Goal: Task Accomplishment & Management: Complete application form

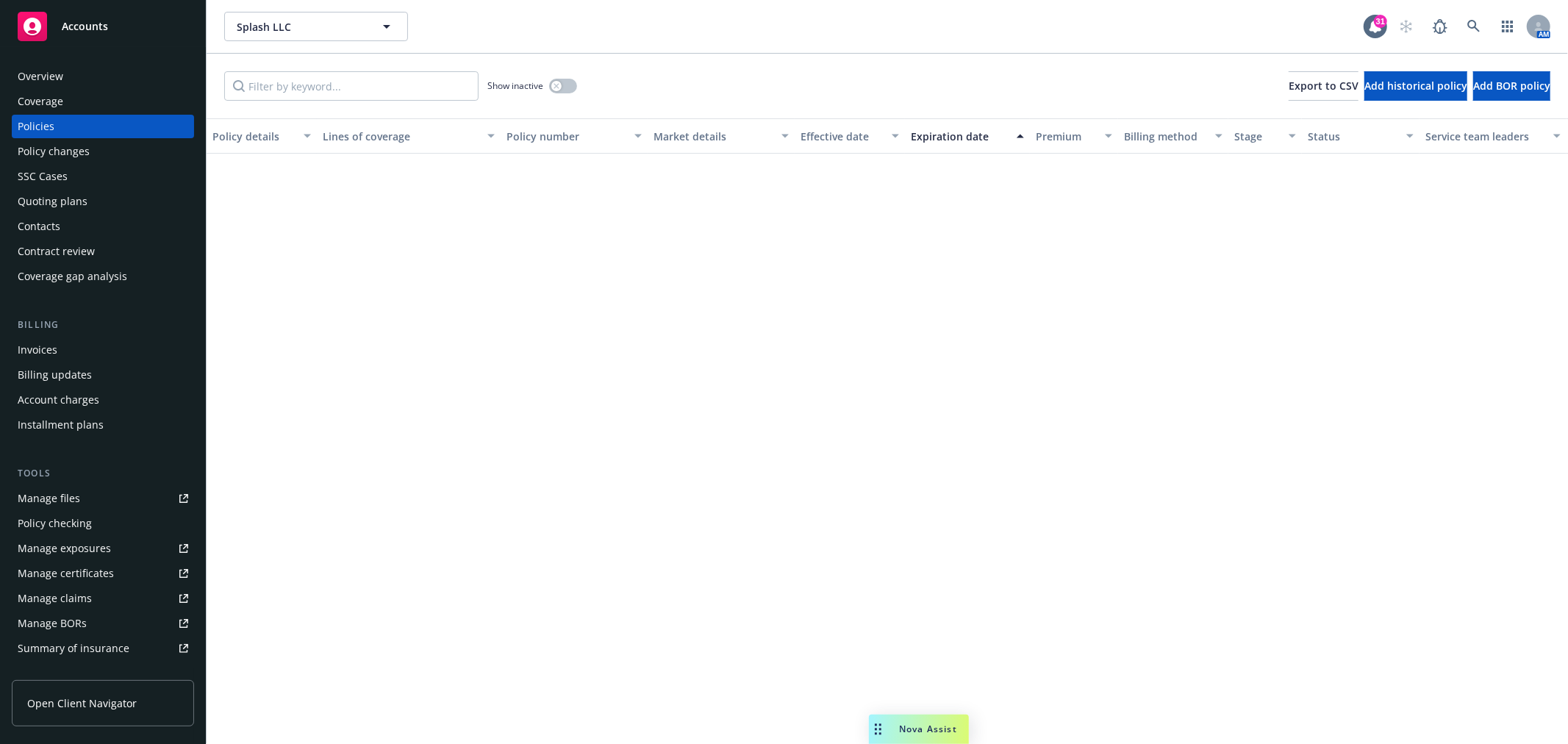
scroll to position [8553, 0]
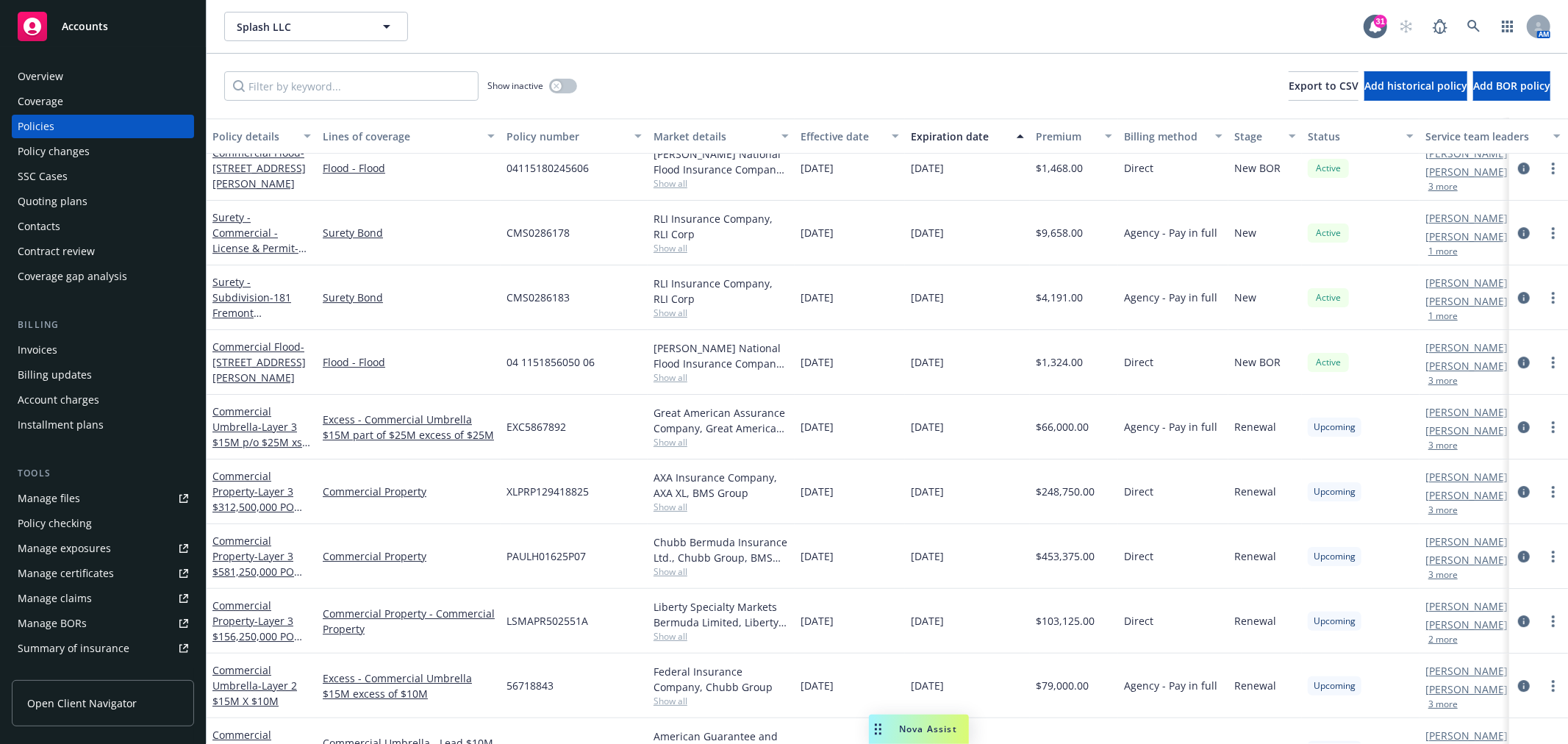
drag, startPoint x: 914, startPoint y: 729, endPoint x: 842, endPoint y: 692, distance: 81.0
click at [914, 729] on span "Nova Assist" at bounding box center [928, 729] width 58 height 13
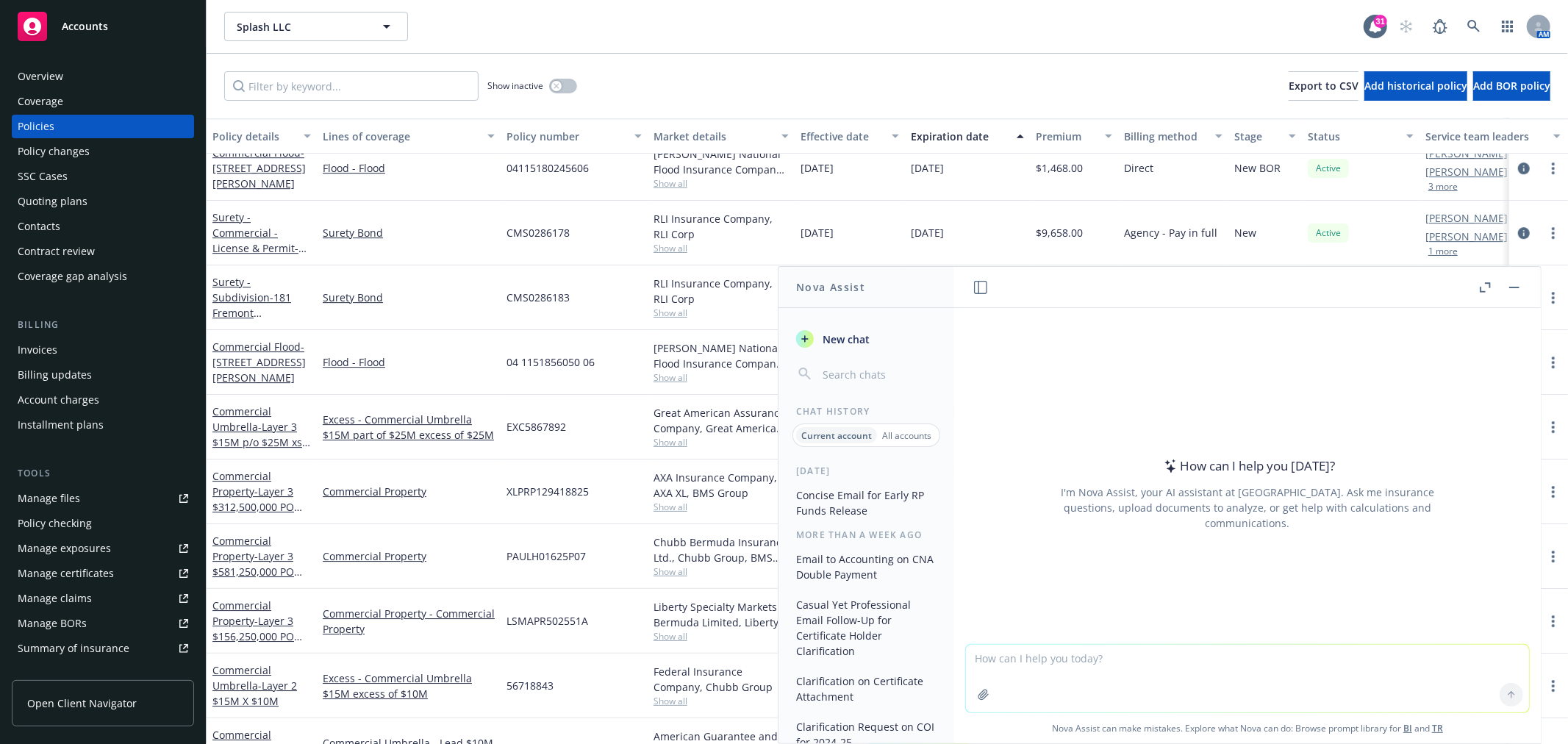
click at [1022, 655] on textarea at bounding box center [1247, 679] width 563 height 68
type textarea "c"
paste textarea "Tower 3’s TIV also doesn’t match either. There is a - $620,000 difference. The …"
type textarea "[PERSON_NAME] this: Tower 3’s TIV also doesn’t match either. There is a - $620,…"
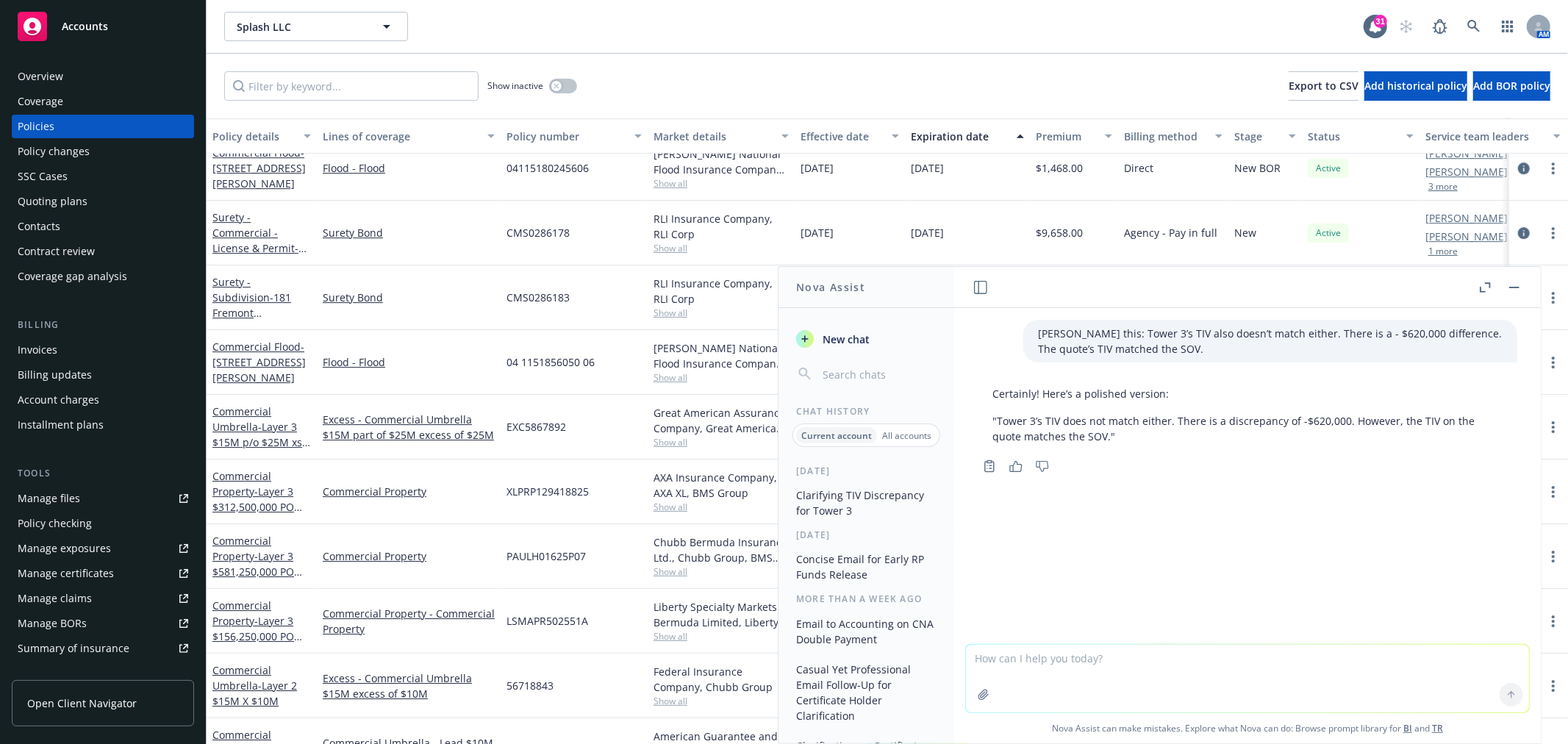
click at [1118, 437] on p ""Tower 3’s TIV does not match either. There is a discrepancy of -$620,000. Howe…" at bounding box center [1247, 429] width 510 height 31
click at [1121, 438] on p ""Tower 3’s TIV does not match either. There is a discrepancy of -$620,000. Howe…" at bounding box center [1247, 429] width 510 height 31
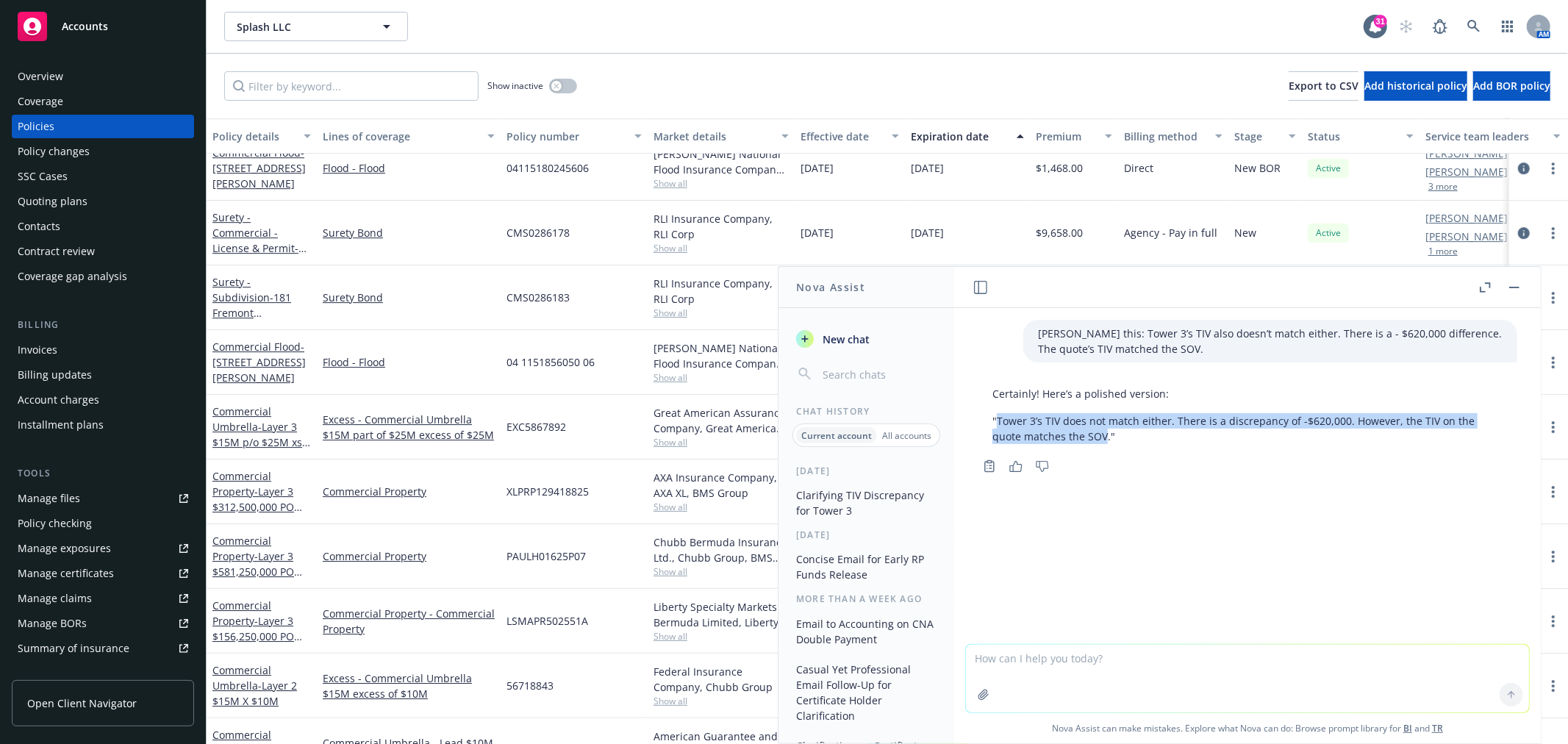
drag, startPoint x: 1105, startPoint y: 436, endPoint x: 997, endPoint y: 422, distance: 108.9
click at [997, 422] on p ""Tower 3’s TIV does not match either. There is a discrepancy of -$620,000. Howe…" at bounding box center [1247, 429] width 510 height 31
copy p "Tower 3’s TIV does not match either. There is a discrepancy of -$620,000. Howev…"
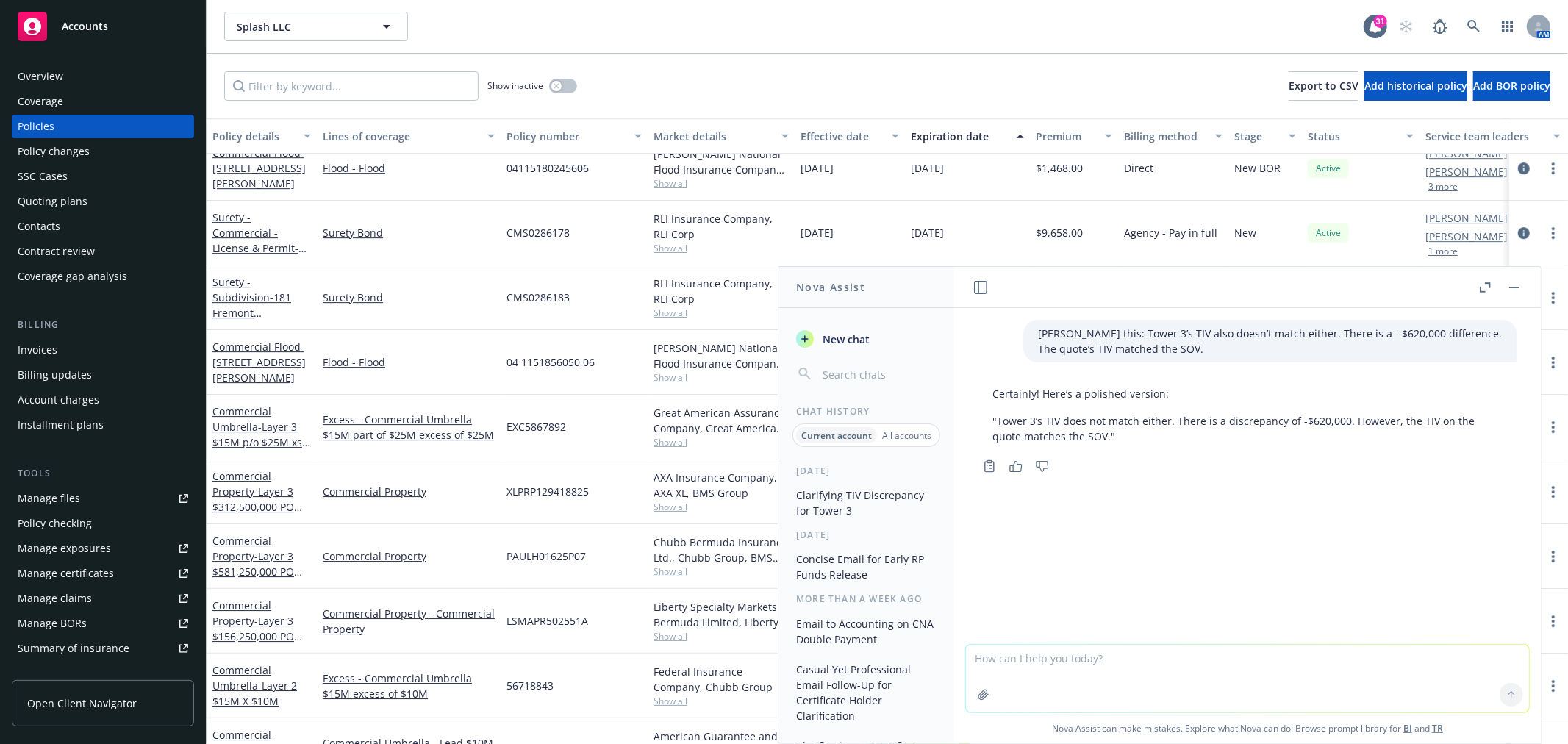
click at [1055, 649] on textarea at bounding box center [1247, 679] width 563 height 68
paste textarea "- Newfront’s address was not updated- I think we forgot to ask them to update i…"
type textarea ".[PERSON_NAME] this:- Newfront’s address was not updated- I think we forgot to …"
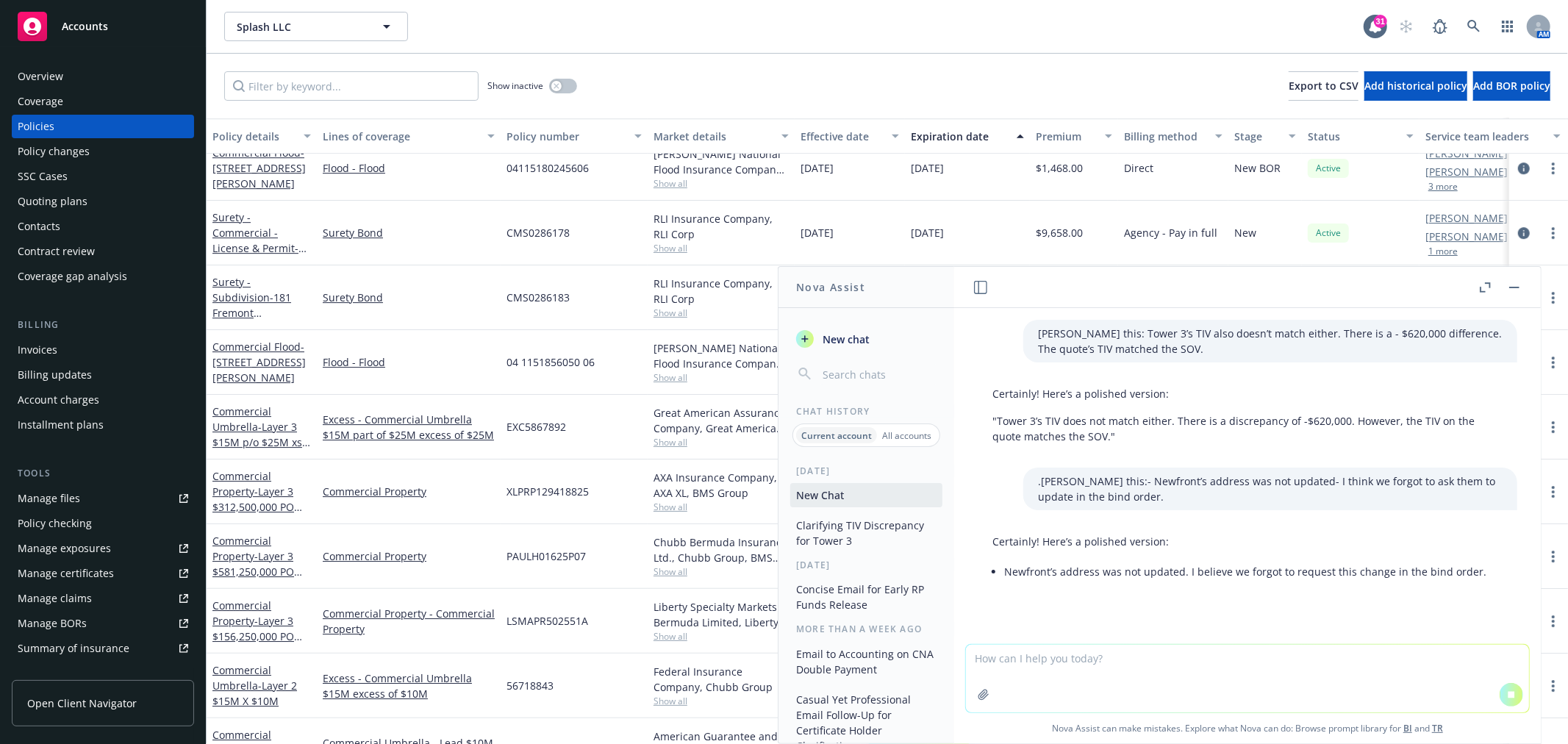
scroll to position [32, 0]
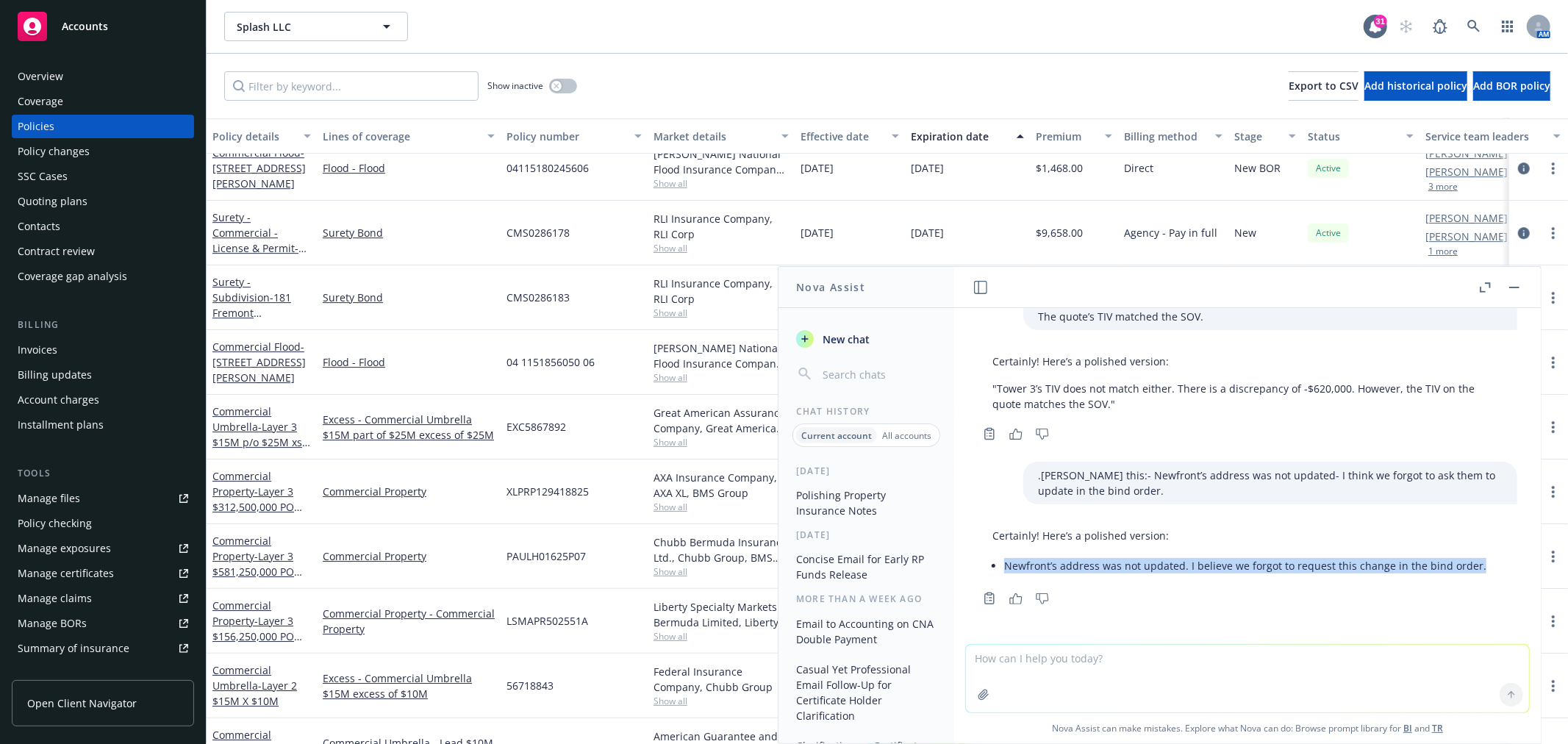
drag, startPoint x: 1468, startPoint y: 568, endPoint x: 1007, endPoint y: 583, distance: 461.2
click at [1007, 583] on div "Certainly! Here’s a polished version: Newfront’s address was not updated. I bel…" at bounding box center [1247, 566] width 540 height 87
copy li "Newfront’s address was not updated. I believe we forgot to request this change …"
click at [1110, 648] on textarea at bounding box center [1247, 679] width 563 height 68
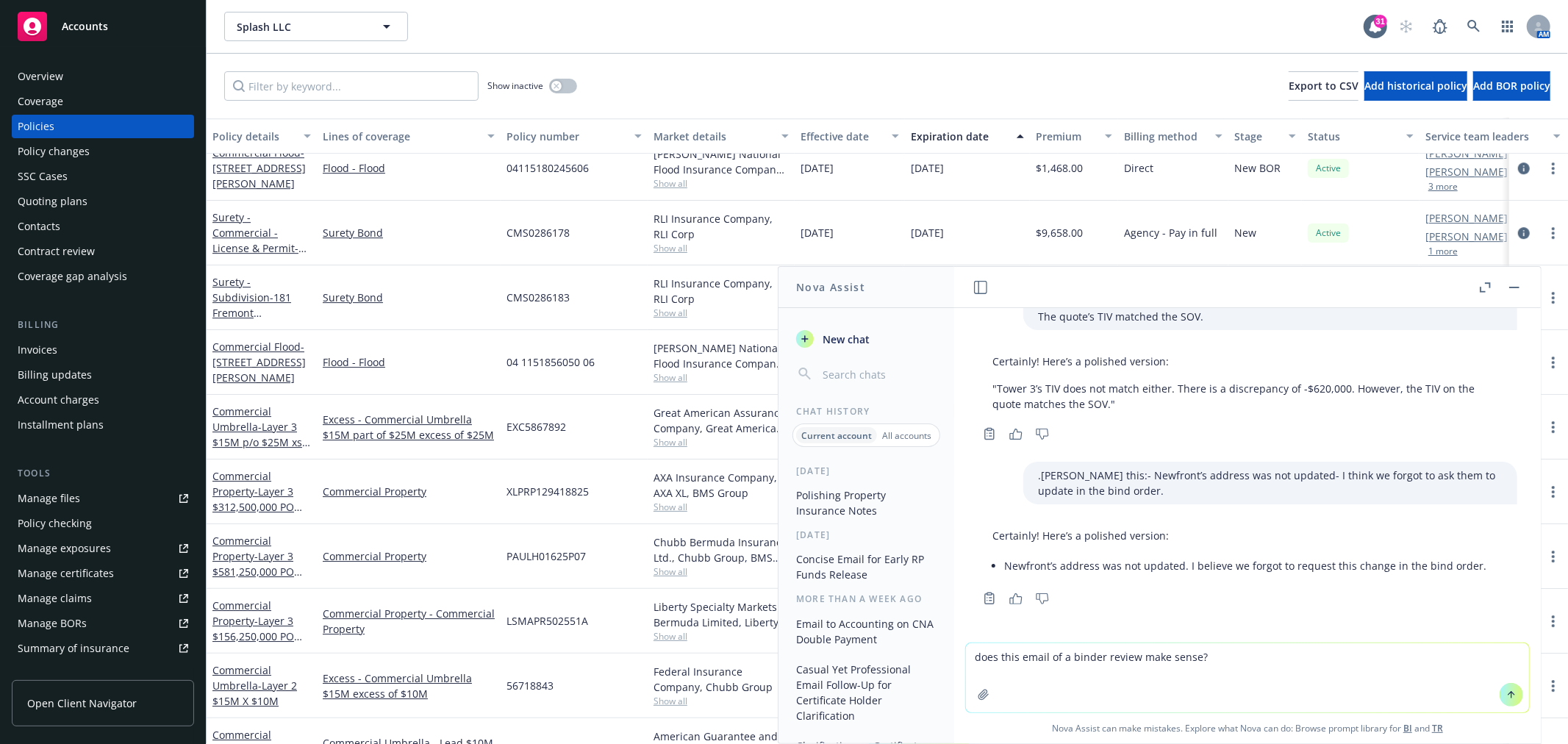
paste textarea "- Newfront’s address was not updated. I think we forgot to request this change …"
type textarea "does this email of a binder review make sense?- Newfront’s address was not upda…"
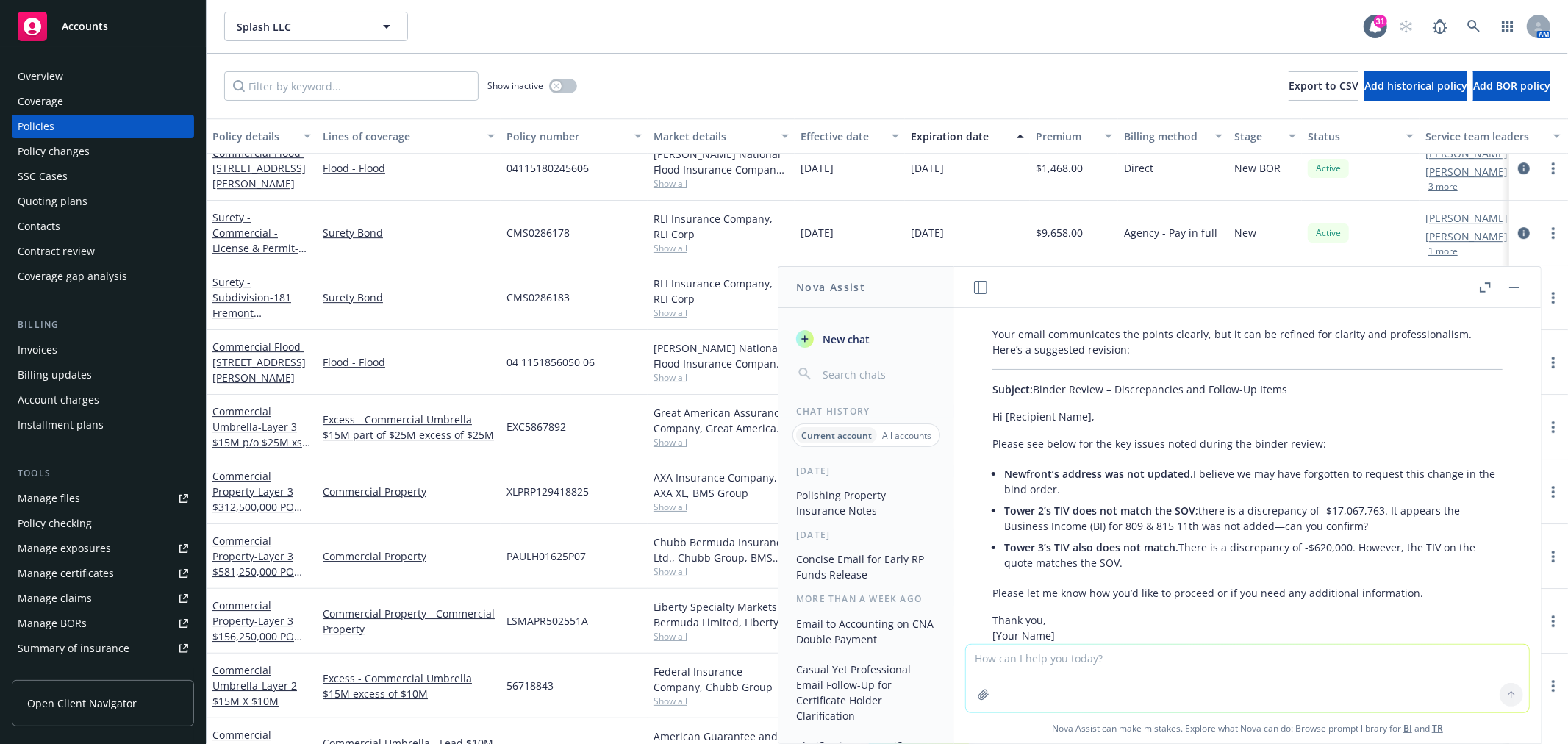
scroll to position [402, 0]
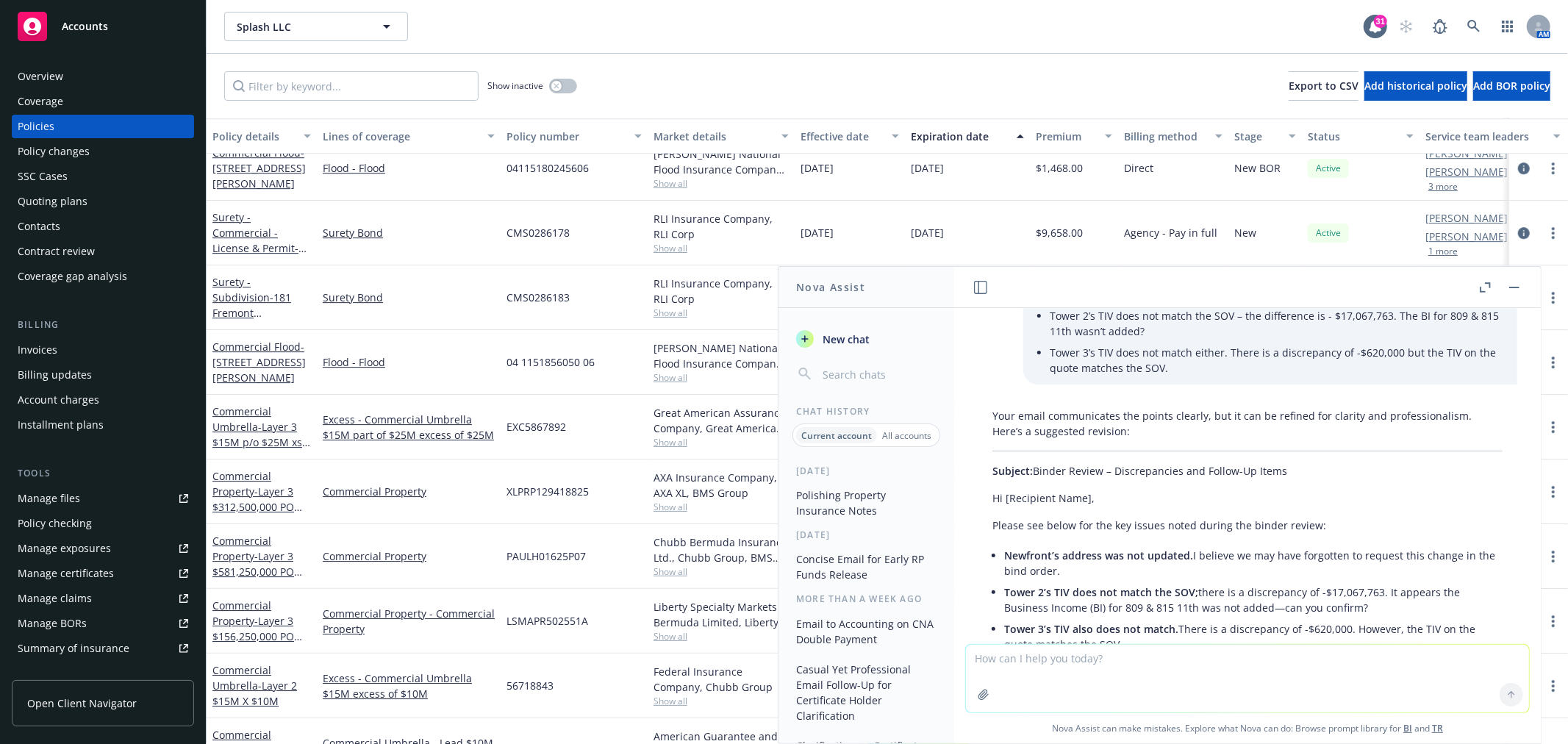
click at [1335, 532] on div "Your email communicates the points clearly, but it can be refined for clarity a…" at bounding box center [1247, 656] width 540 height 508
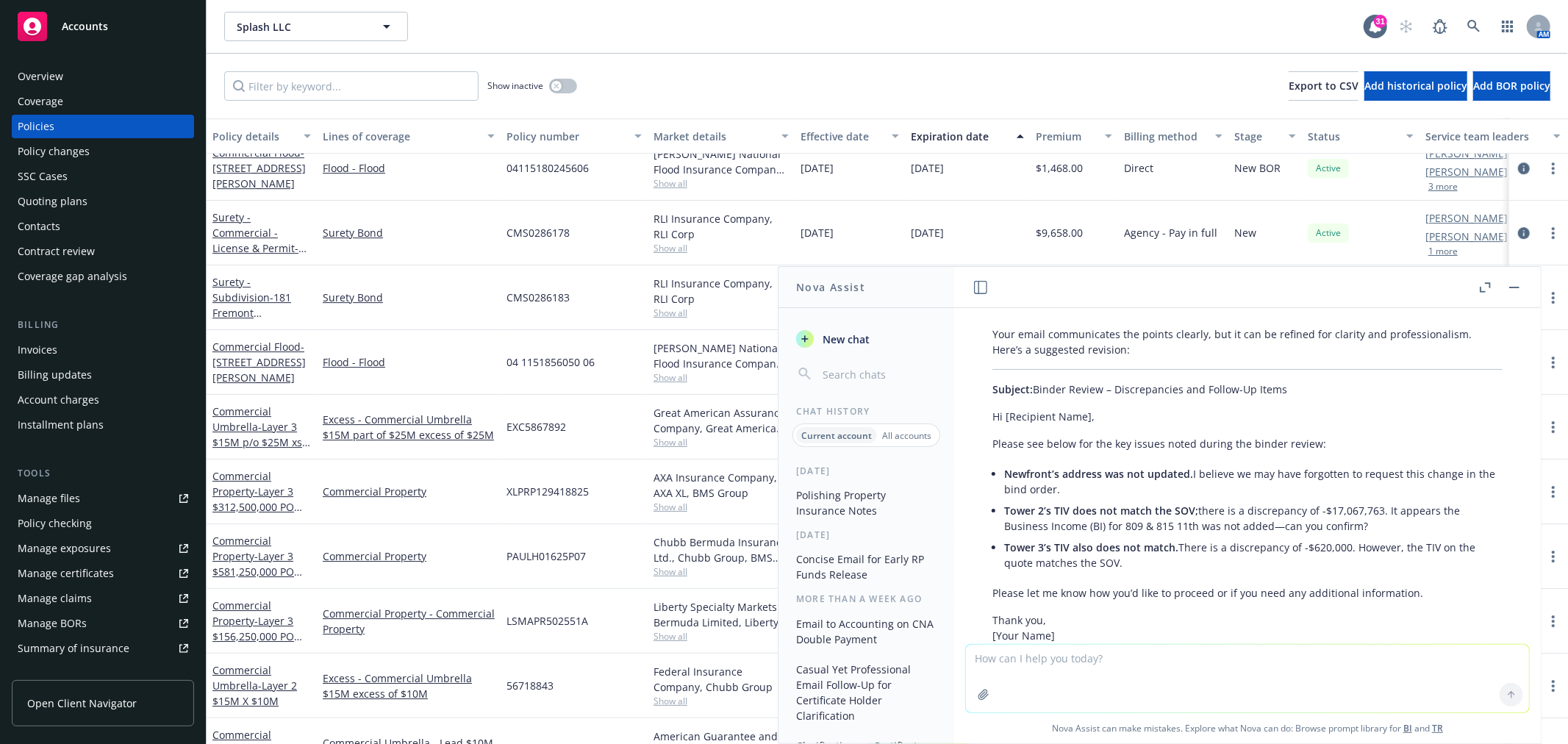
click at [1135, 565] on li "Tower 3’s TIV also does not match. There is a discrepancy of -$620,000. However…" at bounding box center [1253, 555] width 499 height 37
drag, startPoint x: 1132, startPoint y: 561, endPoint x: 1001, endPoint y: 471, distance: 158.9
click at [1001, 471] on div "Your email communicates the points clearly, but it can be refined for clarity a…" at bounding box center [1247, 575] width 540 height 508
copy ul "Newfront’s address was not updated. I believe we may have forgotten to request …"
click at [1076, 495] on li "Newfront’s address was not updated. I believe we may have forgotten to request …" at bounding box center [1253, 482] width 499 height 37
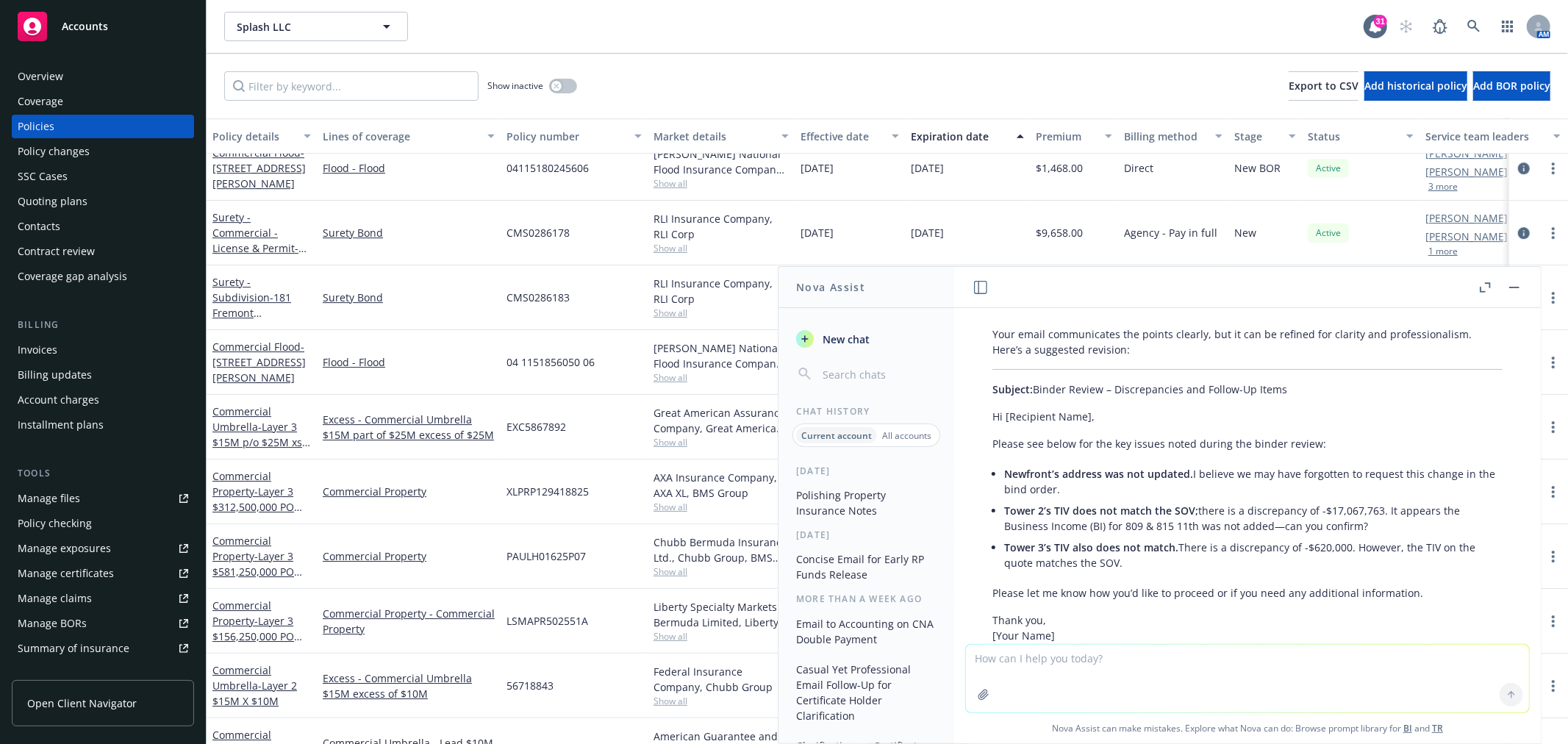
click at [1085, 486] on li "Newfront’s address was not updated. I believe we may have forgotten to request …" at bounding box center [1253, 482] width 499 height 37
drag, startPoint x: 1078, startPoint y: 488, endPoint x: 1005, endPoint y: 476, distance: 74.0
click at [1005, 476] on li "Newfront’s address was not updated. I believe we may have forgotten to request …" at bounding box center [1253, 482] width 499 height 37
copy li "Newfront’s address was not updated. I believe we may have forgotten to request …"
click at [1136, 521] on li "Tower 2’s TIV does not match the SOV; there is a discrepancy of -$17,067,763. I…" at bounding box center [1253, 518] width 499 height 37
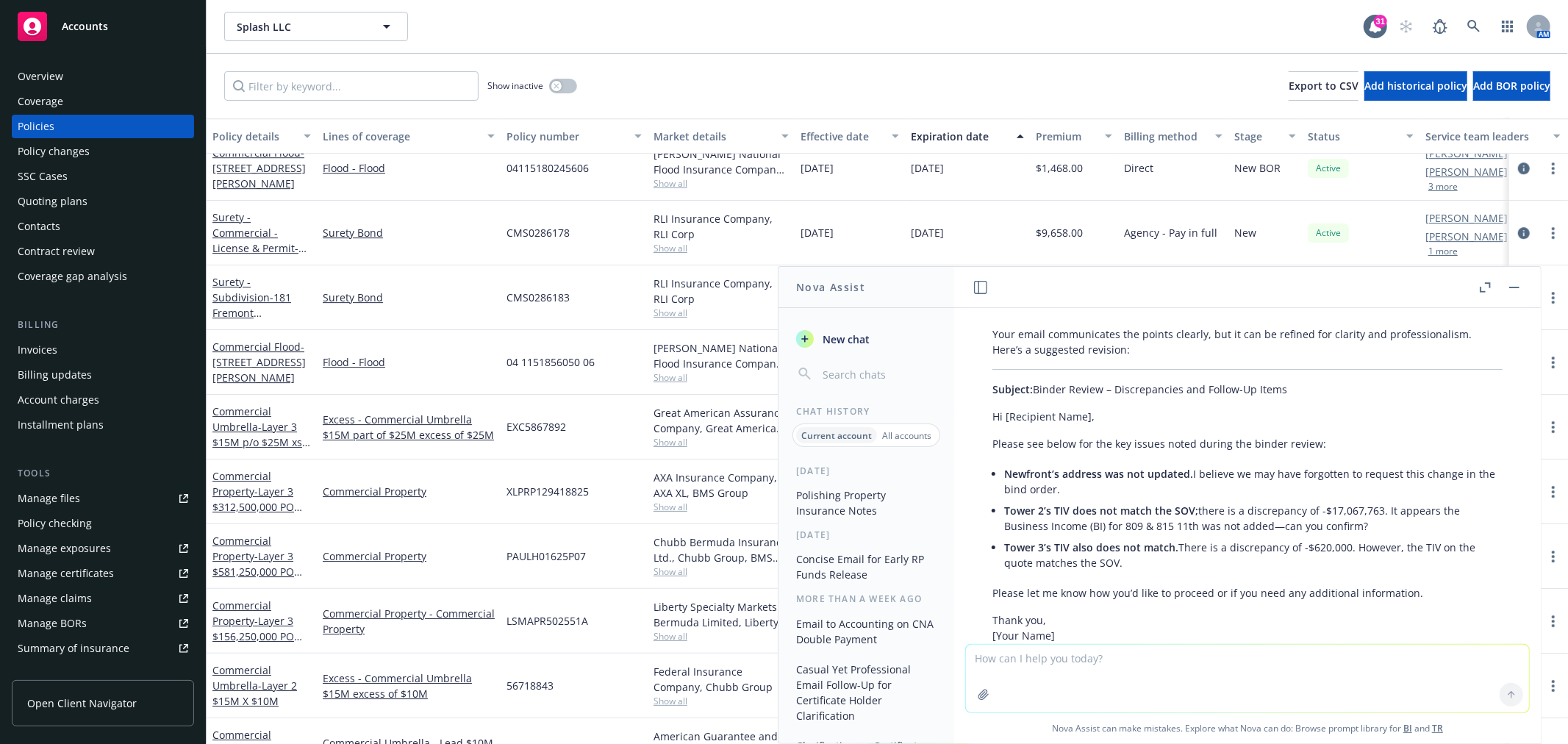
click at [1267, 527] on li "Tower 2’s TIV does not match the SOV; there is a discrepancy of -$17,067,763. I…" at bounding box center [1253, 518] width 499 height 37
click at [1266, 526] on li "Tower 2’s TIV does not match the SOV; there is a discrepancy of -$17,067,763. I…" at bounding box center [1253, 518] width 499 height 37
click at [1193, 508] on span "Tower 2’s TIV does not match the SOV;" at bounding box center [1101, 510] width 194 height 14
click at [68, 122] on div "Policies" at bounding box center [103, 126] width 171 height 23
click at [272, 87] on input "Filter by keyword..." at bounding box center [351, 85] width 255 height 29
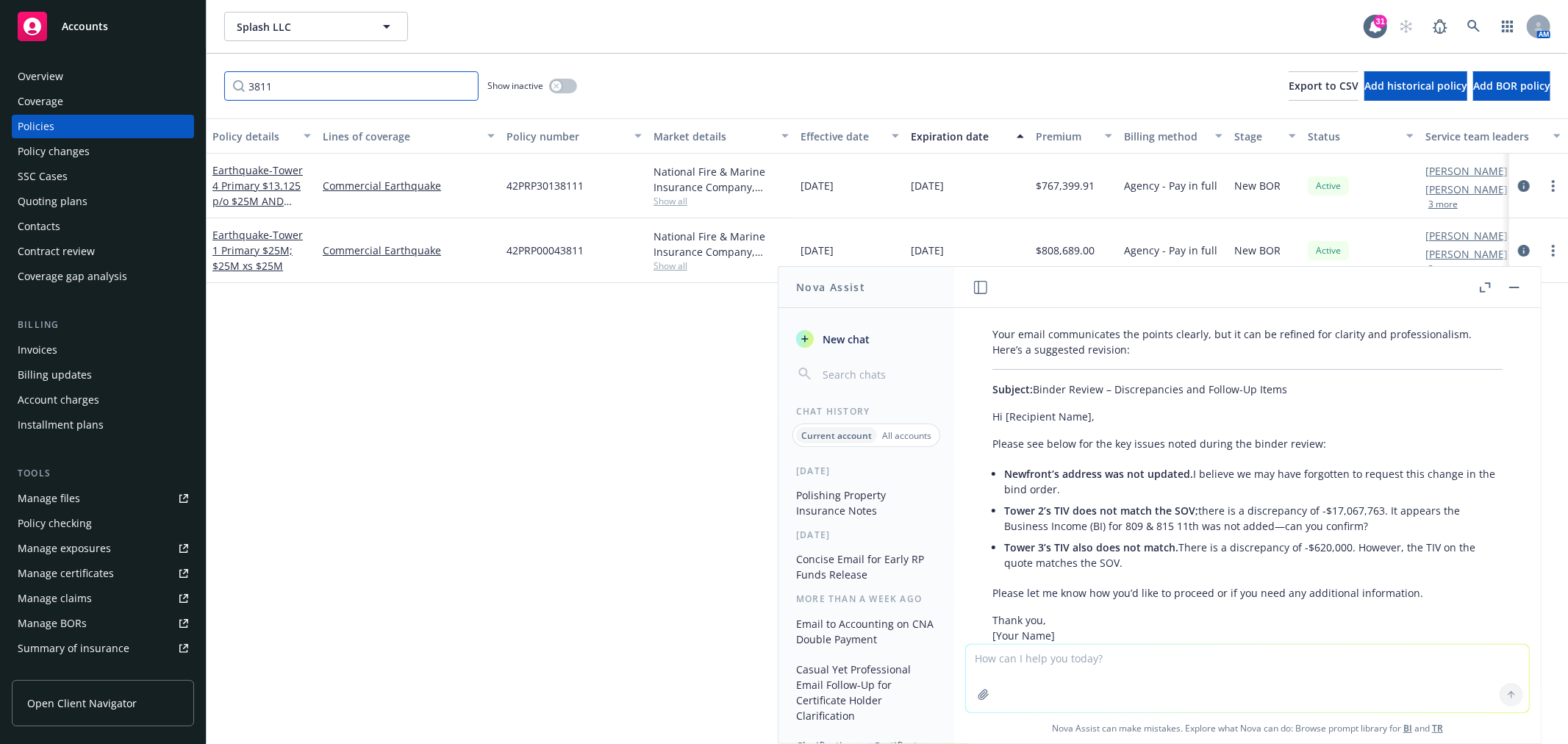
scroll to position [0, 0]
type input "3811"
click at [1519, 281] on button "button" at bounding box center [1514, 288] width 18 height 18
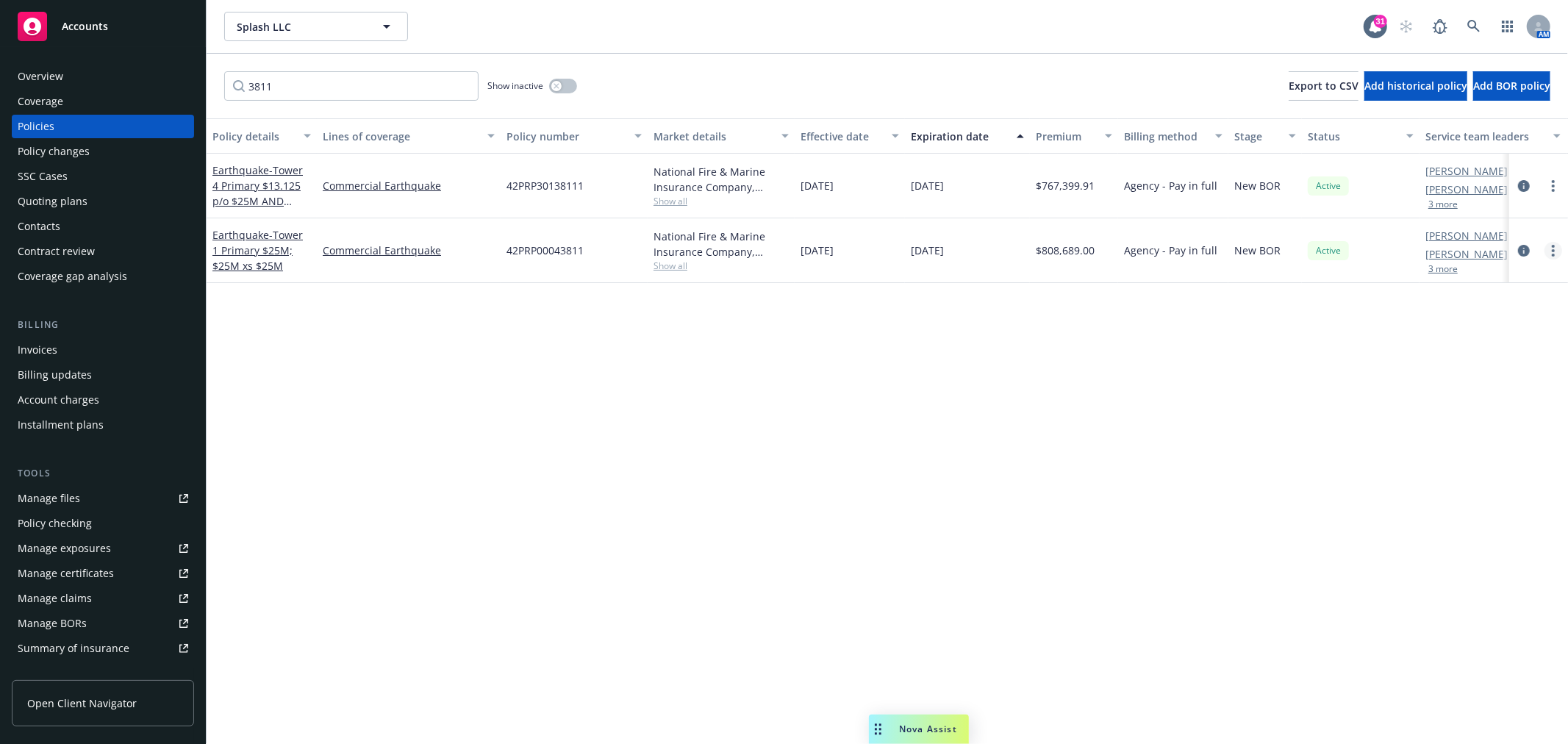
click at [1553, 247] on icon "more" at bounding box center [1553, 251] width 3 height 12
drag, startPoint x: 1471, startPoint y: 311, endPoint x: 1442, endPoint y: 302, distance: 30.4
click at [1471, 311] on link "Renew with incumbent" at bounding box center [1475, 310] width 172 height 29
select select "12"
select select "CA"
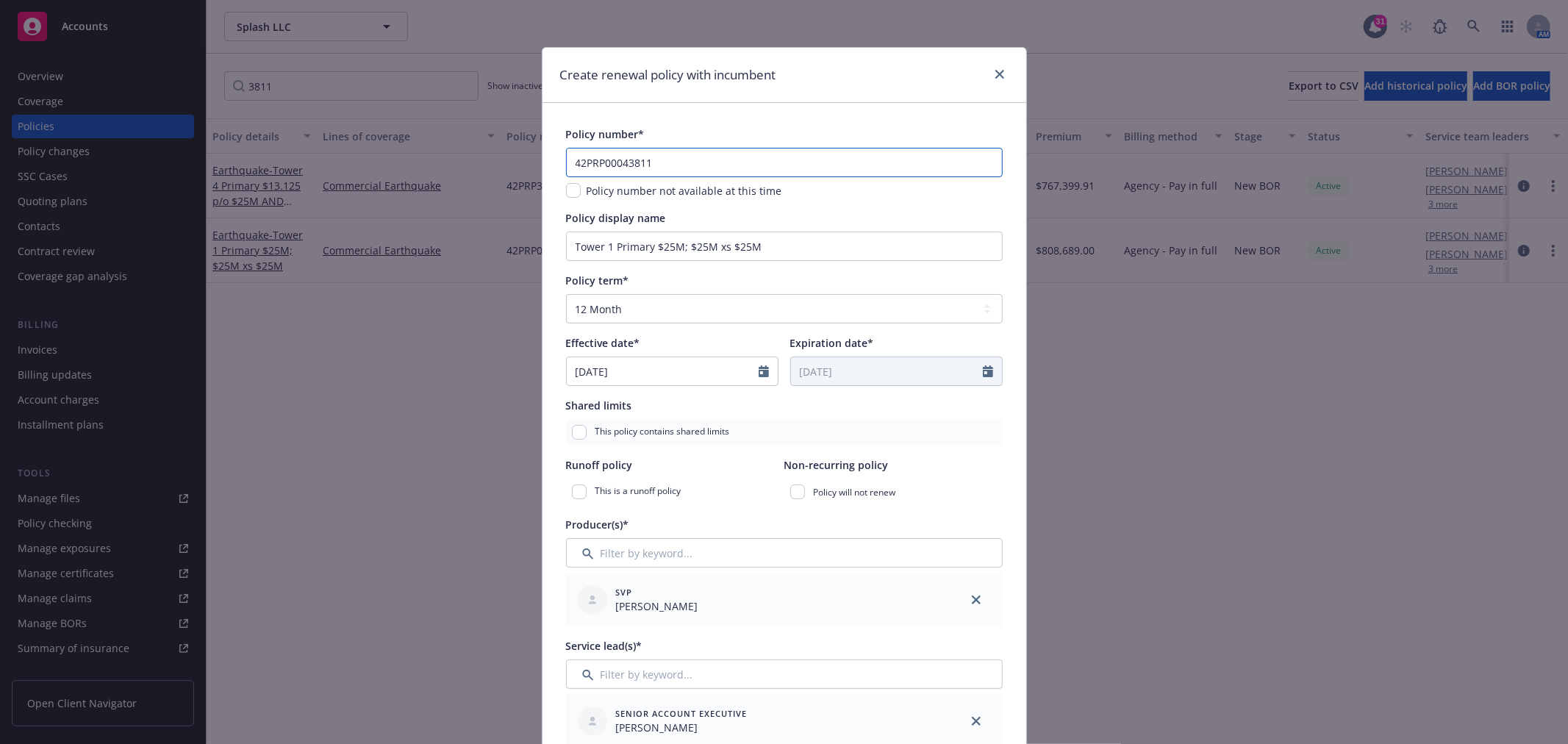
drag, startPoint x: 657, startPoint y: 162, endPoint x: 508, endPoint y: 160, distance: 149.0
click at [508, 160] on div "Create renewal policy with incumbent Policy number* 42PRP00043811 Policy number…" at bounding box center [784, 372] width 1568 height 744
paste input "-PRP-000438-12"
click at [642, 160] on input "42-PRP-000438-12" at bounding box center [784, 162] width 437 height 29
click at [605, 162] on input "42-PRP-00043812" at bounding box center [784, 162] width 437 height 29
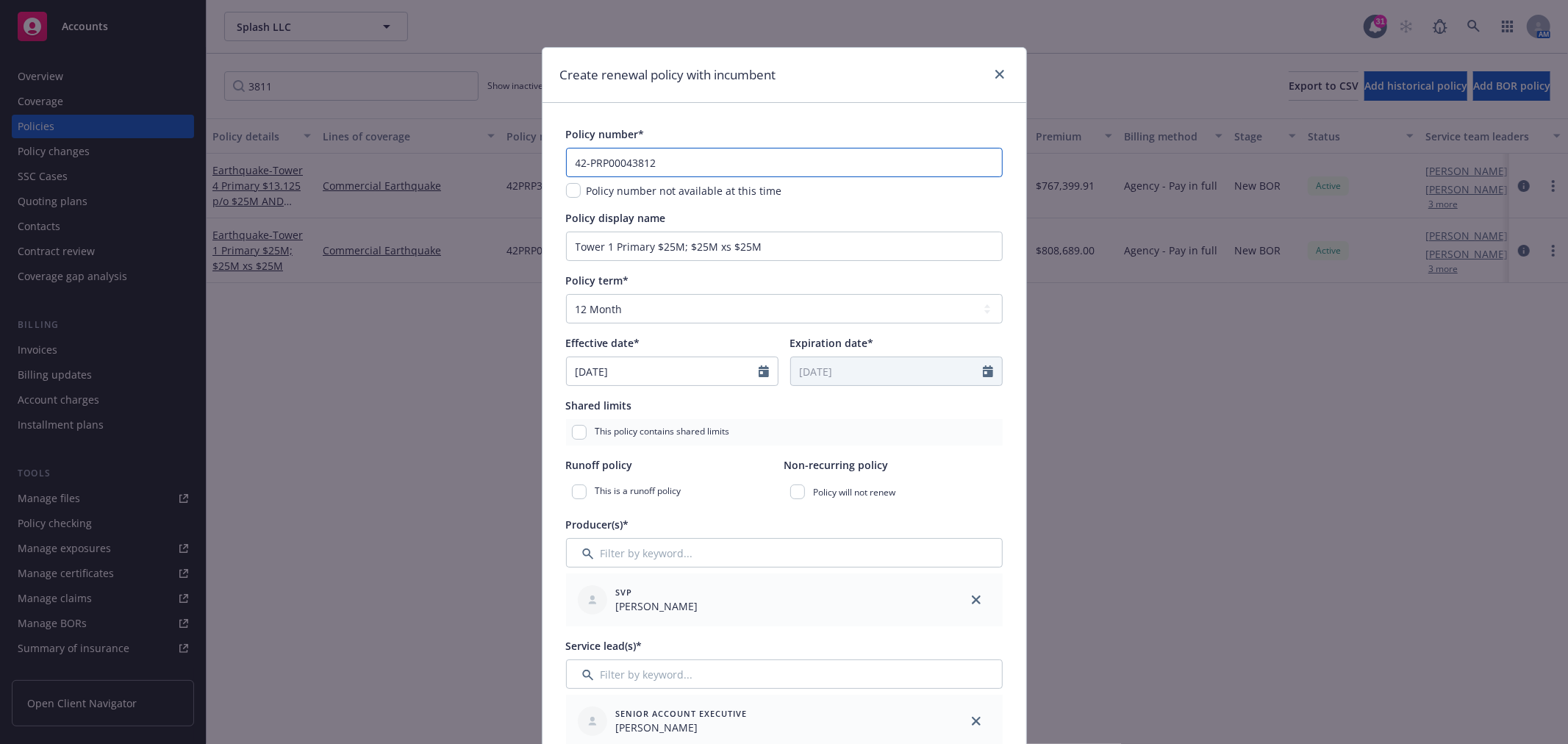
click at [583, 164] on input "42-PRP00043812" at bounding box center [784, 162] width 437 height 29
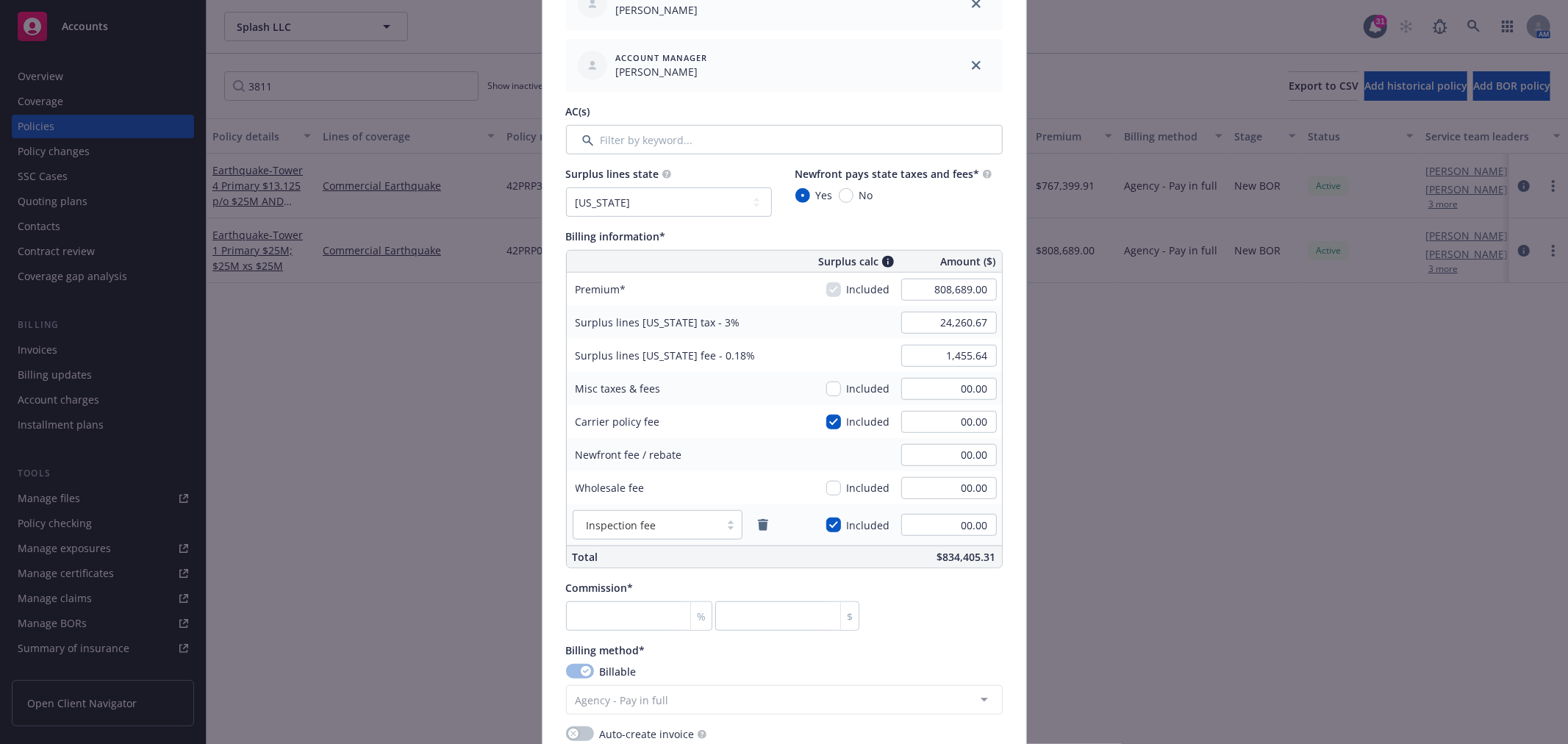
scroll to position [817, 0]
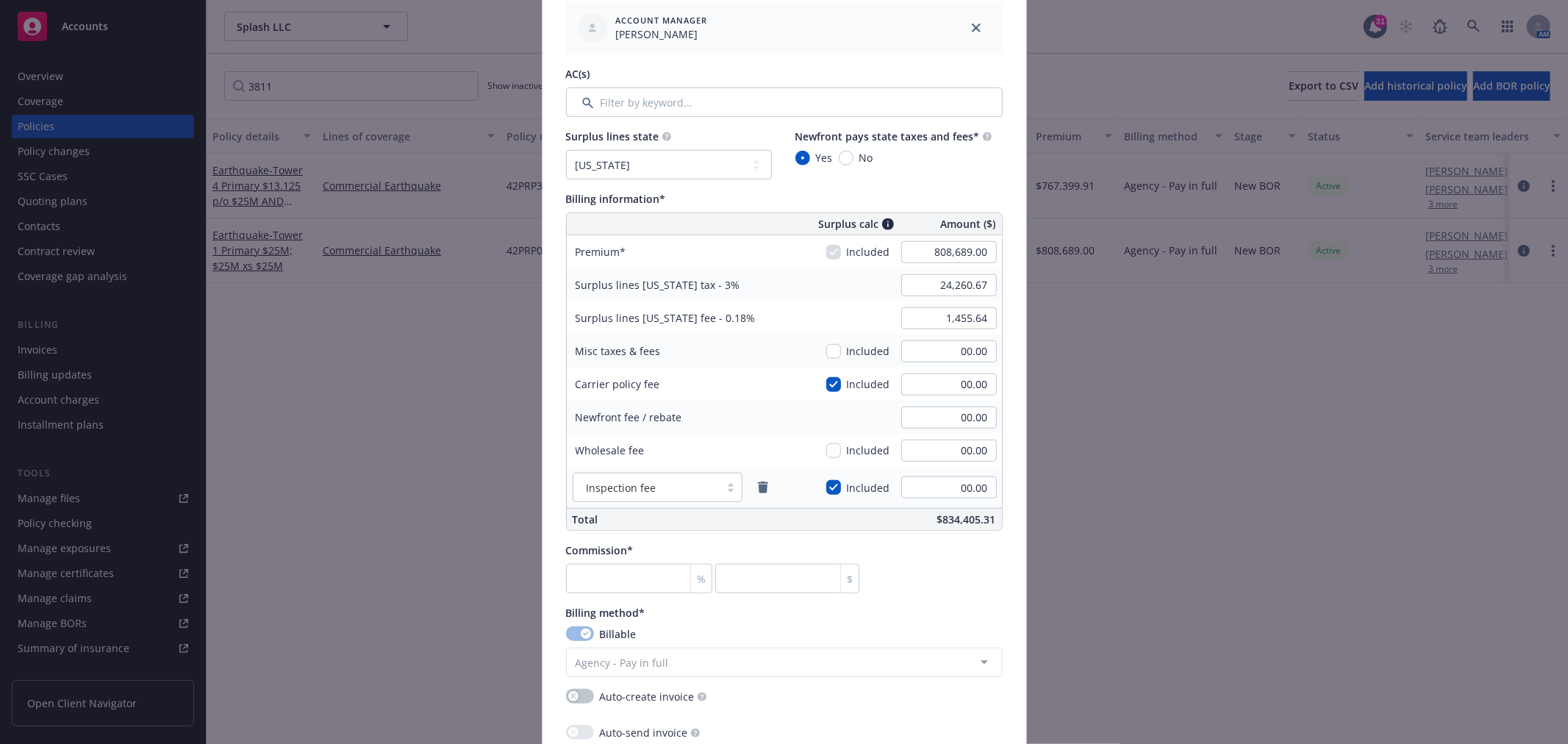
type input "42PRP00043812"
click at [920, 252] on input "808,689.00" at bounding box center [948, 251] width 96 height 22
click at [916, 253] on input "808,689.00" at bounding box center [948, 251] width 96 height 22
drag, startPoint x: 916, startPoint y: 252, endPoint x: 998, endPoint y: 251, distance: 82.0
click at [995, 251] on div "Surplus calc Amount ($) Premium Included 808,689.00 Surplus lines [US_STATE] ta…" at bounding box center [784, 372] width 437 height 318
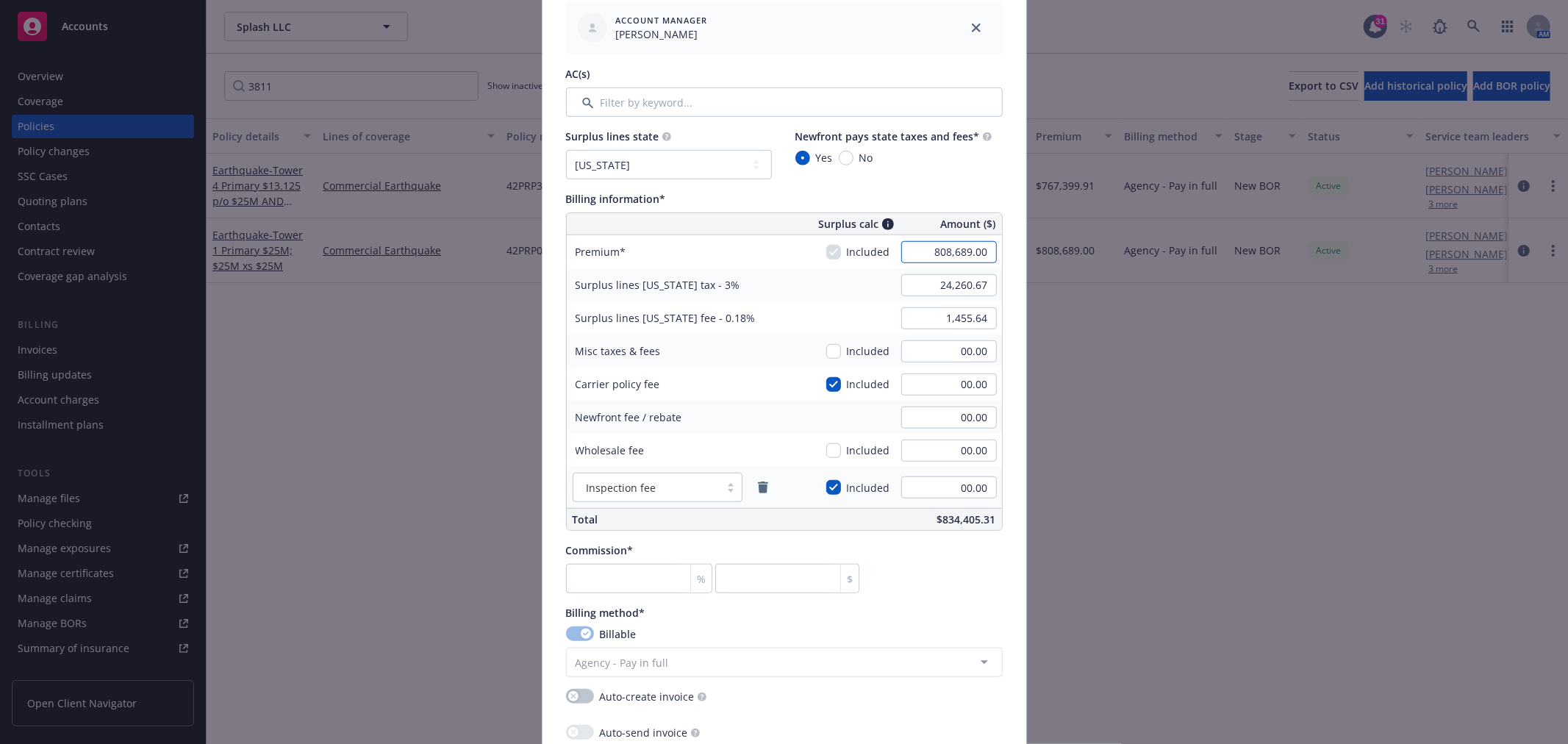
paste input "756,118.5"
type input "756,118.50"
type input "22,683.56"
type input "1,361.01"
click at [934, 285] on input "22,683.56" at bounding box center [948, 285] width 96 height 22
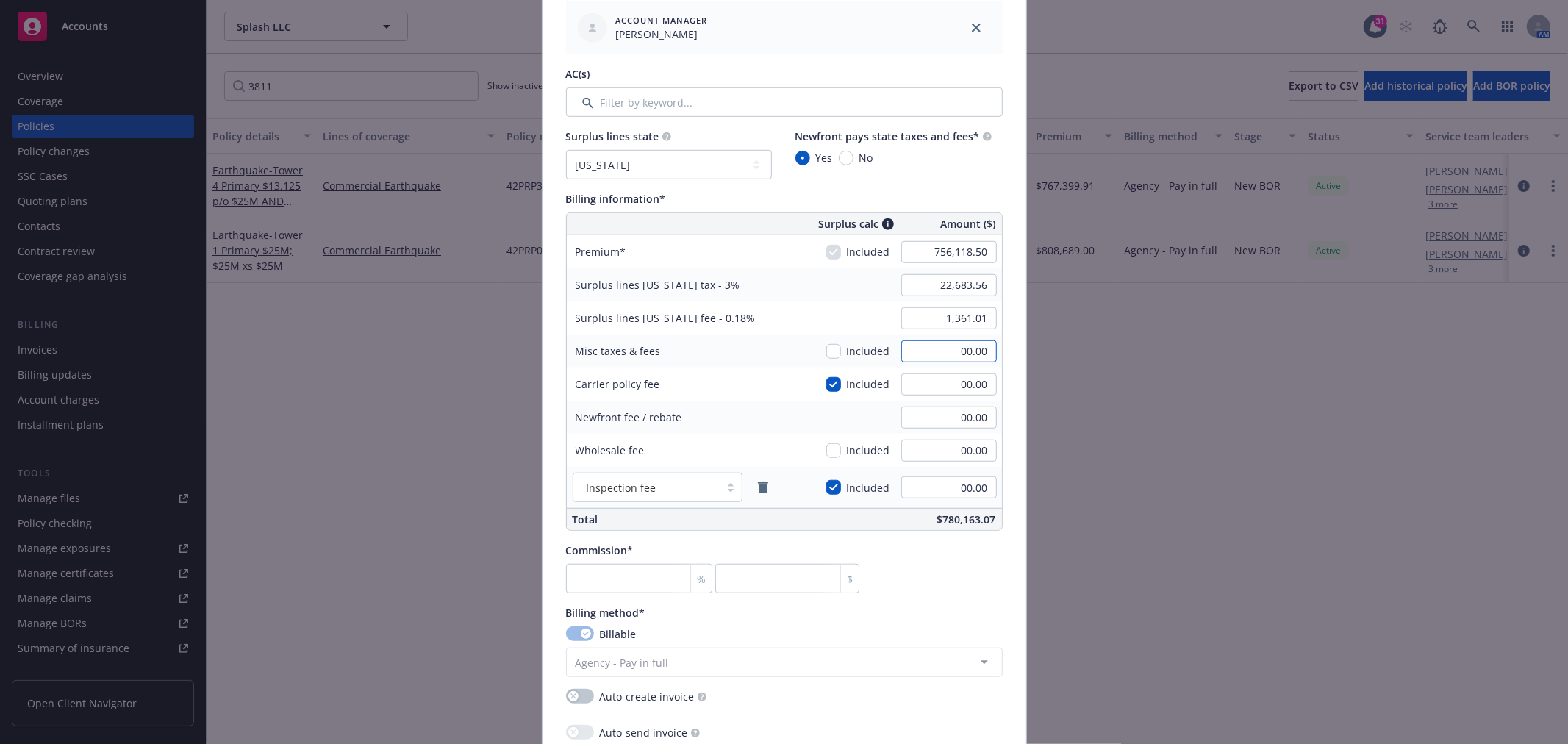
click at [926, 349] on input "00.00" at bounding box center [948, 351] width 96 height 22
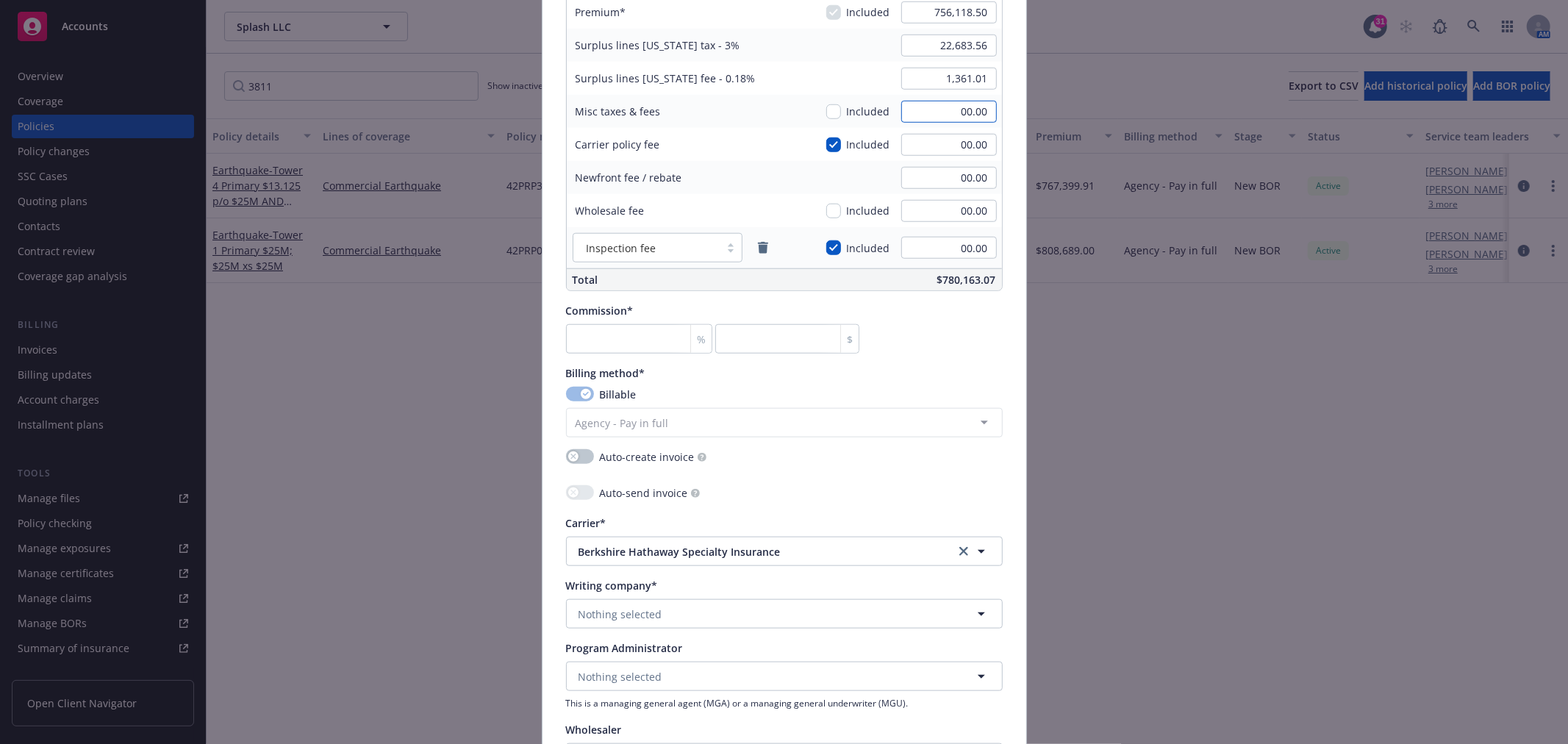
scroll to position [1062, 0]
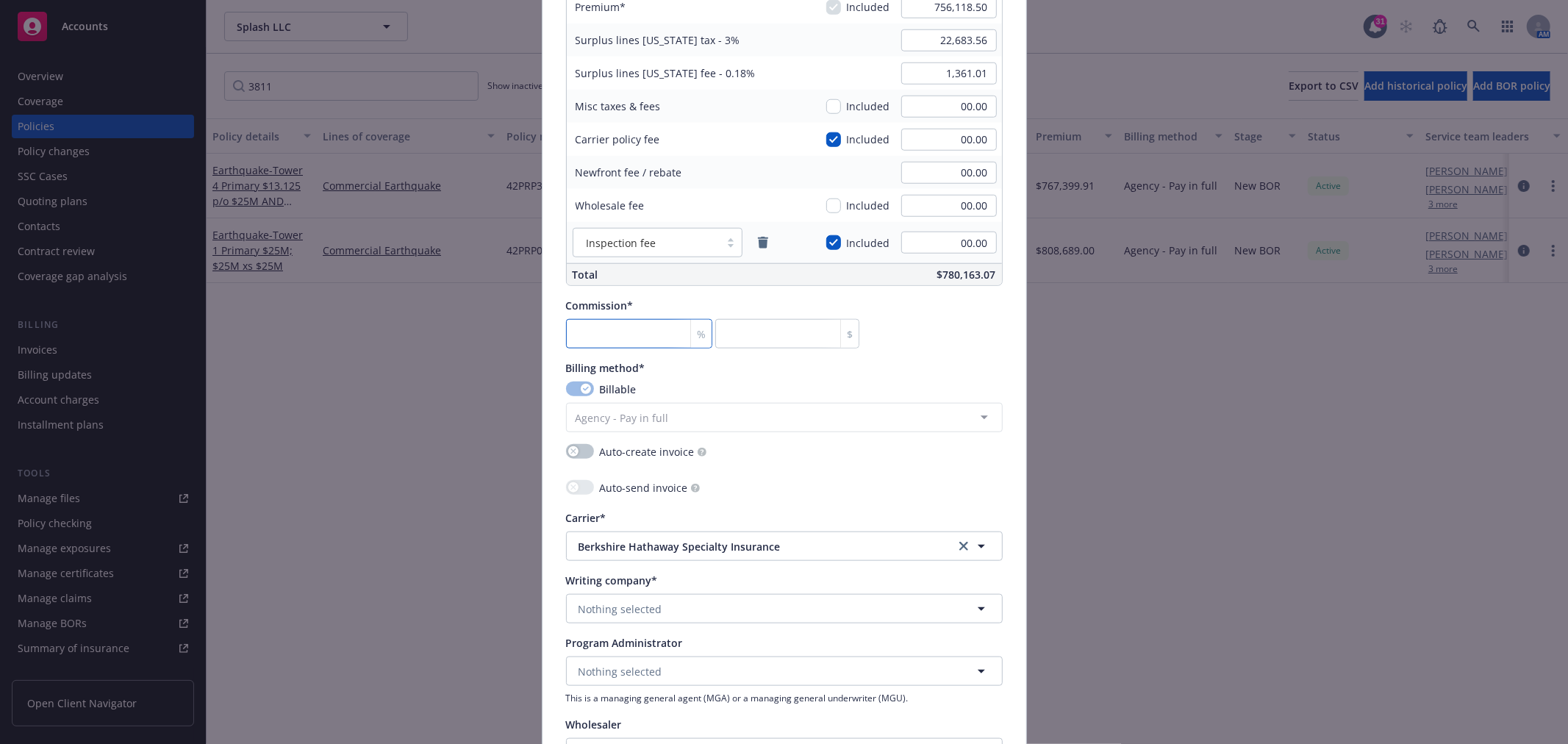
click at [645, 326] on input "number" at bounding box center [639, 334] width 147 height 29
type input "1"
type input "7561.19"
type input "15"
type input "113417.78"
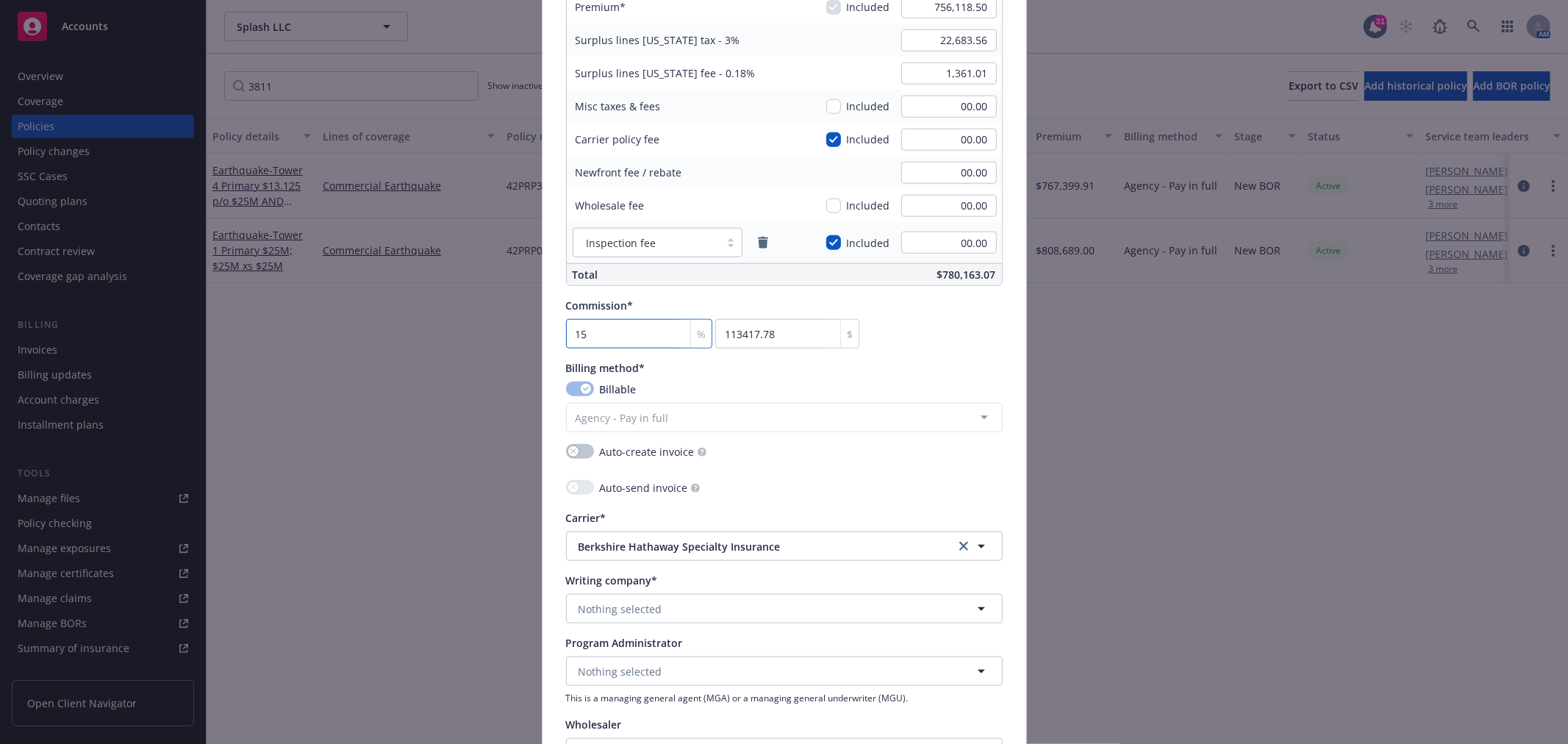
click at [601, 332] on input "15" at bounding box center [639, 334] width 147 height 29
type input "1"
type input "7561.19"
type input "0"
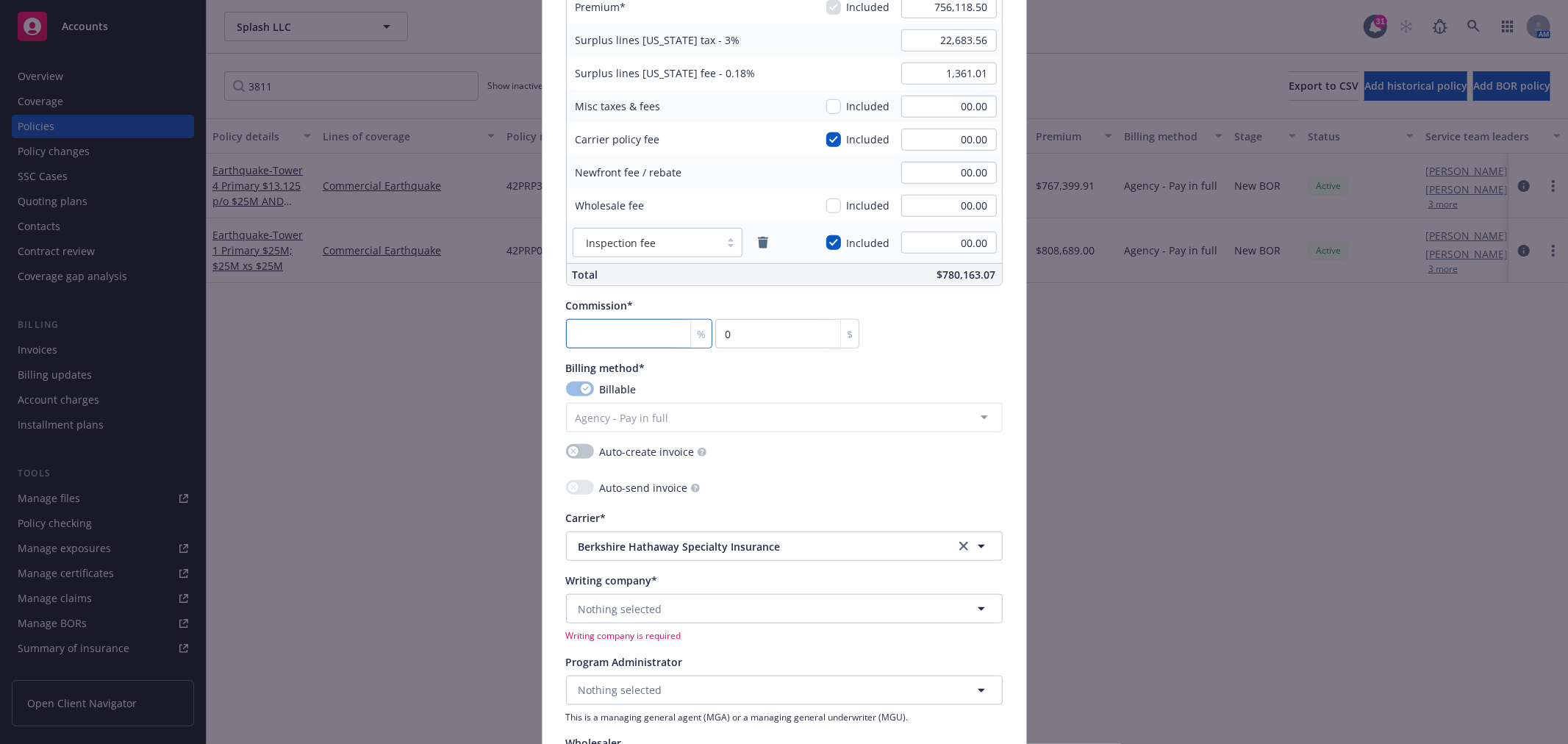
type input "1"
type input "7561.19"
type input "12"
type input "90734.22"
type input "12"
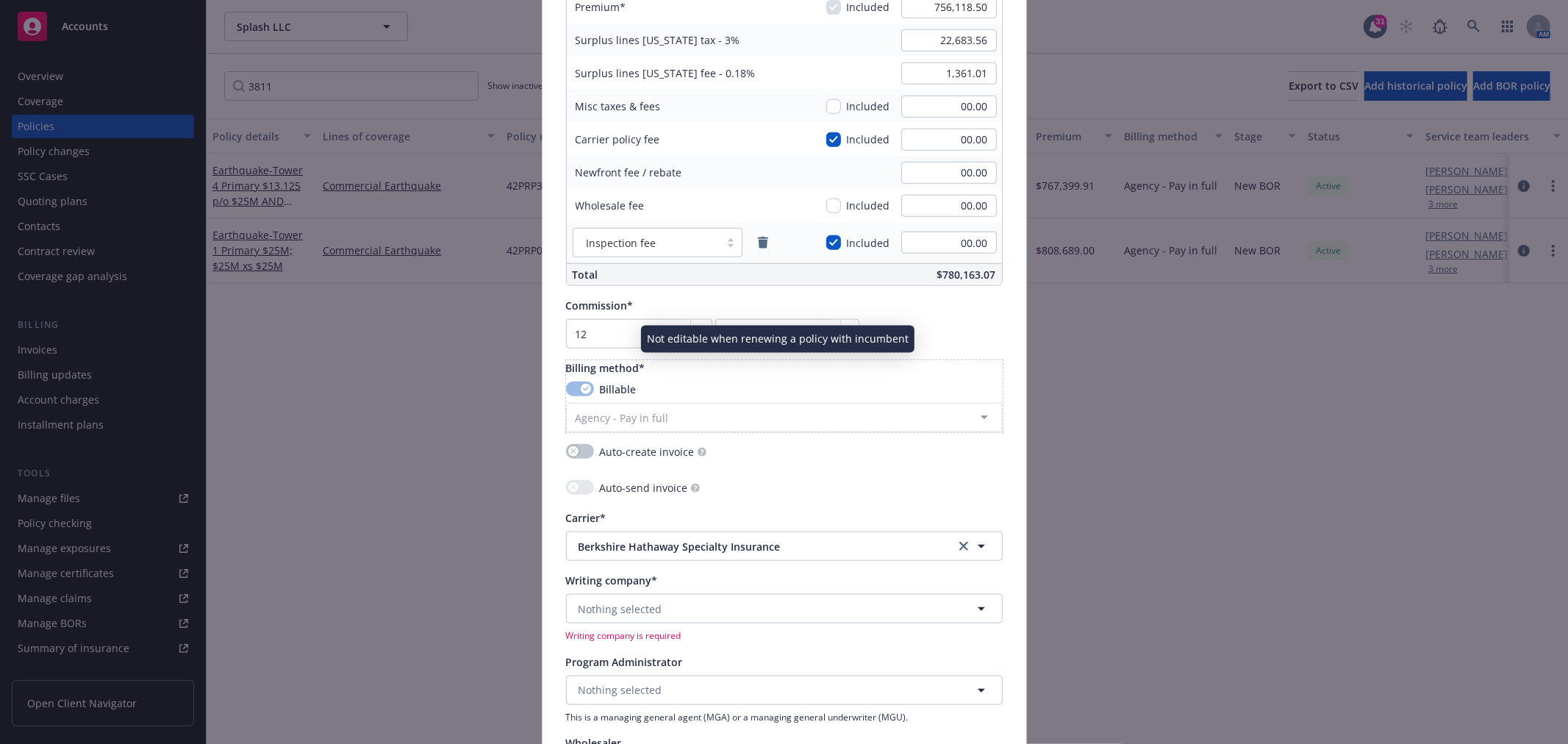
click at [910, 377] on div "Billing method* Billable Agency - Pay in full Agency - Financed Agency - Instal…" at bounding box center [784, 396] width 437 height 72
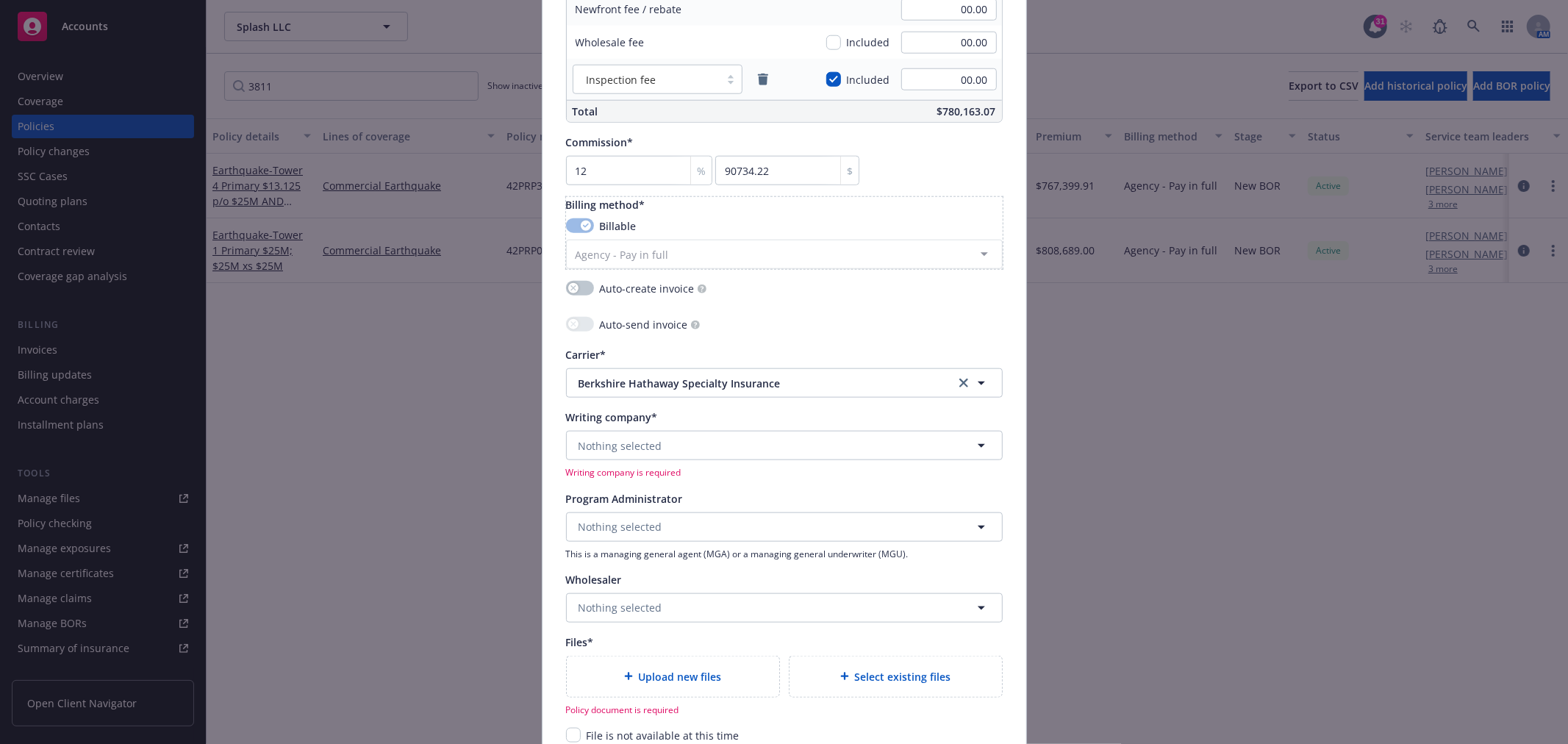
scroll to position [1307, 0]
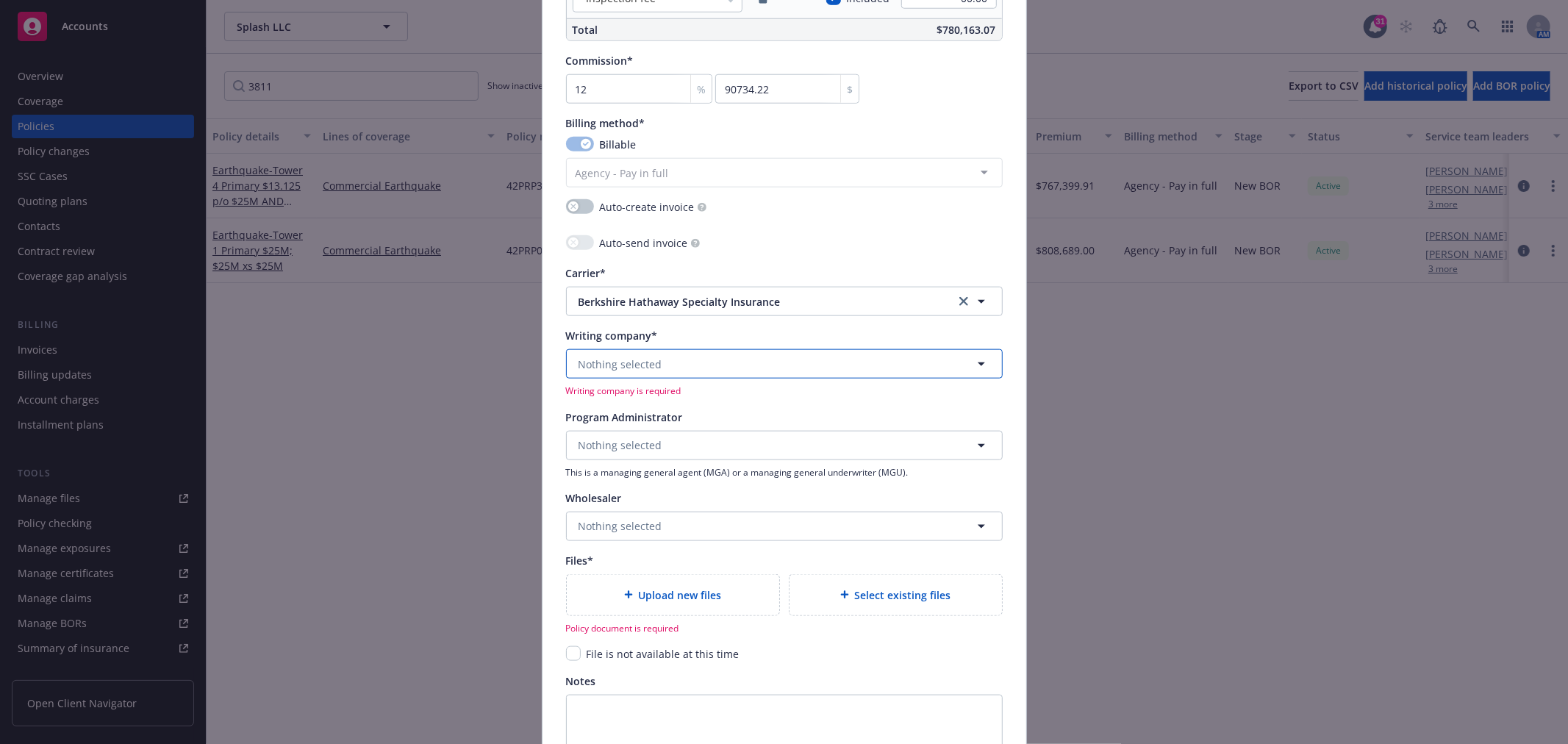
click at [662, 368] on button "Nothing selected" at bounding box center [784, 364] width 437 height 29
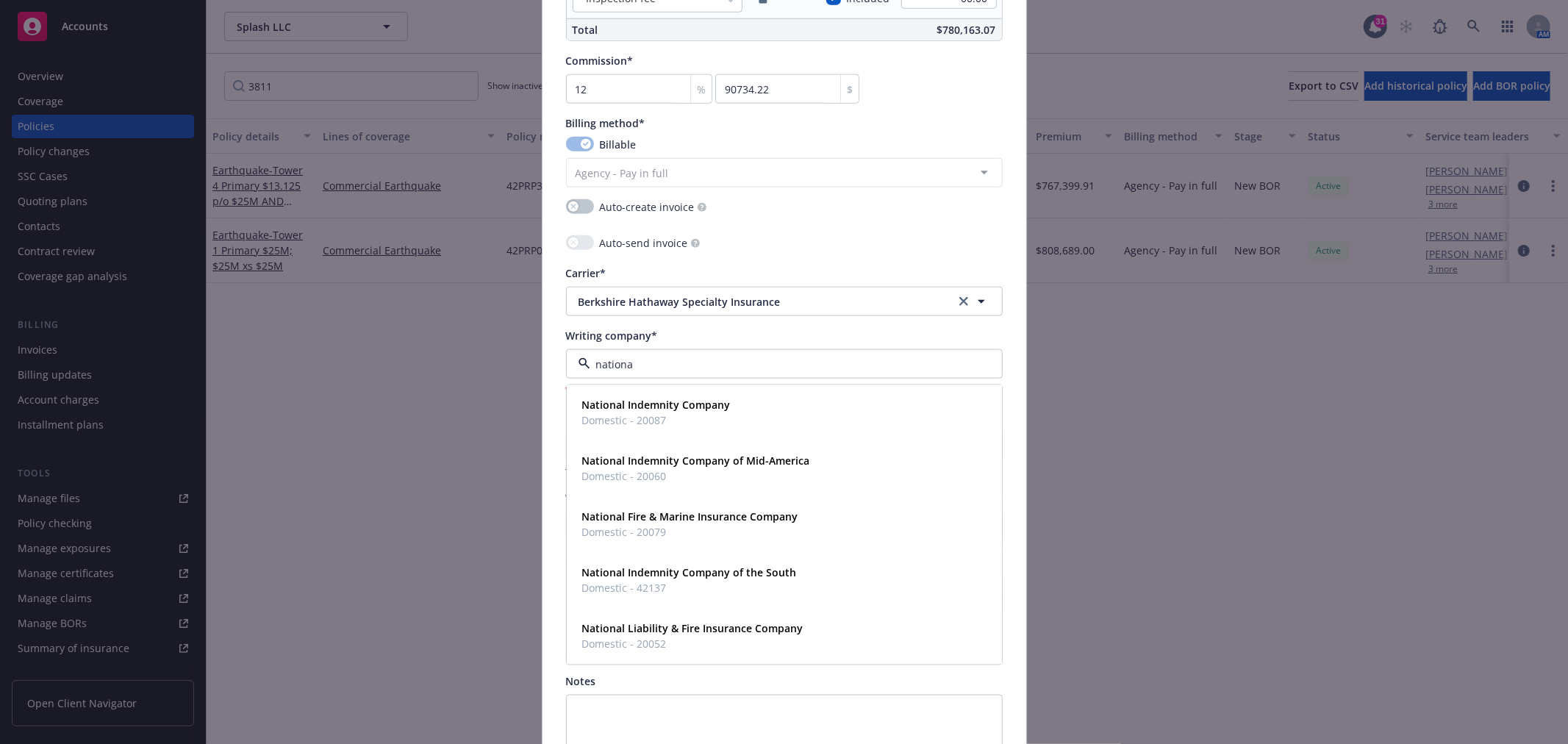
type input "national"
click at [711, 524] on strong "National Fire & Marine Insurance Company" at bounding box center [691, 517] width 216 height 14
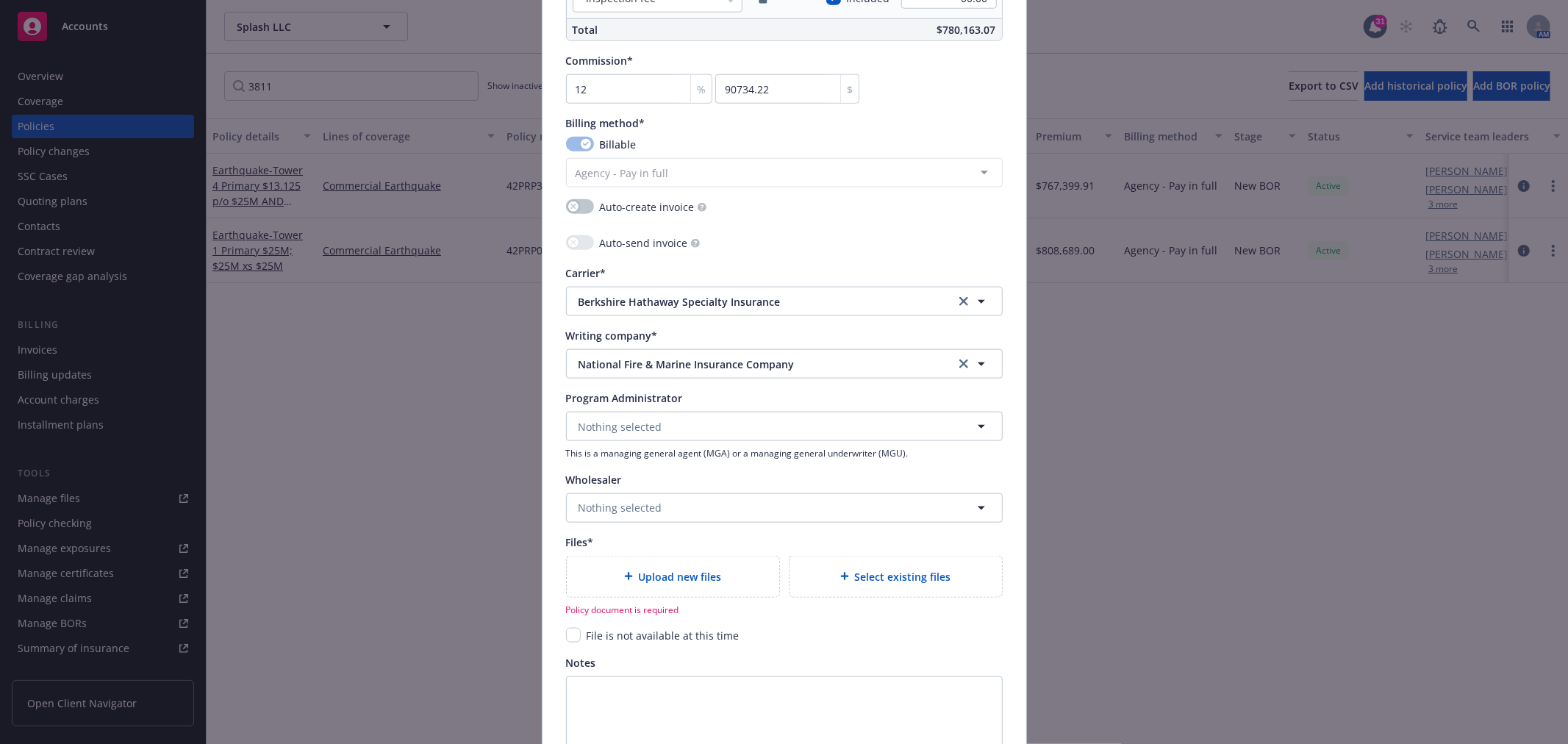
click at [689, 571] on span "Upload new files" at bounding box center [680, 576] width 83 height 15
type textarea "x"
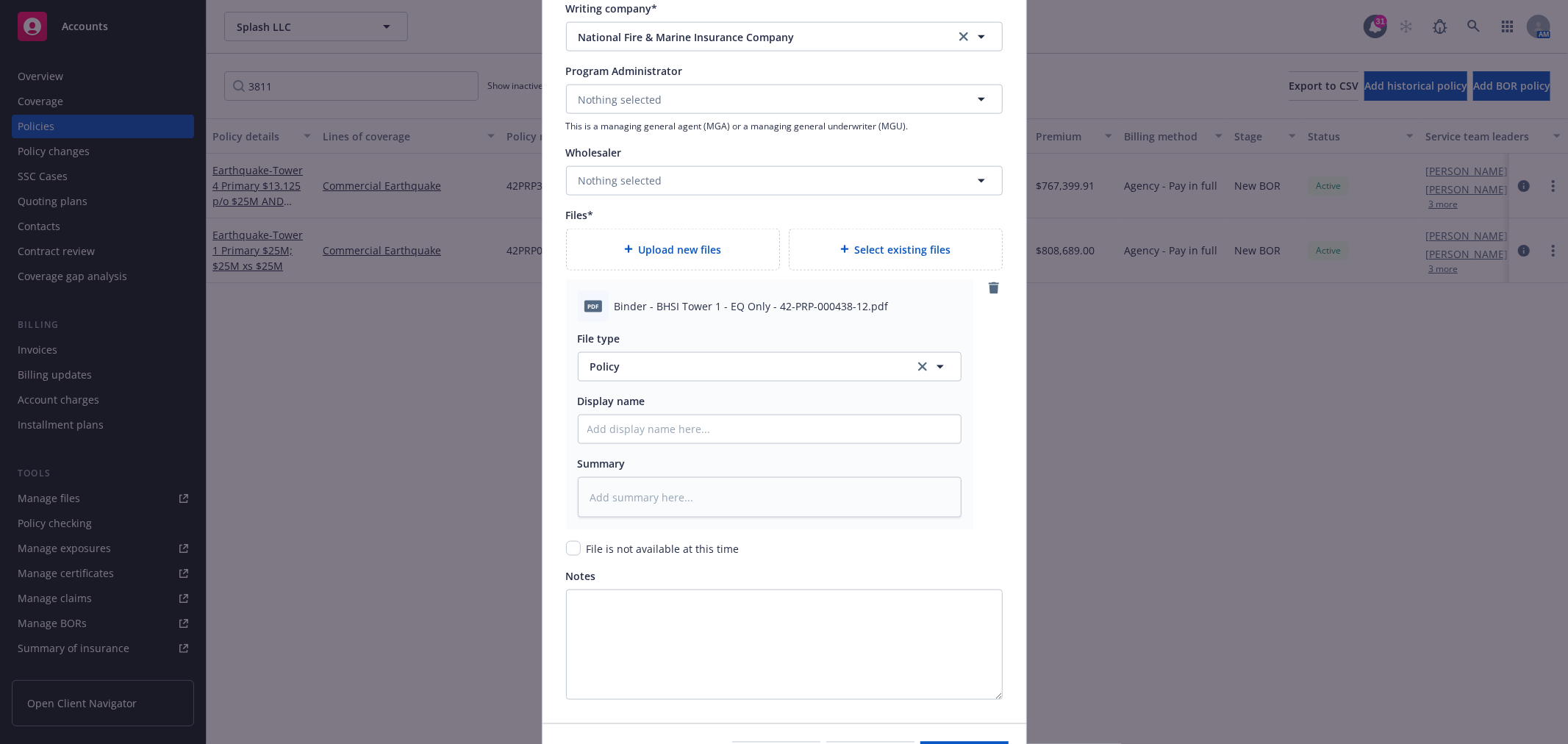
scroll to position [1715, 0]
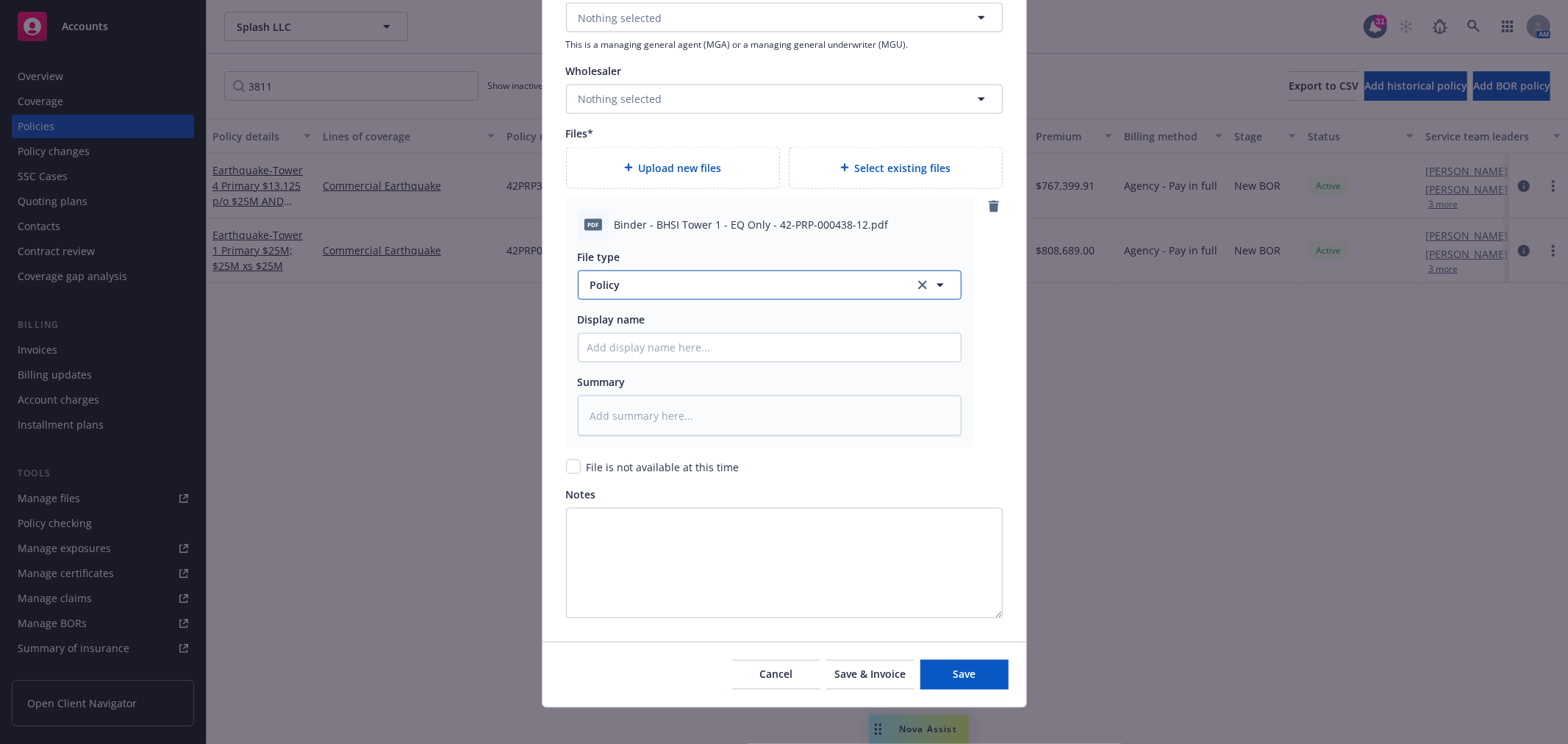
click at [637, 287] on span "Policy" at bounding box center [744, 285] width 307 height 15
type input "bind"
click at [607, 332] on span "Binder" at bounding box center [609, 325] width 33 height 15
click at [649, 346] on input "Policy display name" at bounding box center [769, 347] width 382 height 28
paste input "Binder - BHSI Tower 1 - EQ Only - 42-PRP-000438-12.pdf"
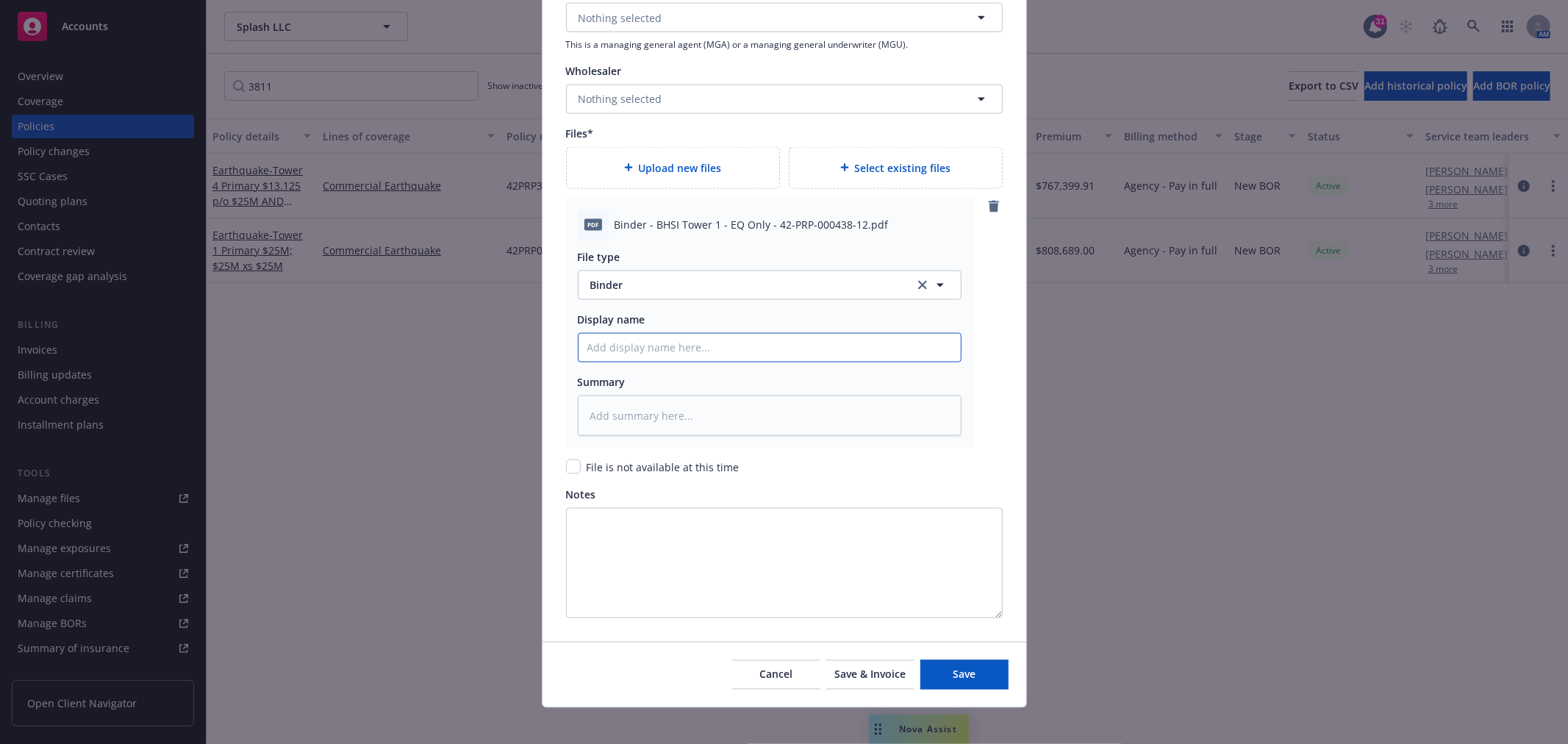
type textarea "x"
type input "Binder - BHSI Tower 1 - EQ Only - 42-PRP-000438-12.pdf"
type textarea "x"
type input "Binder - BHSI Tower 1 - EQ Only - 42-PRP-000438-12.pd"
type textarea "x"
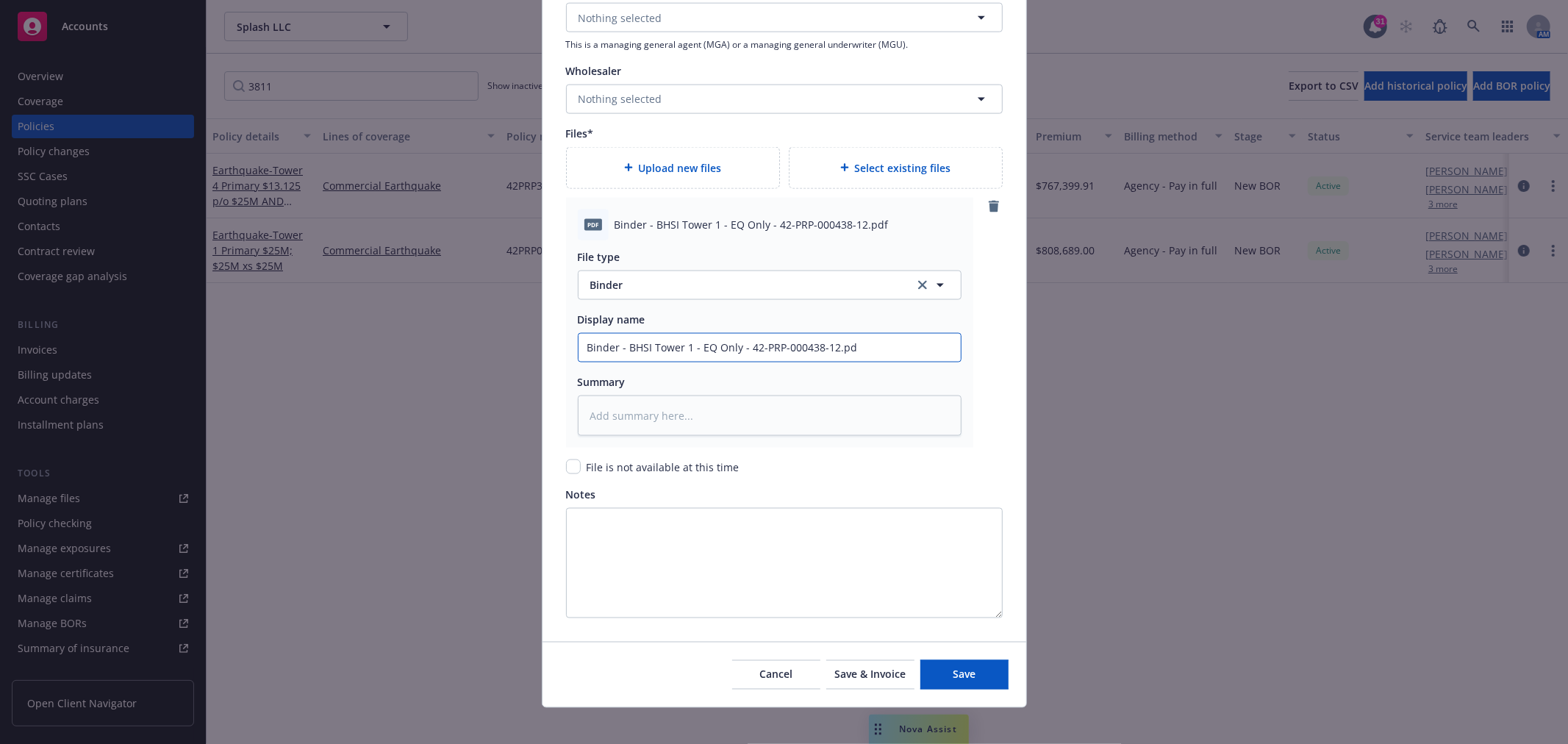
type input "Binder - BHSI Tower 1 - EQ Only - 42-PRP-000438-12.p"
type textarea "x"
type input "Binder - BHSI Tower 1 - EQ Only - 42-PRP-000438-12."
type textarea "x"
type input "Binder - BHSI Tower 1 - EQ Only - 42-PRP-000438-12"
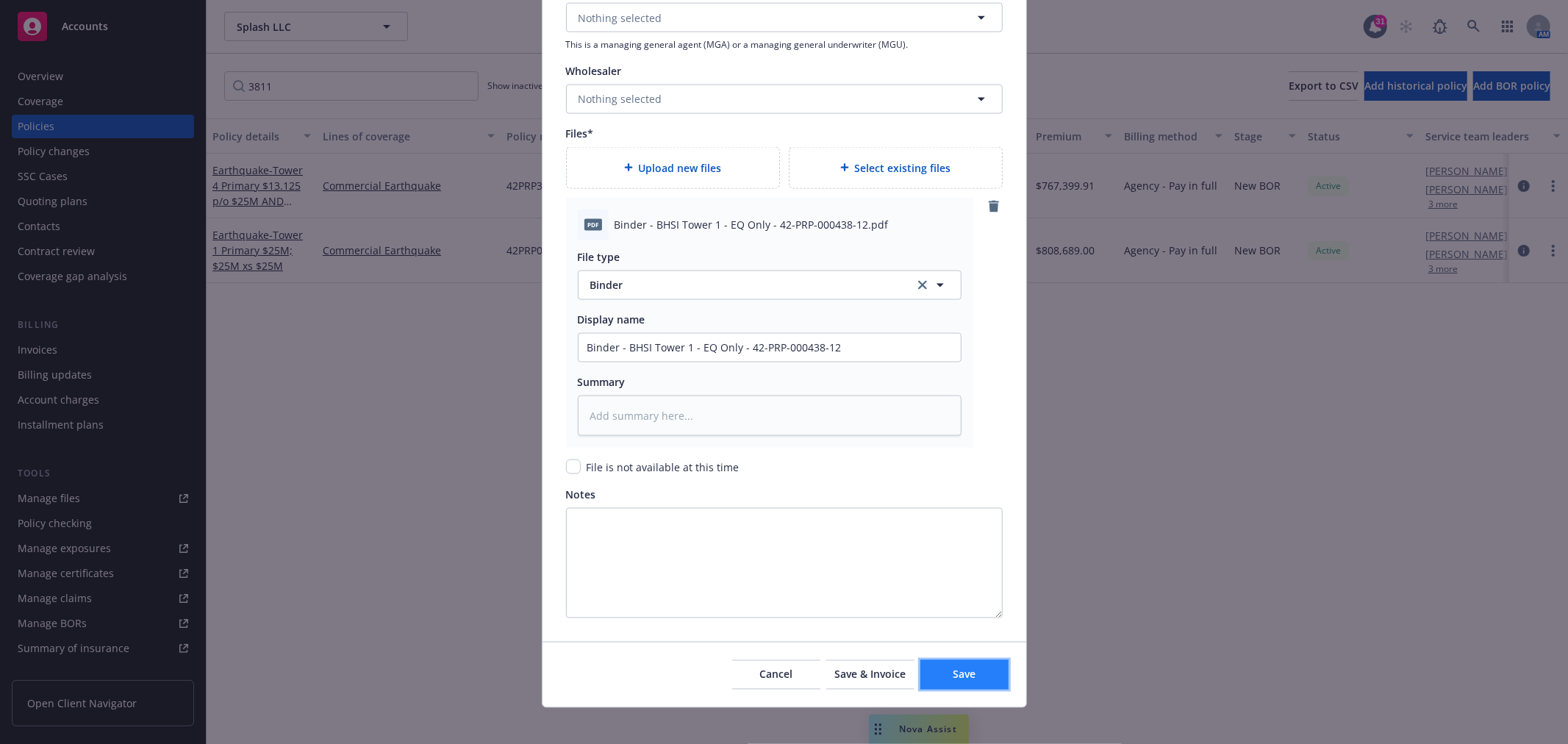
click at [961, 678] on span "Save" at bounding box center [964, 674] width 23 height 14
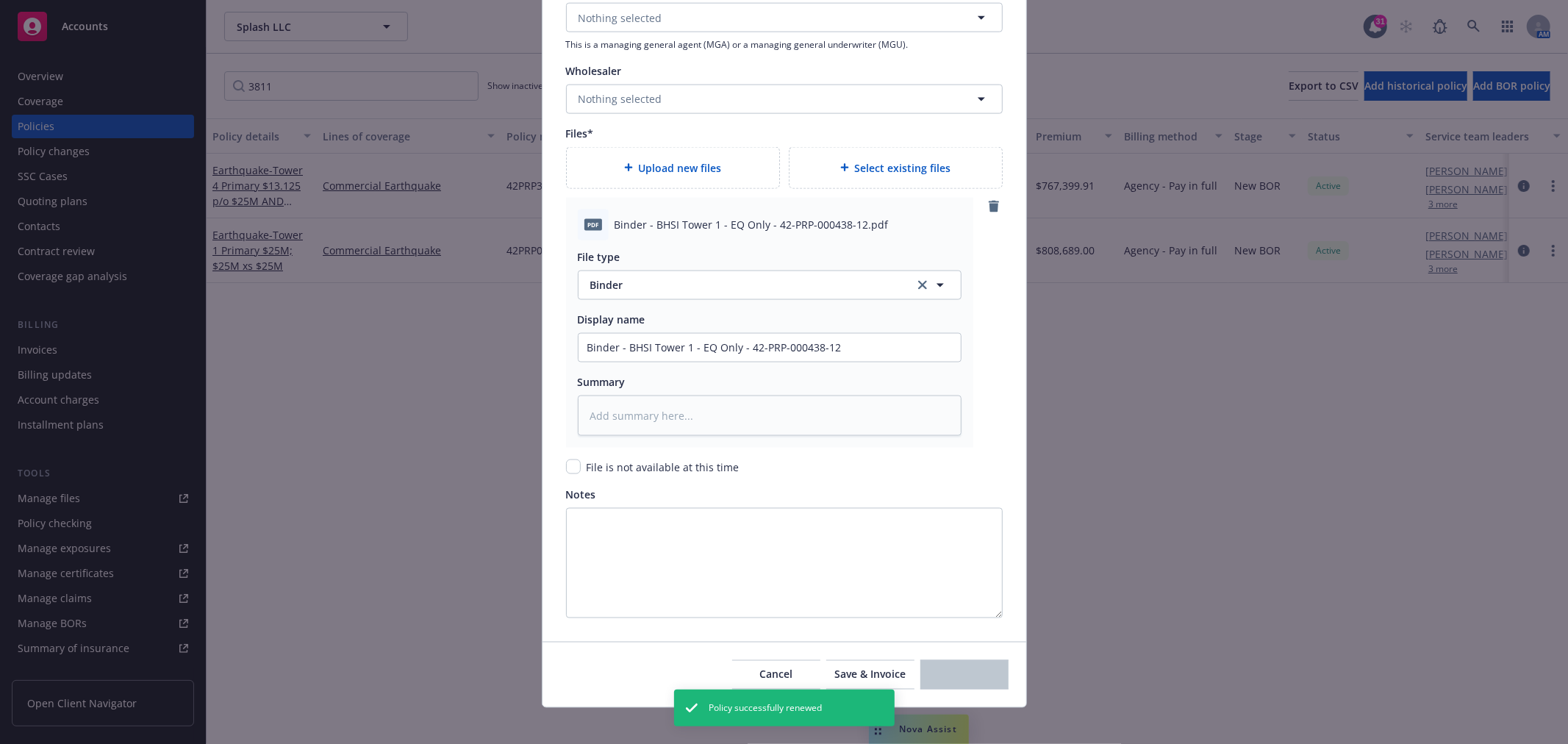
type textarea "x"
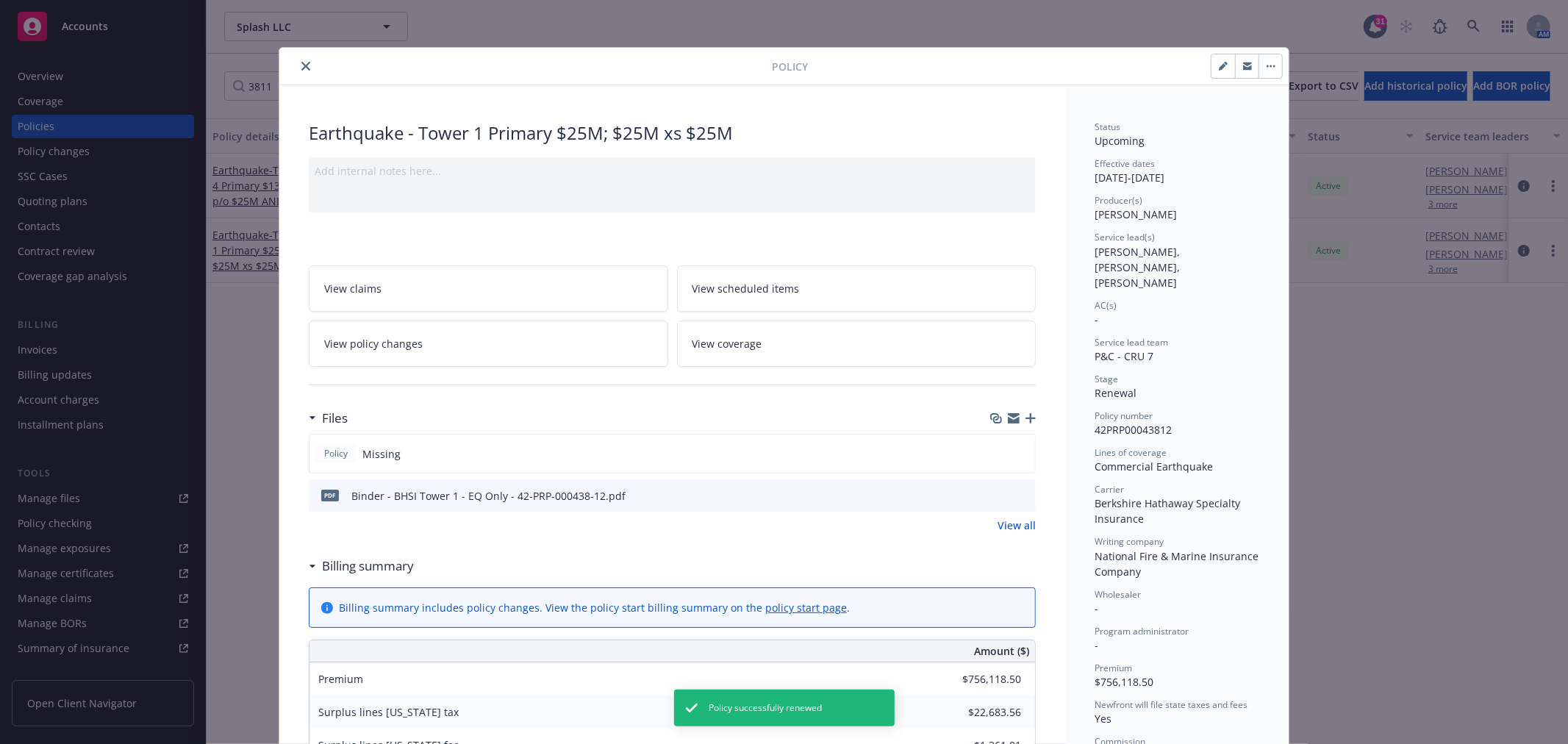
click at [297, 67] on button "close" at bounding box center [306, 66] width 18 height 18
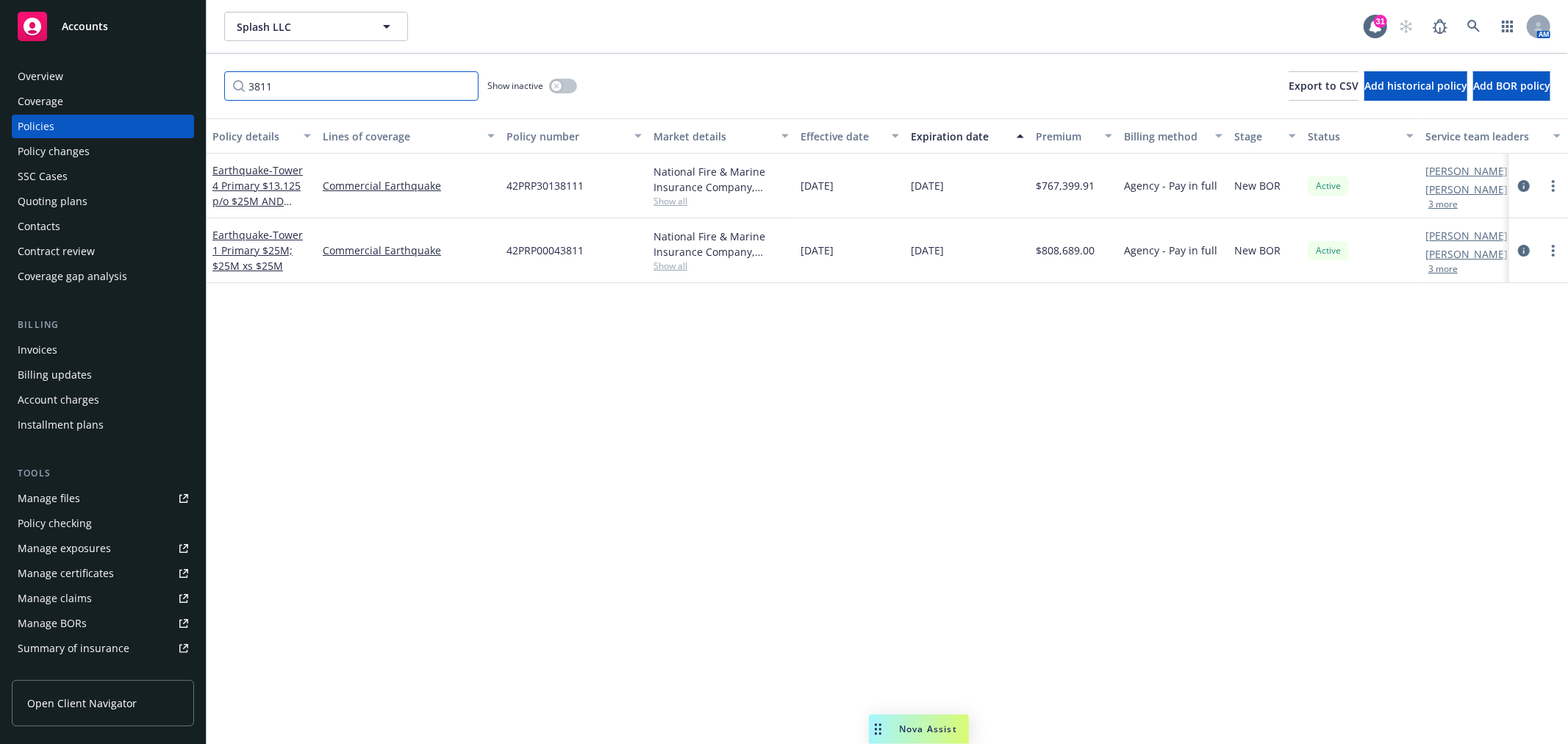
click at [357, 93] on input "3811" at bounding box center [351, 85] width 255 height 29
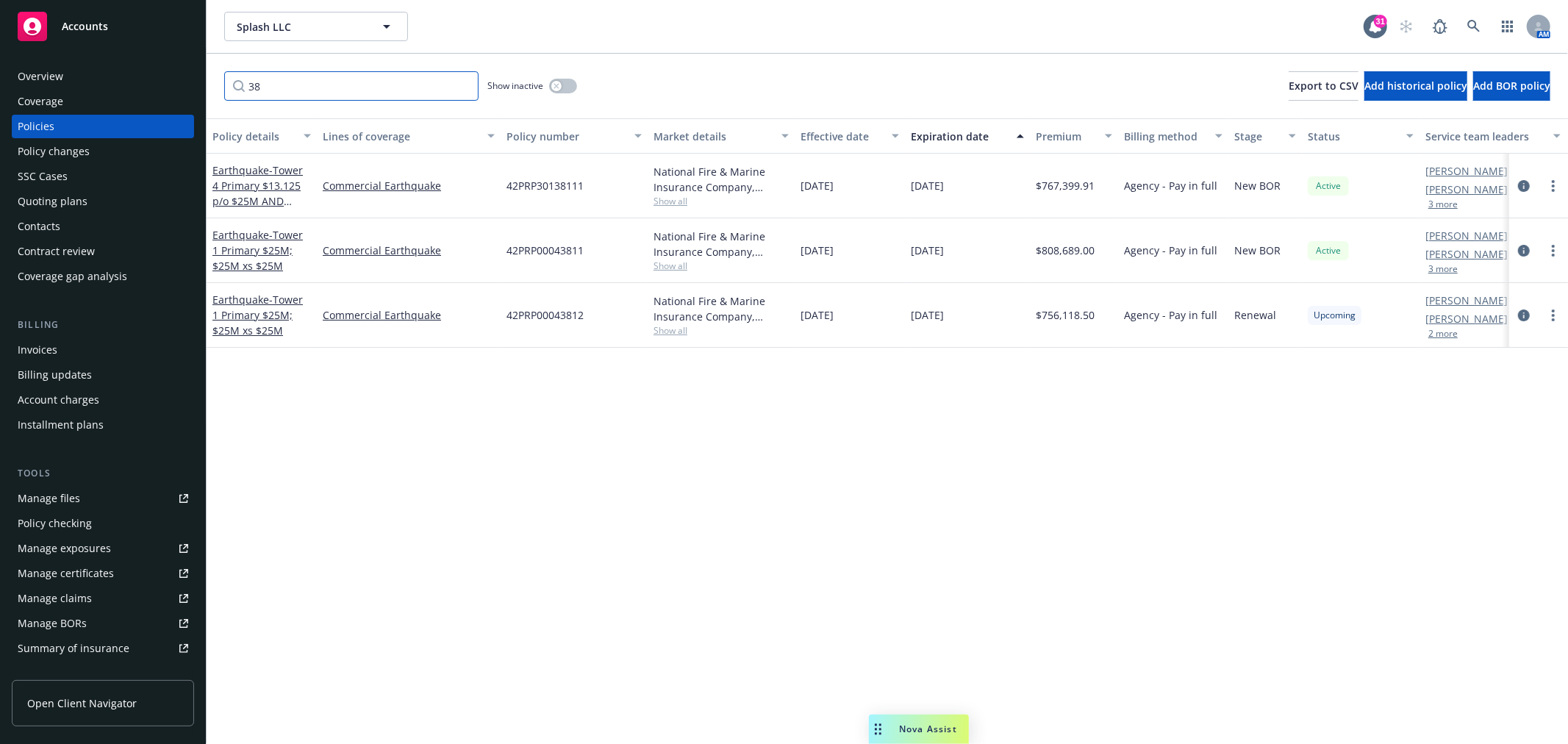
type input "3"
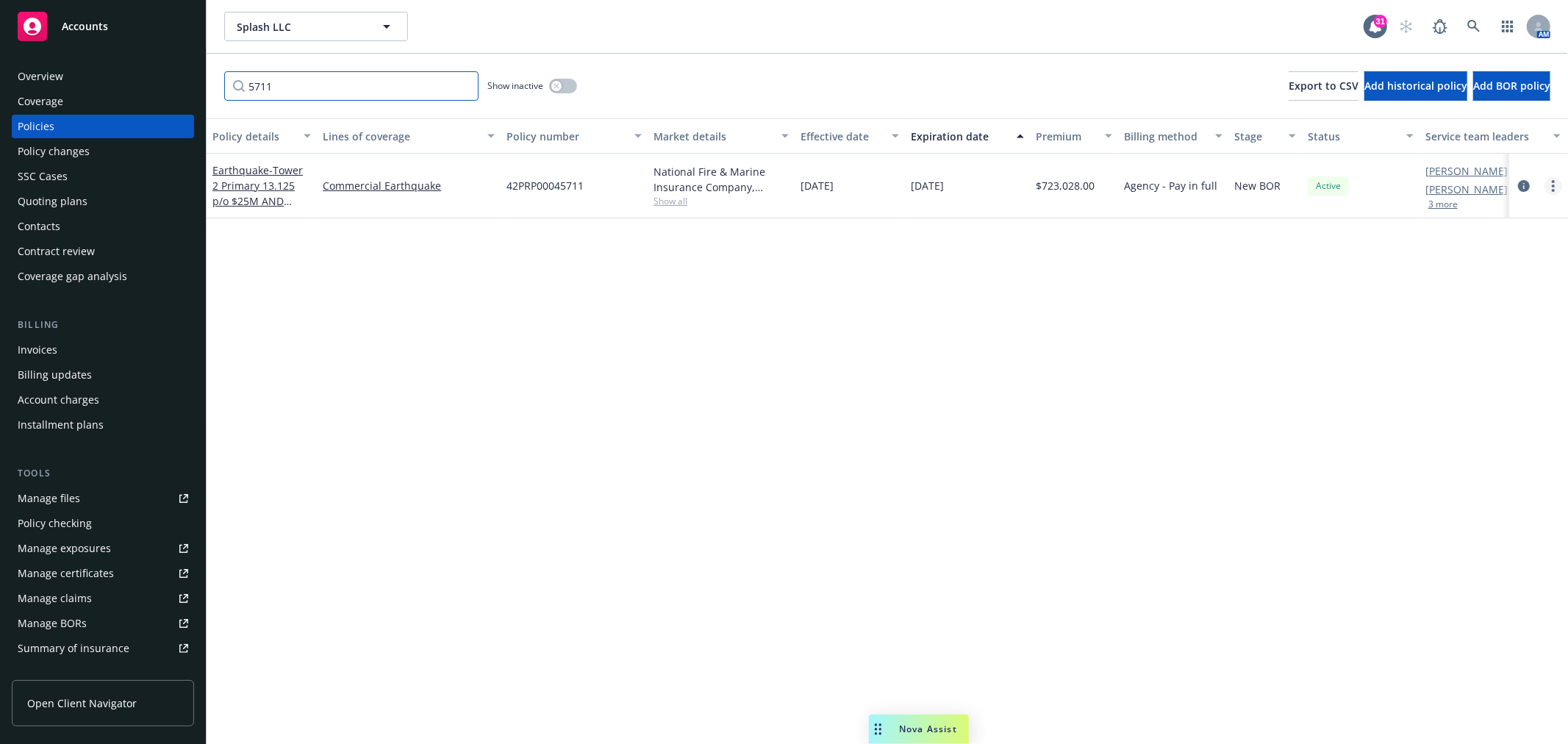
type input "5711"
click at [1551, 187] on link "more" at bounding box center [1553, 186] width 18 height 18
click at [1479, 244] on link "Renew with incumbent" at bounding box center [1475, 245] width 172 height 29
select select "12"
select select "CA"
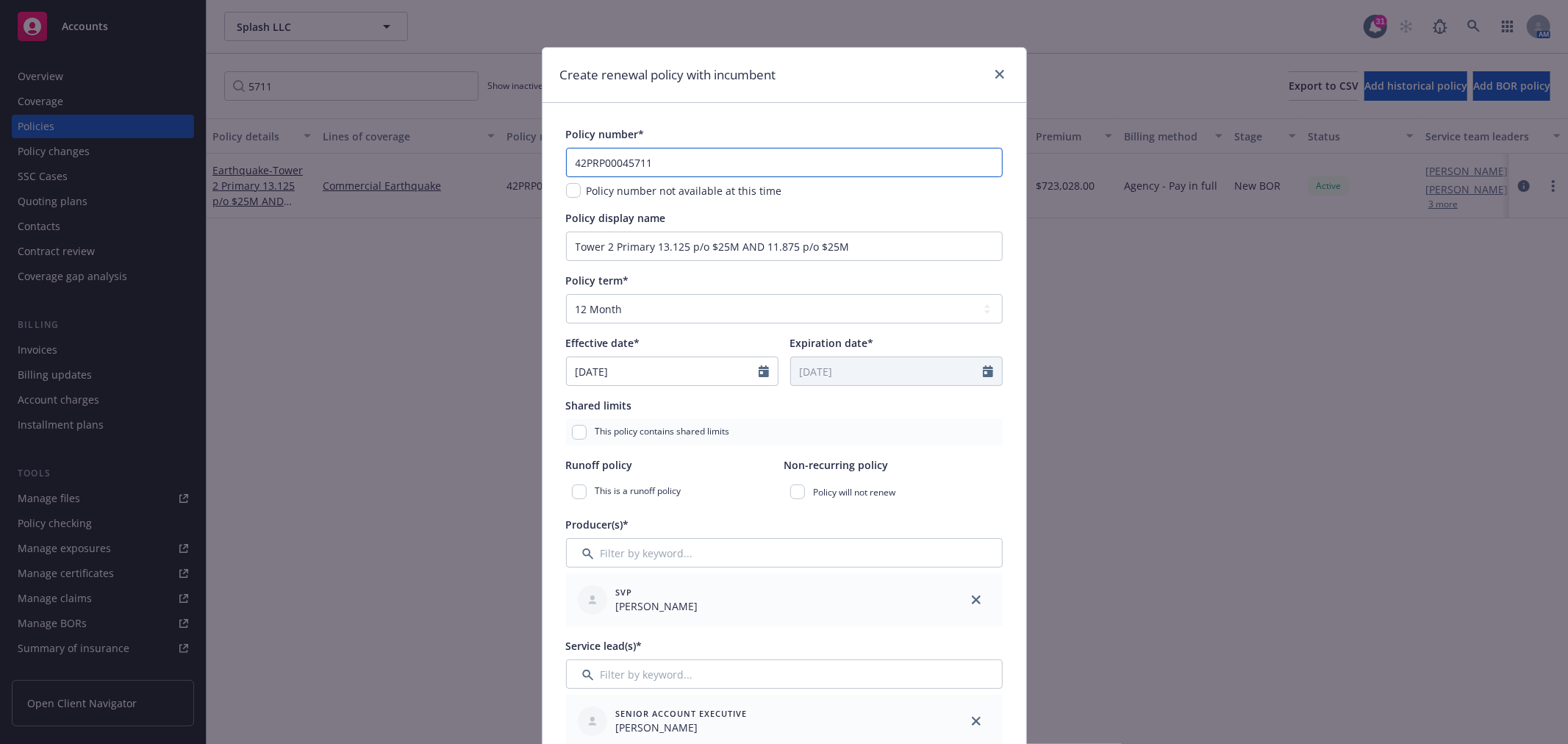
drag, startPoint x: 648, startPoint y: 163, endPoint x: 475, endPoint y: 166, distance: 173.0
click at [472, 166] on div "Create renewal policy with incumbent Policy number* 42PRP00045711 Policy number…" at bounding box center [784, 372] width 1568 height 744
paste input "-PRP-000457-12"
click at [645, 157] on input "42-PRP-000457-12" at bounding box center [784, 162] width 437 height 29
type input "42PRP00045712"
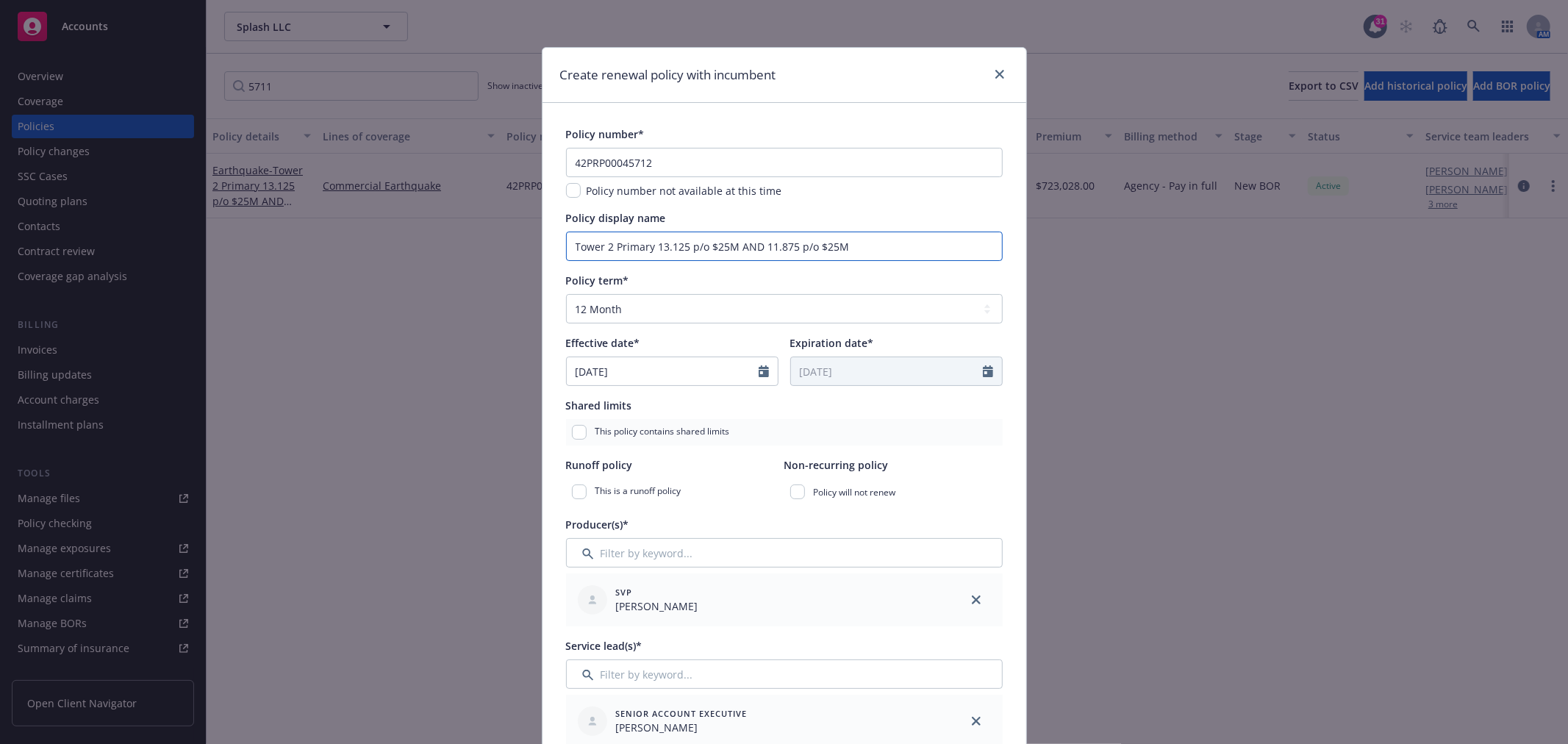
click at [750, 246] on input "Tower 2 Primary 13.125 p/o $25M AND 11.875 p/o $25M" at bounding box center [784, 246] width 437 height 29
click at [754, 243] on input "Tower 2 Primary 13.125 p/o $25M AND 11.875 p/o $25M" at bounding box center [784, 246] width 437 height 29
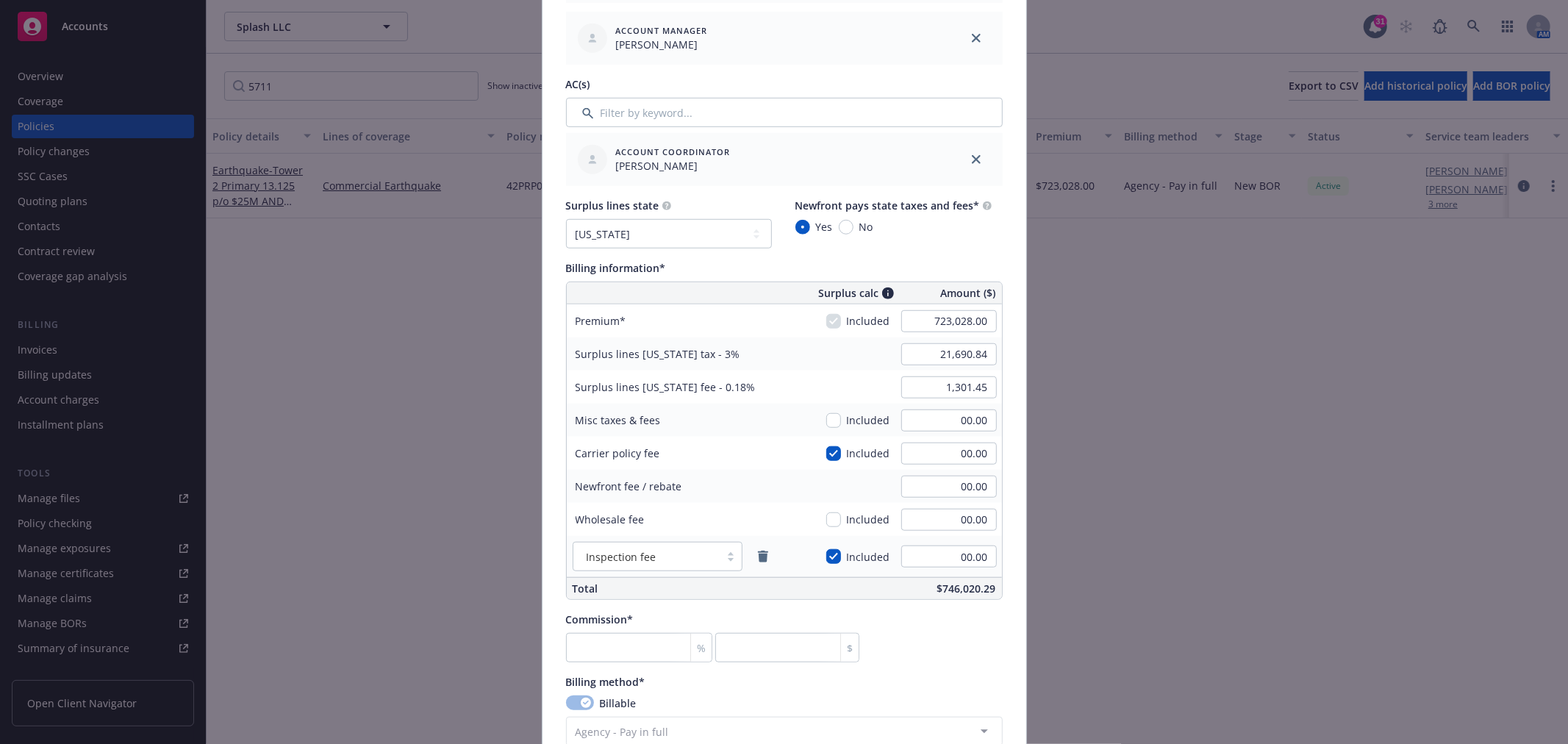
scroll to position [817, 0]
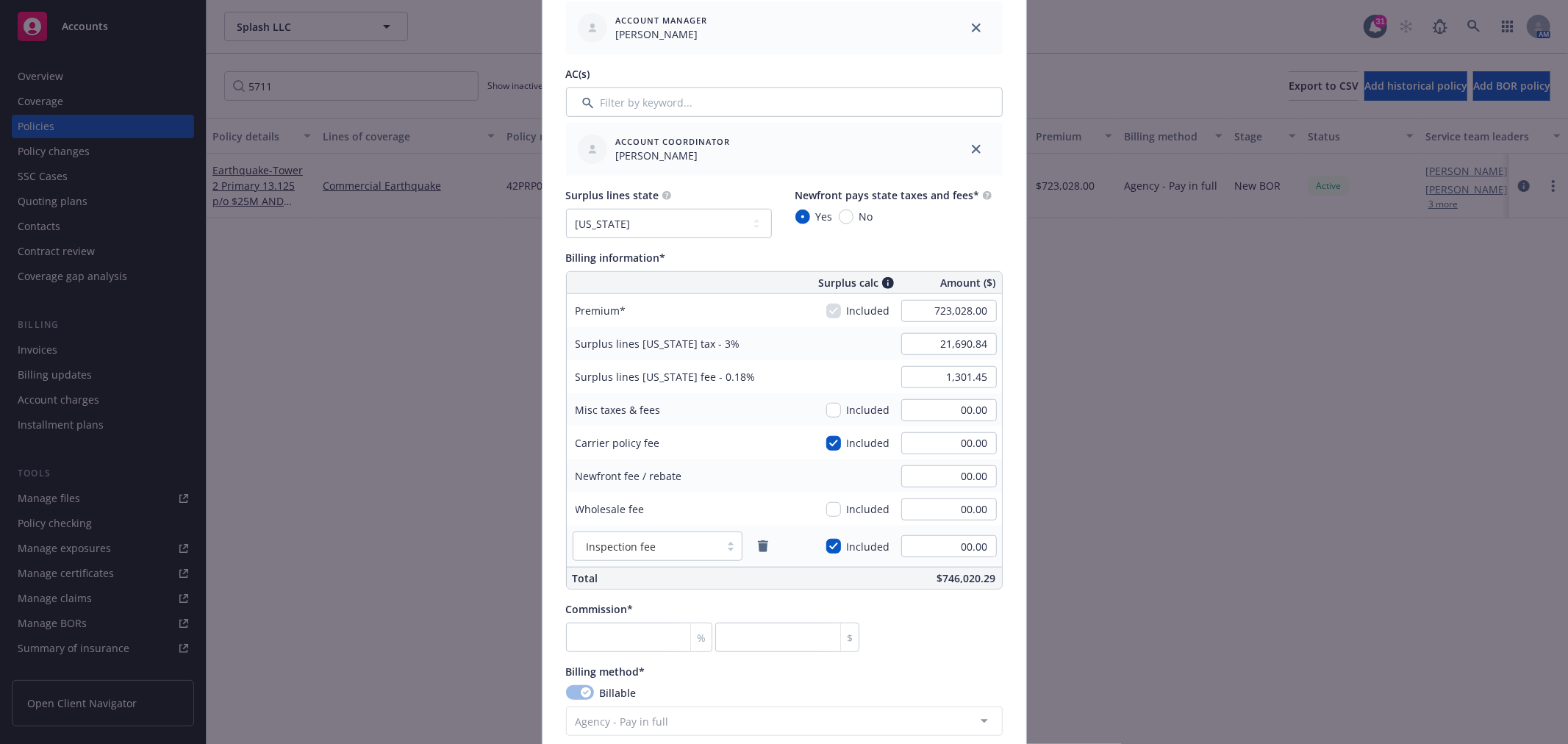
type input "Tower 2 Primary 13.125 p/o $25M & 11.875 p/o $25M"
click at [937, 313] on input "723,028.00" at bounding box center [948, 310] width 96 height 22
paste input "02,538.75"
type input "702,538.75"
type input "21,076.16"
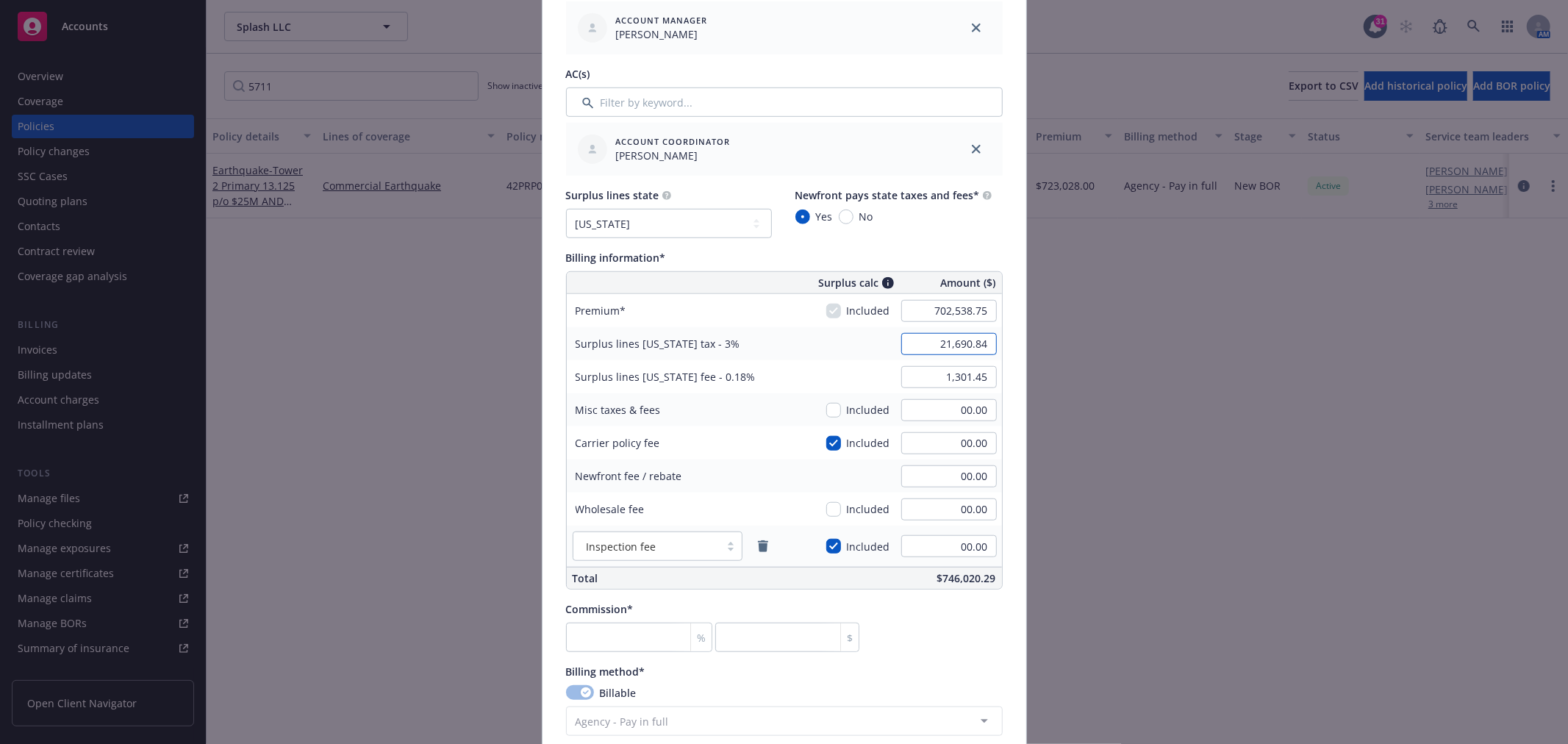
type input "1,264.57"
click at [901, 347] on input "21,076.16" at bounding box center [948, 343] width 96 height 22
click at [659, 635] on input "number" at bounding box center [639, 638] width 147 height 29
type input "1"
type input "7025.39"
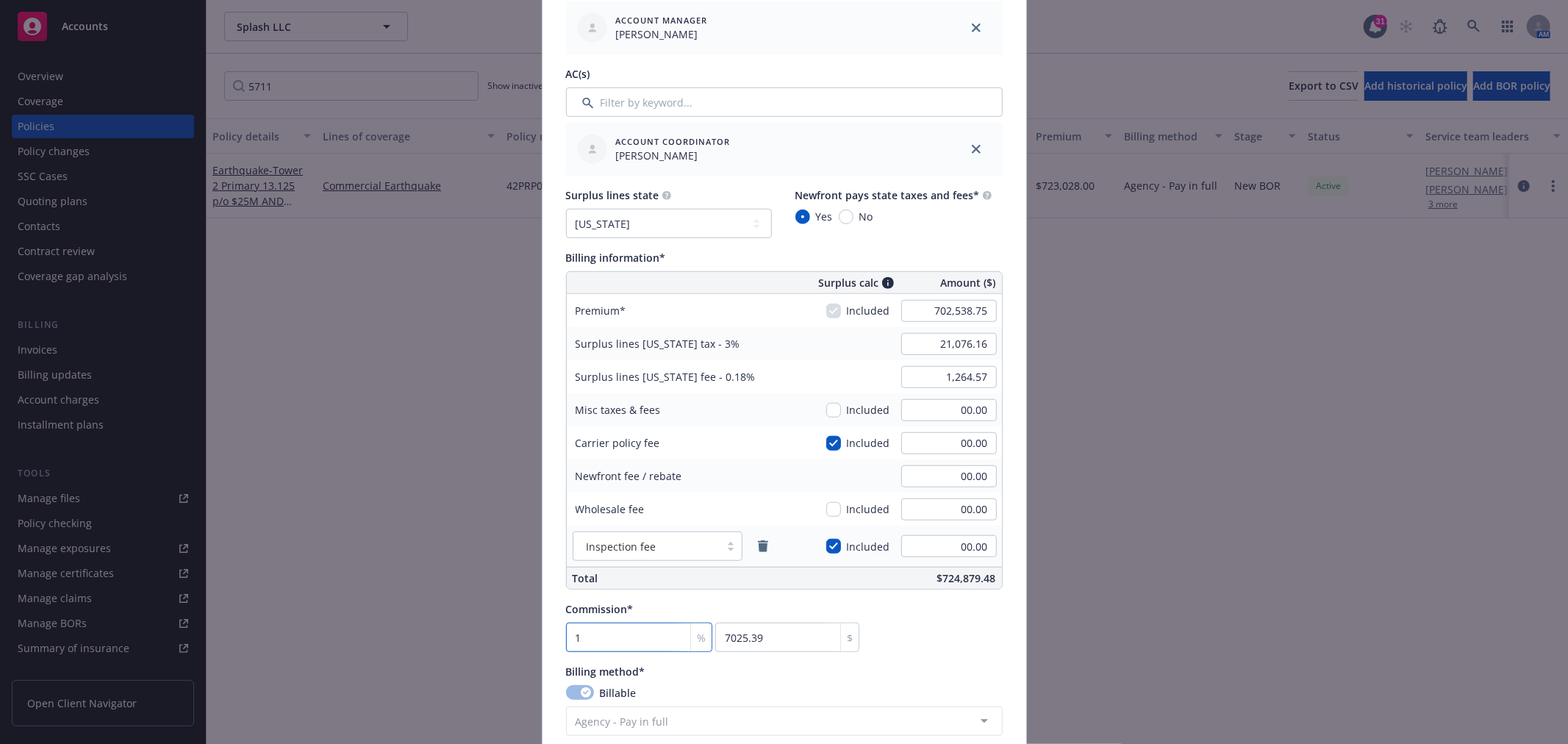
type input "12"
type input "84304.65"
type input "12"
click at [932, 660] on div "Policy number* 42PRP00045712 Policy number not available at this time Policy di…" at bounding box center [784, 313] width 437 height 2007
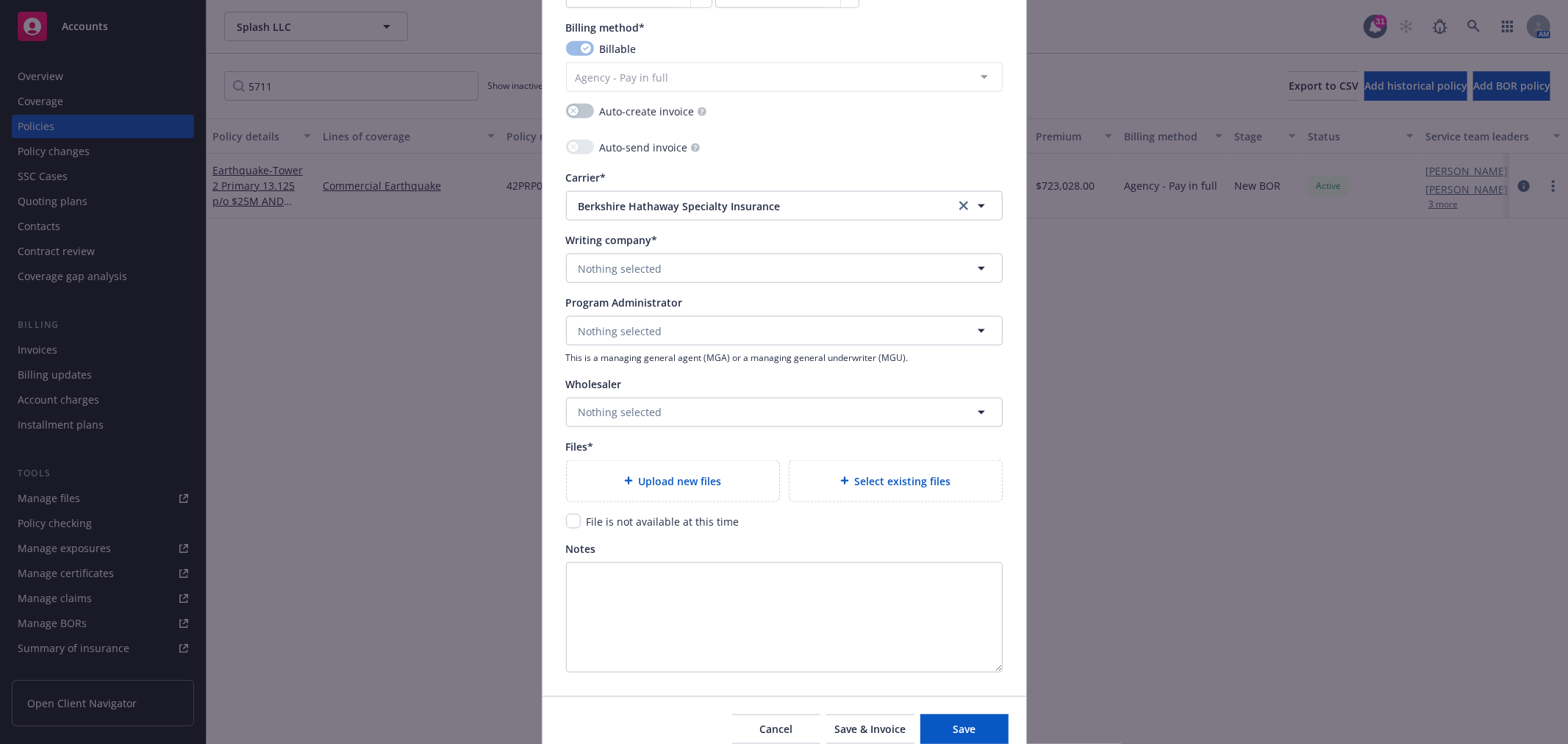
scroll to position [1471, 0]
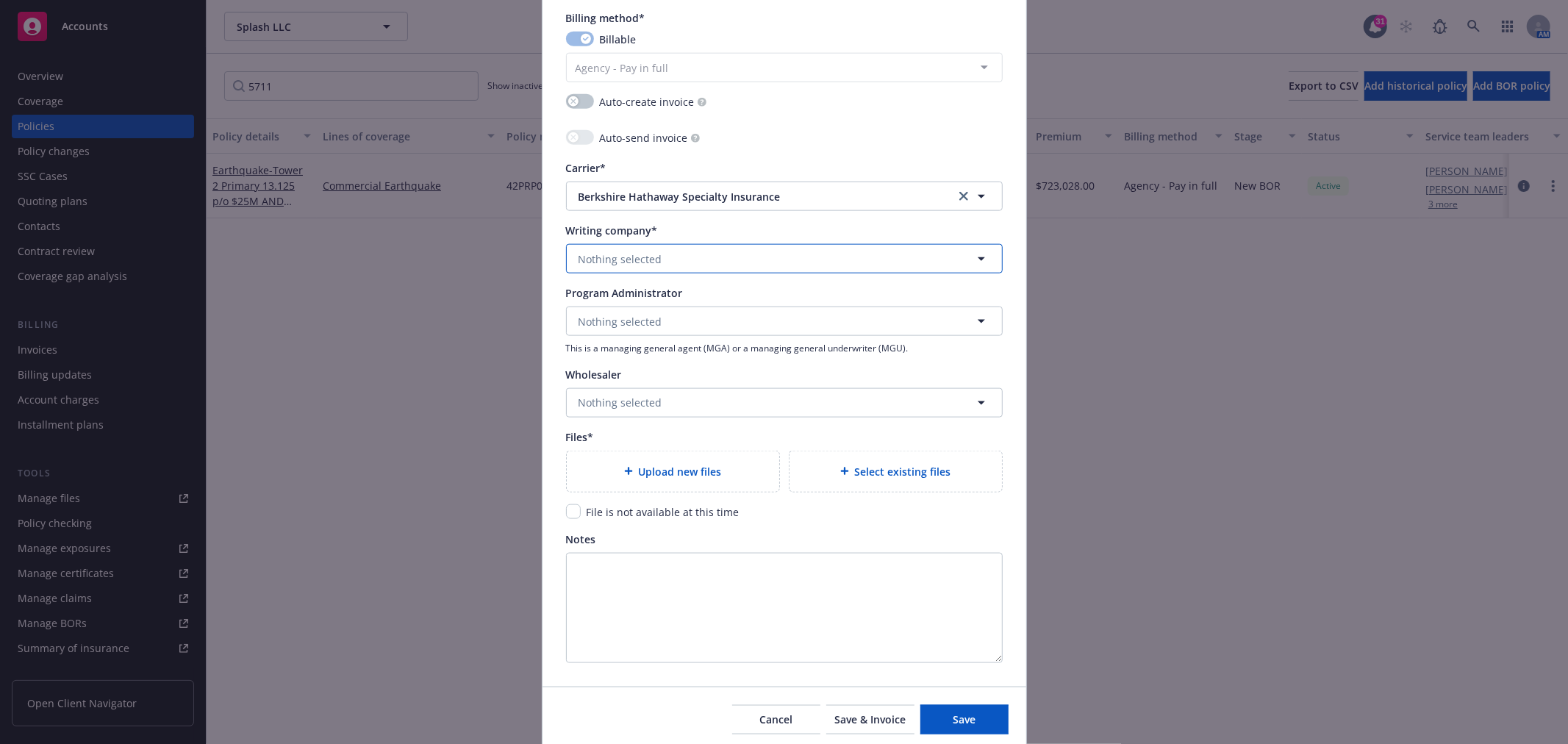
click at [703, 256] on button "Nothing selected" at bounding box center [784, 259] width 437 height 29
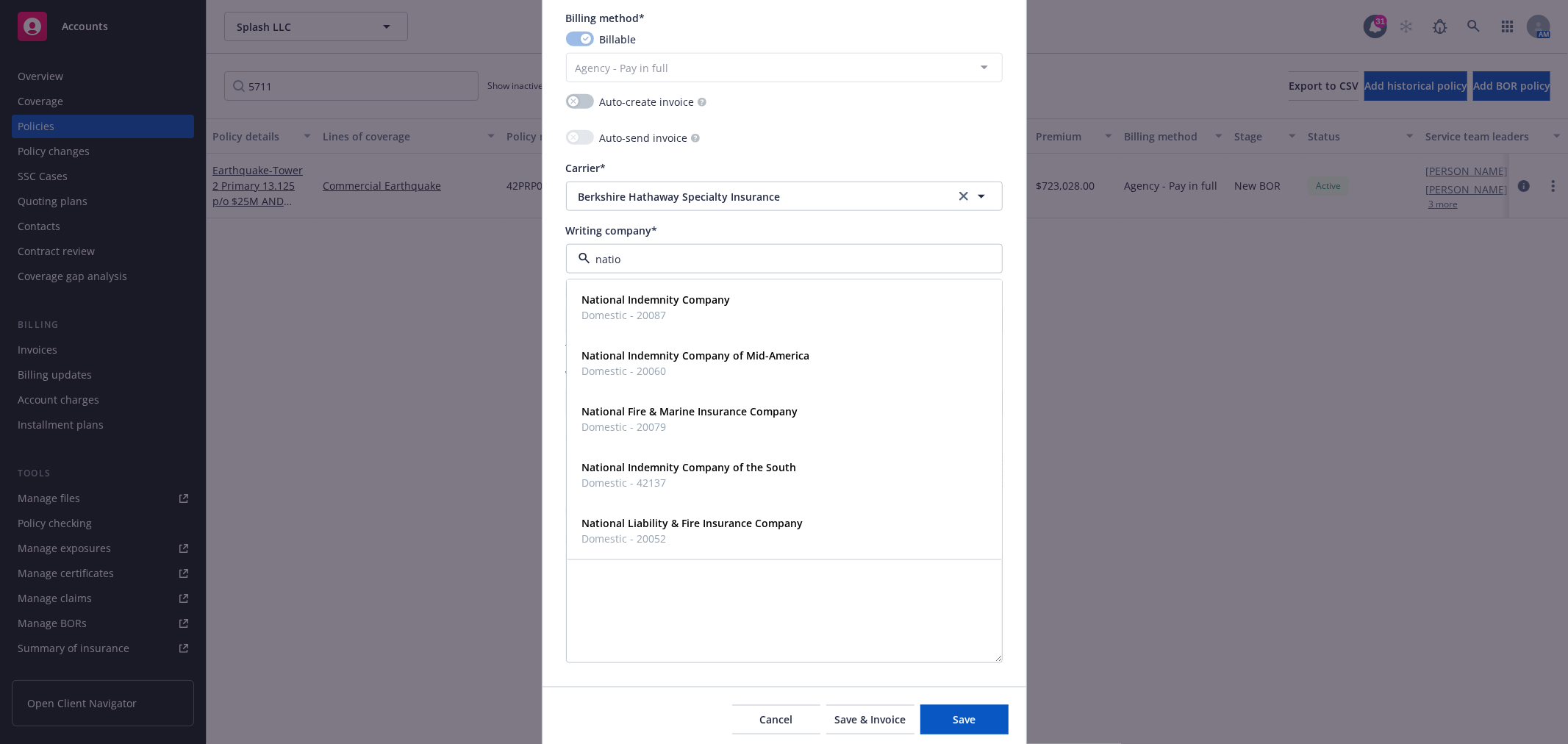
type input "nation"
click at [732, 419] on strong "National Fire & Marine Insurance Company" at bounding box center [691, 412] width 216 height 14
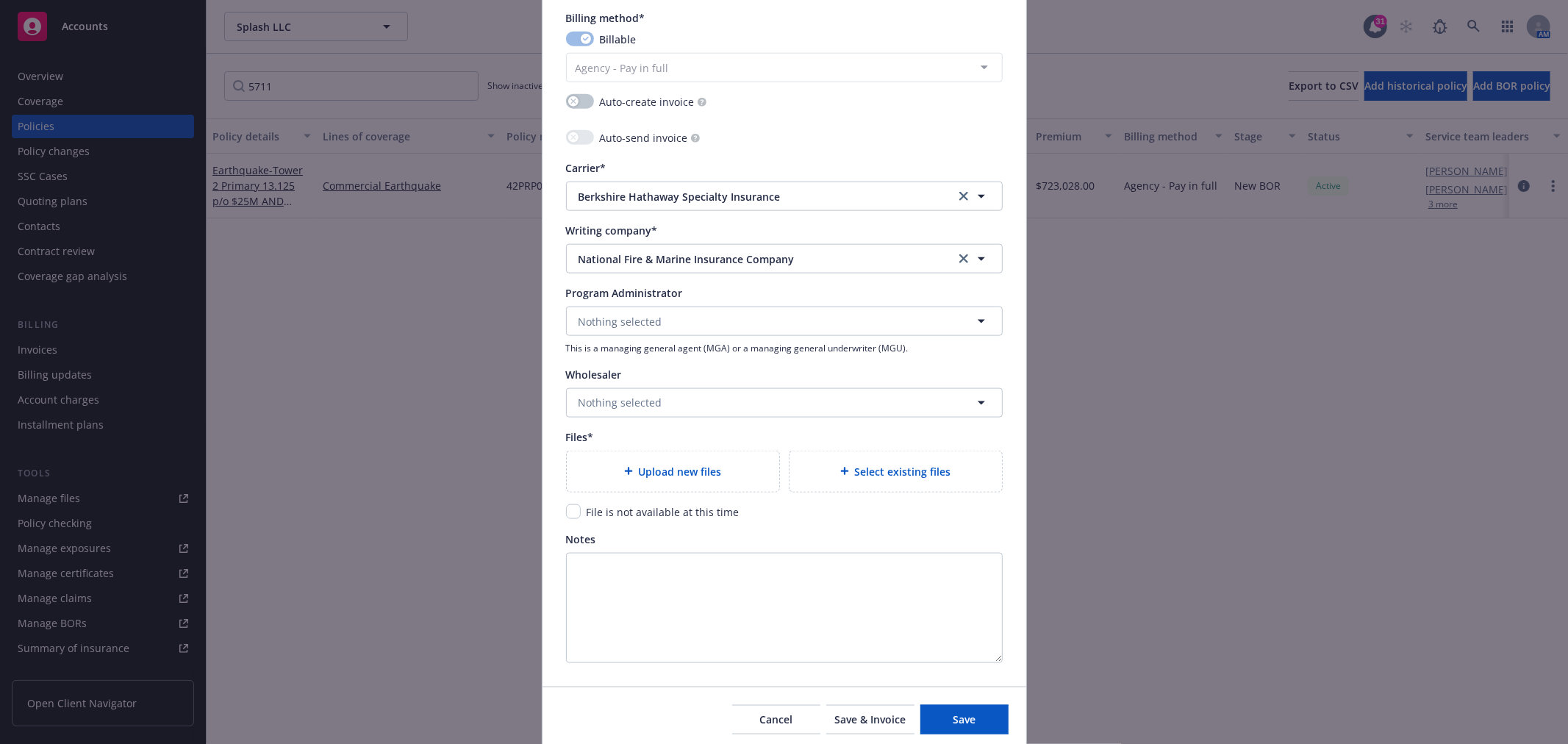
click at [707, 482] on div "Upload new files" at bounding box center [673, 472] width 213 height 40
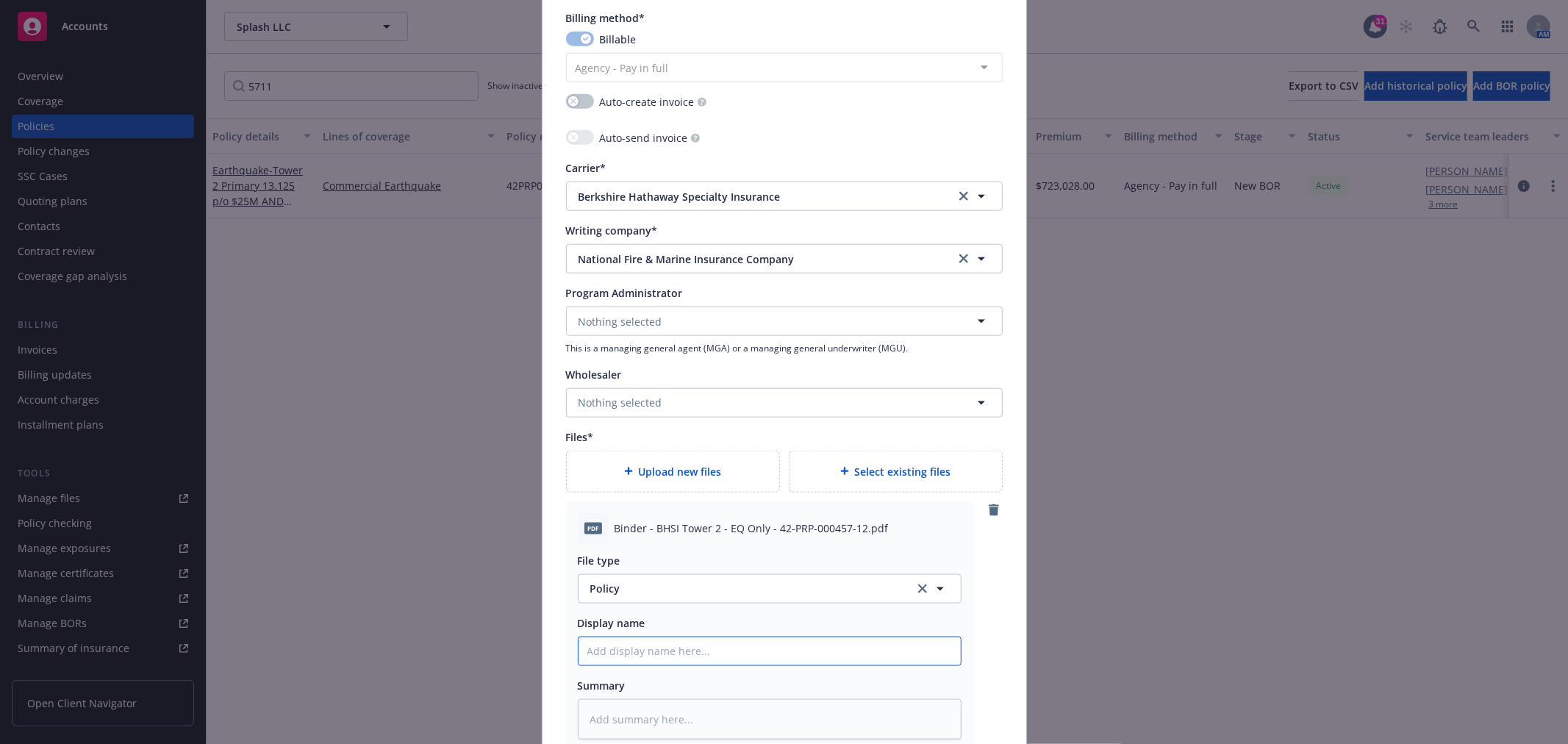
click at [687, 650] on input "Policy display name" at bounding box center [769, 651] width 382 height 28
paste input "Binder - BHSI Tower 2 - EQ Only - 42-PRP-000457-12.pdf"
type textarea "x"
type input "Binder - BHSI Tower 2 - EQ Only - 42-PRP-000457-12.pdf"
type textarea "x"
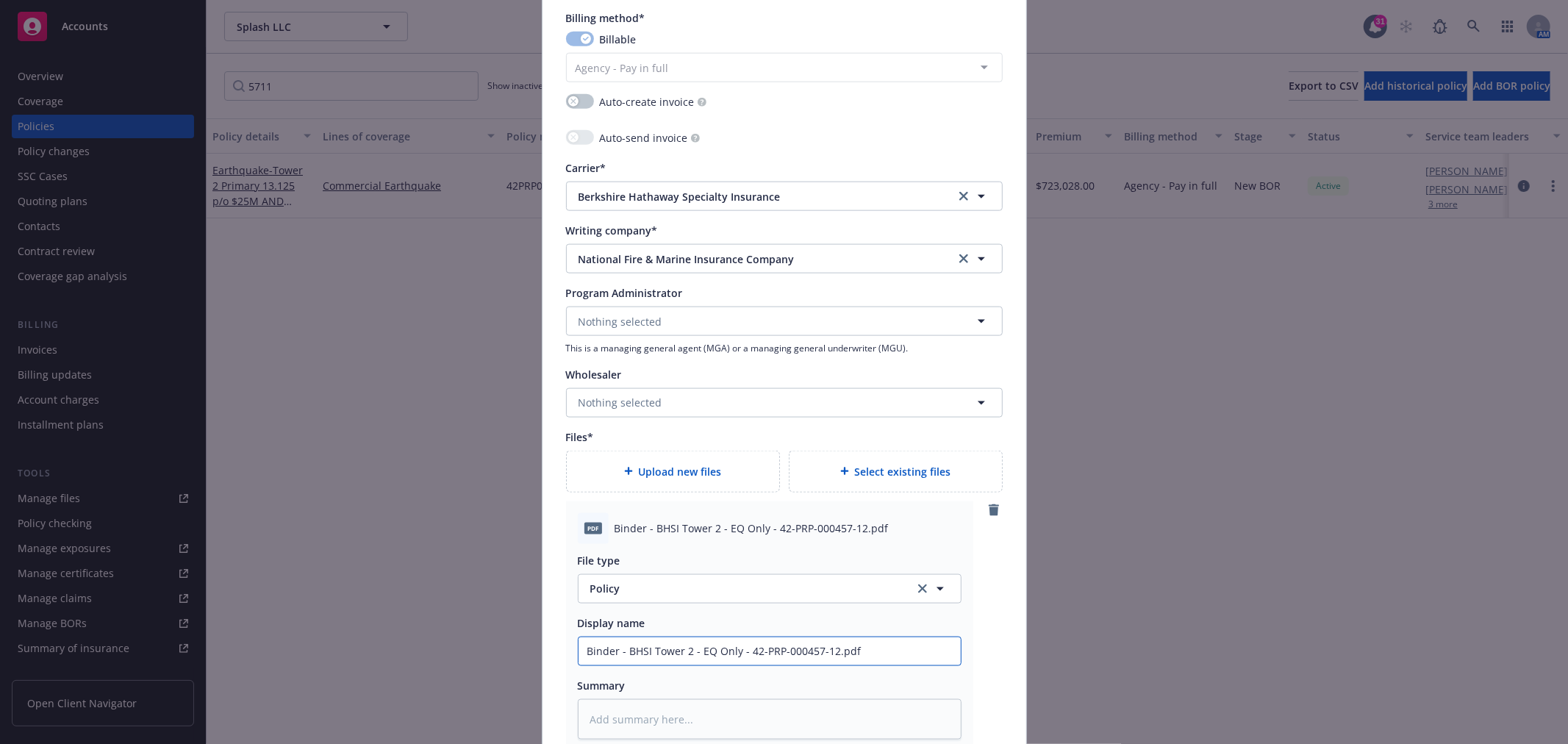
type input "Binder - BHSI Tower 2 - EQ Only - 42-PRP-000457-12.pd"
type textarea "x"
type input "Binder - BHSI Tower 2 - EQ Only - 42-PRP-000457-12.p"
type textarea "x"
type input "Binder - BHSI Tower 2 - EQ Only - 42-PRP-000457-12."
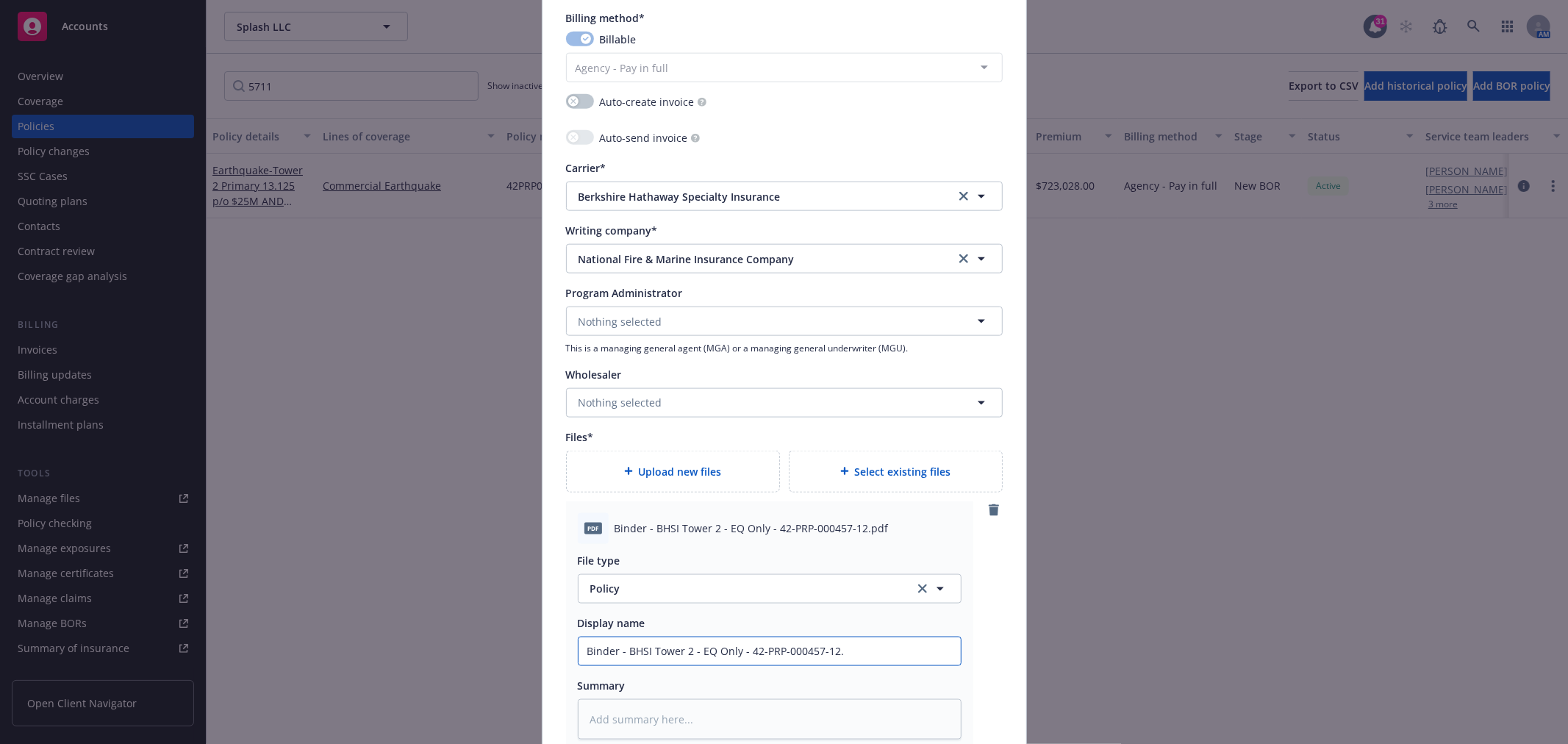
type textarea "x"
type input "Binder - BHSI Tower 2 - EQ Only - 42-PRP-000457-12"
click at [799, 596] on span "Policy" at bounding box center [744, 588] width 307 height 15
type input "binder"
click at [616, 502] on div "Binder" at bounding box center [608, 509] width 42 height 21
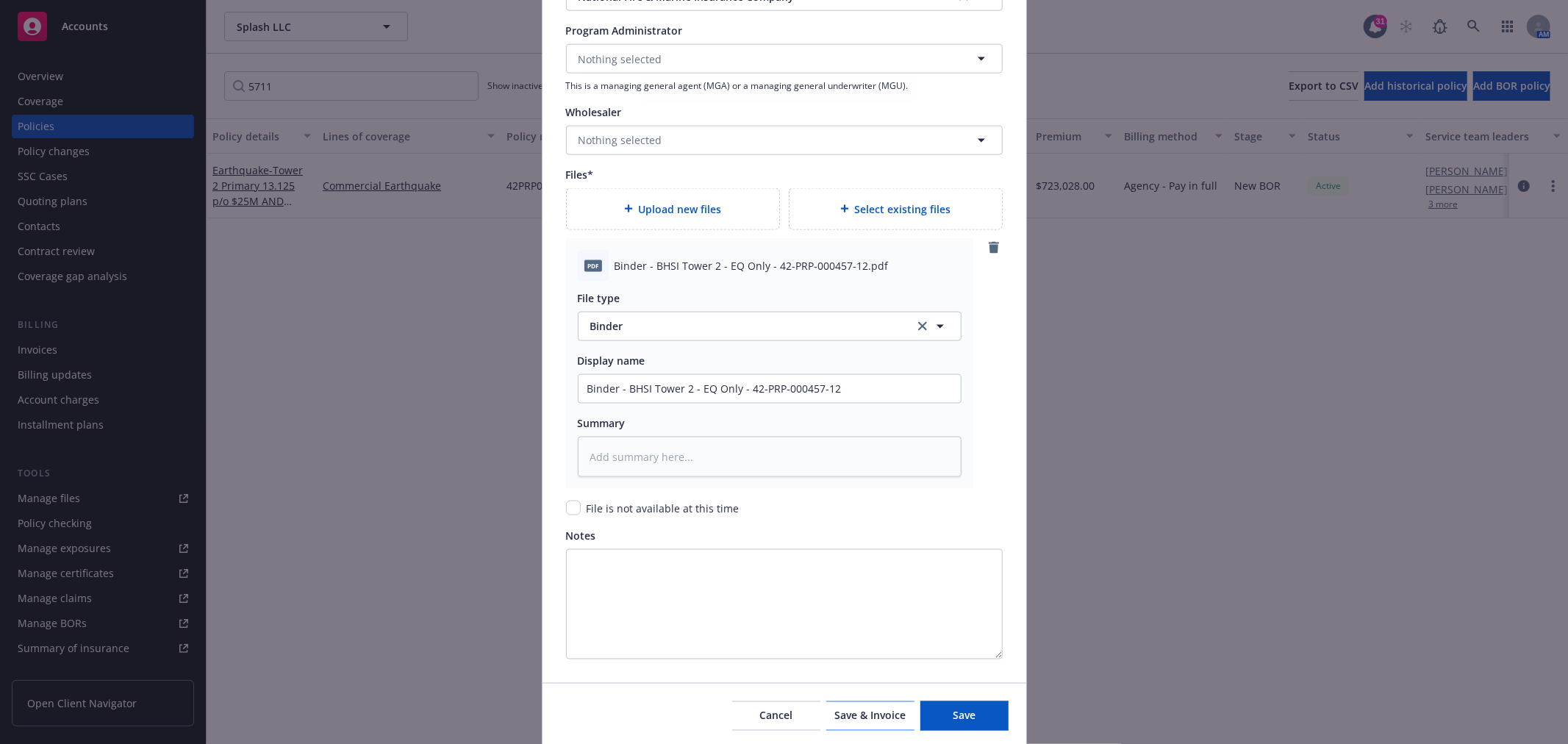
scroll to position [1787, 0]
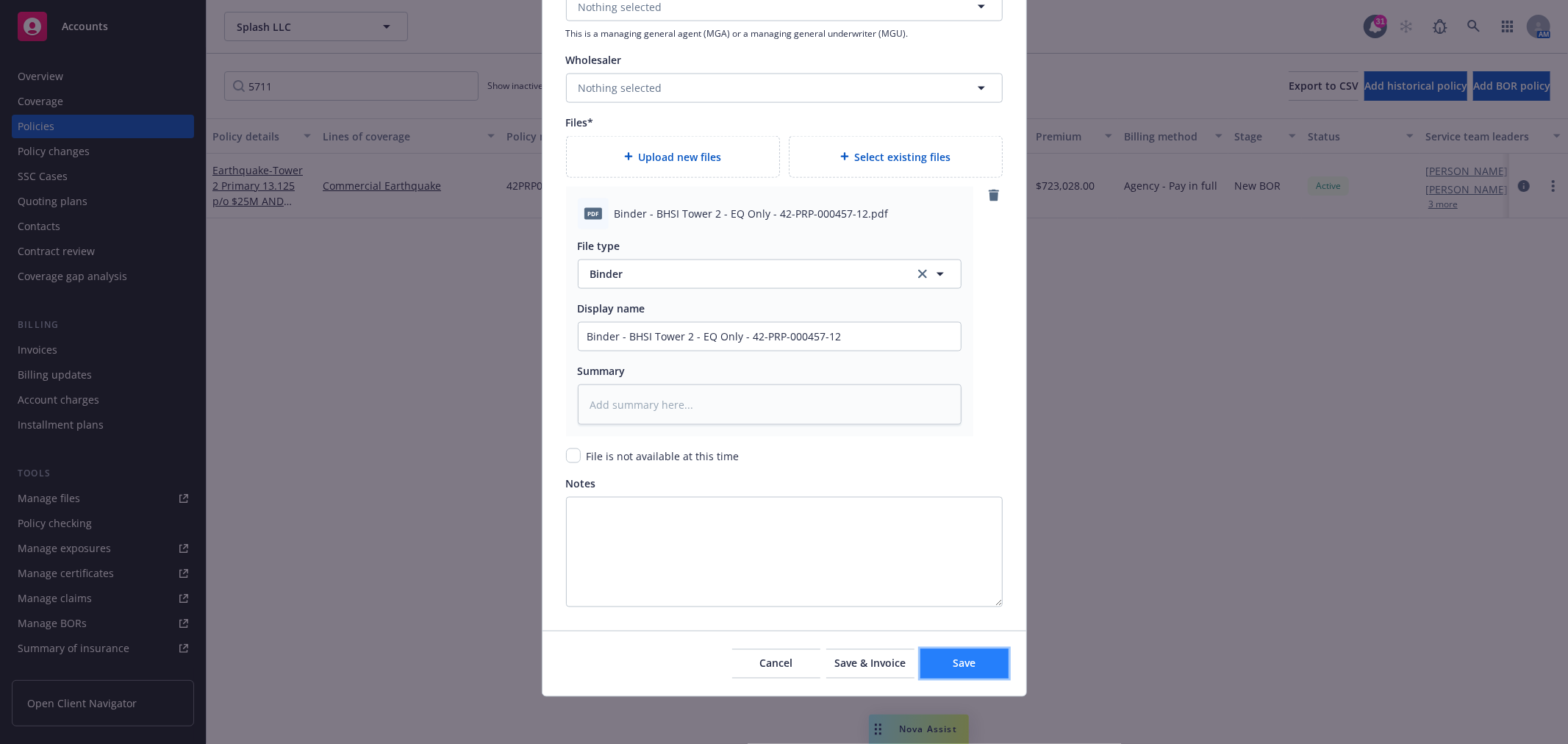
click at [978, 659] on button "Save" at bounding box center [964, 664] width 88 height 29
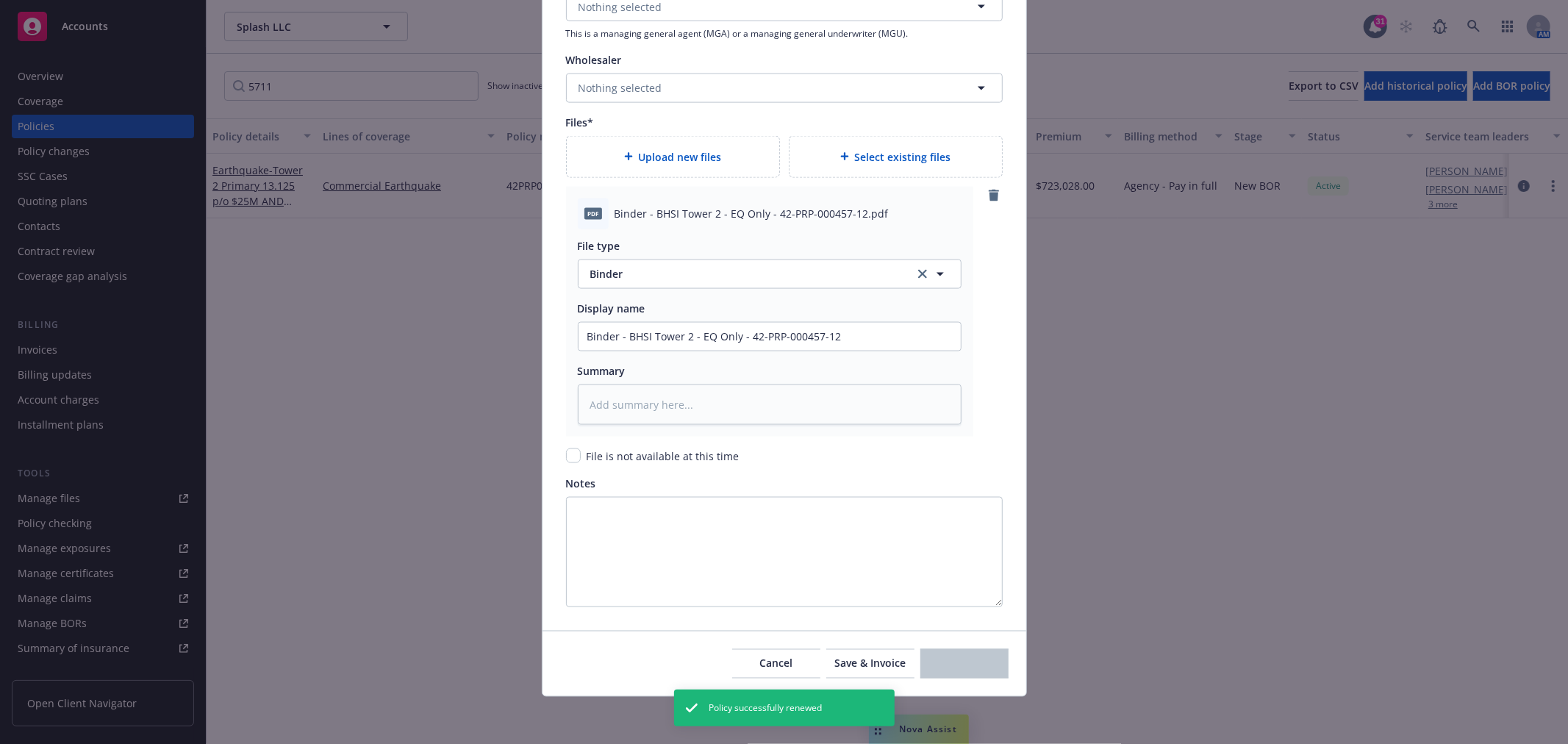
type textarea "x"
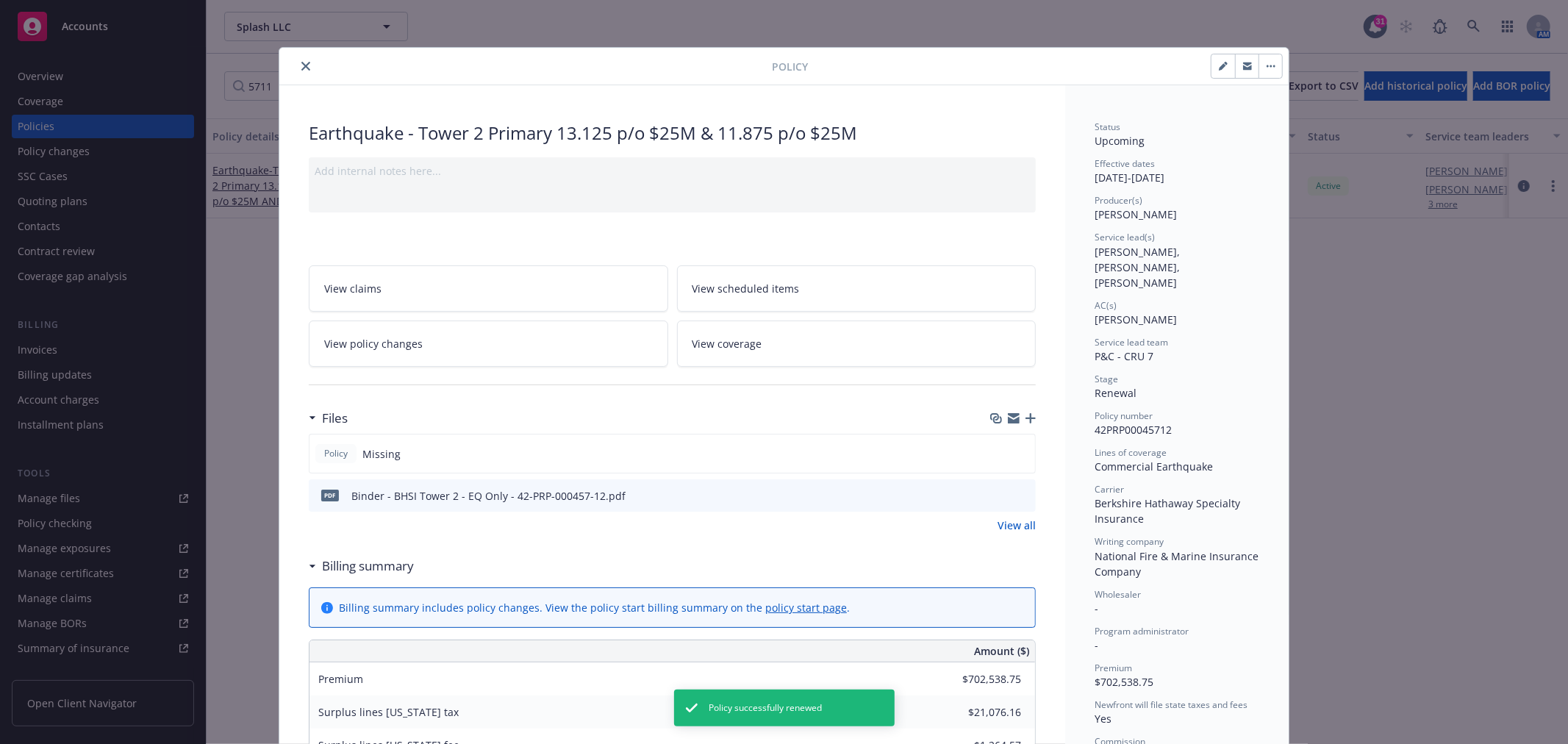
click at [302, 60] on button "close" at bounding box center [306, 66] width 18 height 18
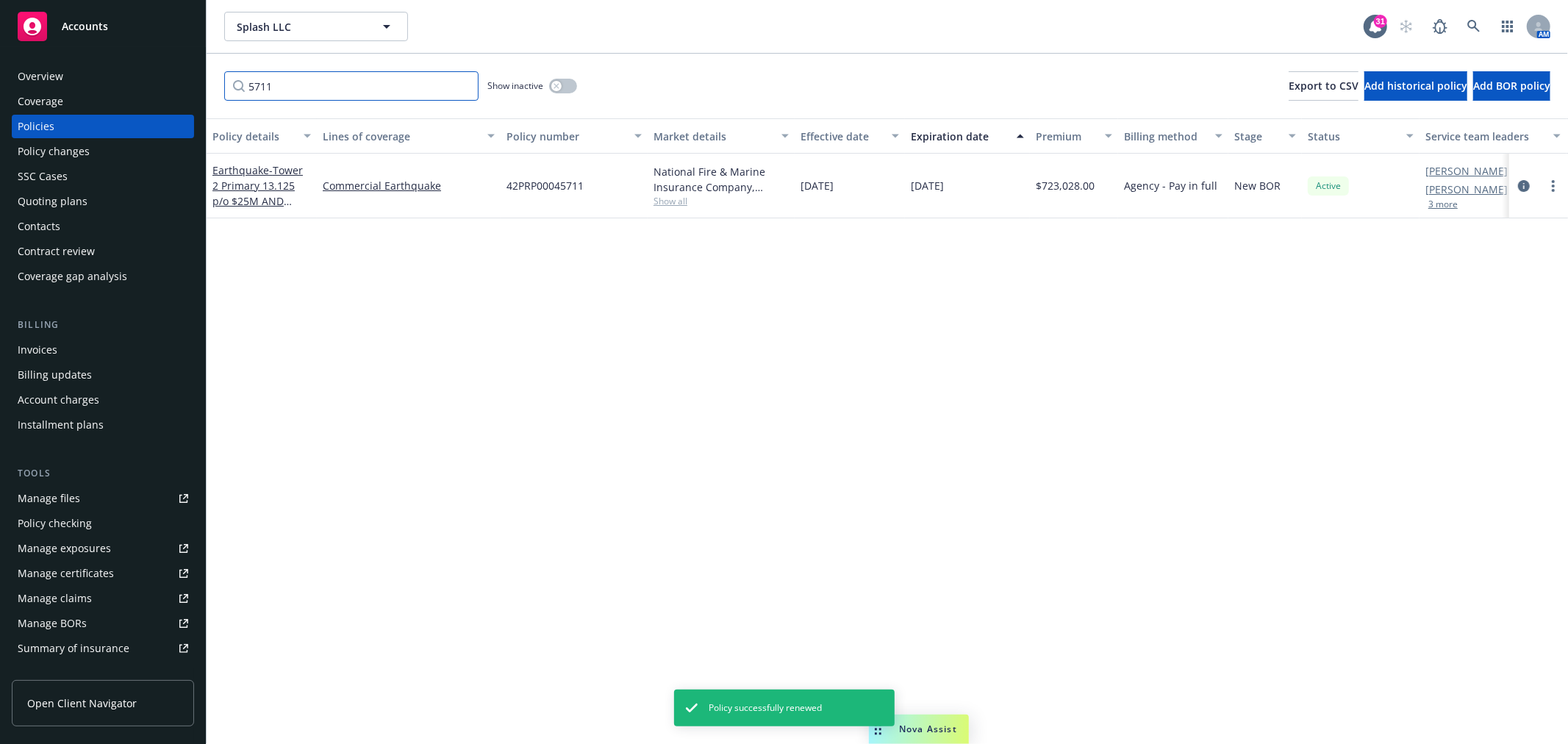
click at [317, 88] on input "5711" at bounding box center [351, 85] width 255 height 29
type input "5"
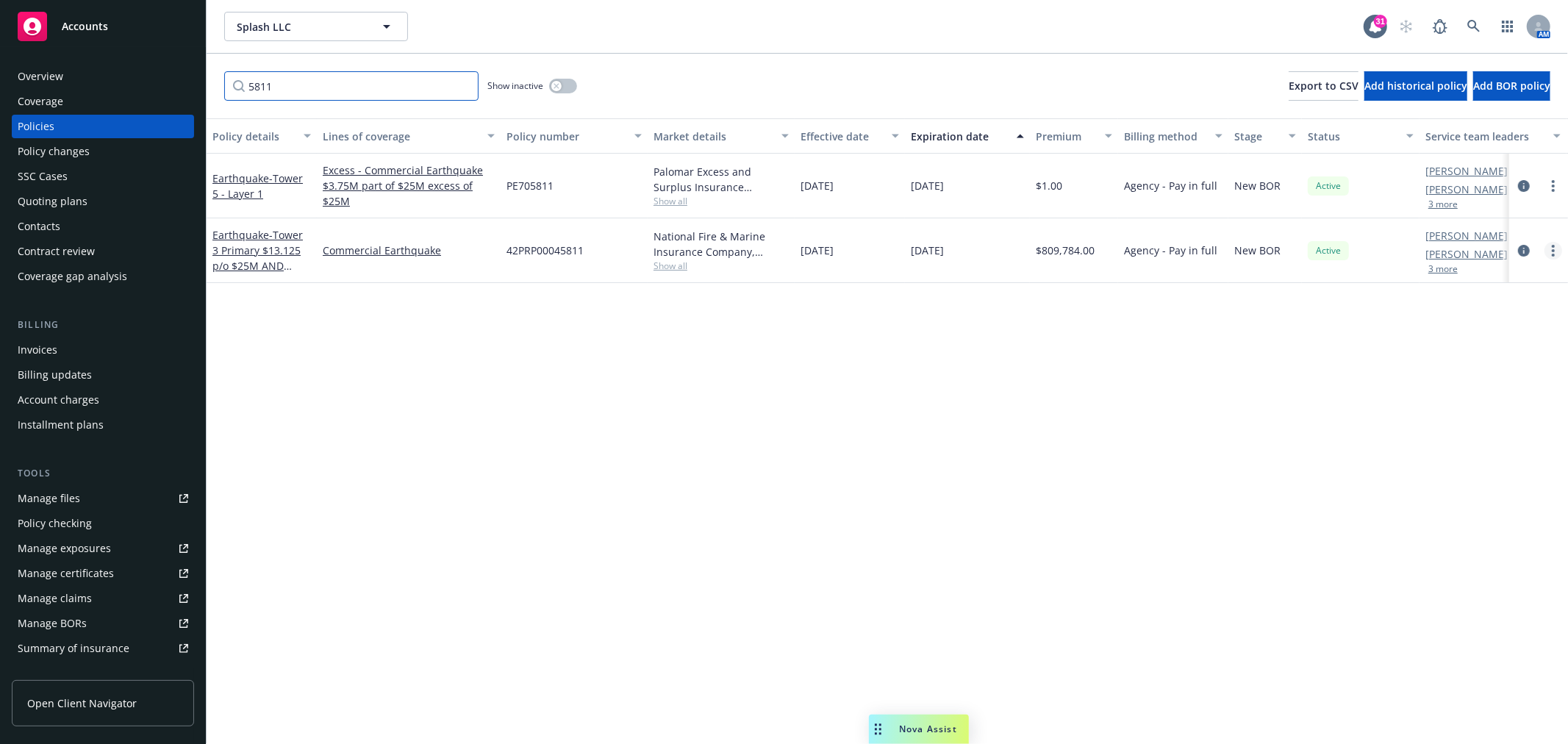
type input "5811"
click at [1553, 251] on circle "more" at bounding box center [1553, 251] width 3 height 3
click at [1487, 307] on link "Renew with incumbent" at bounding box center [1475, 310] width 172 height 29
select select "12"
select select "CA"
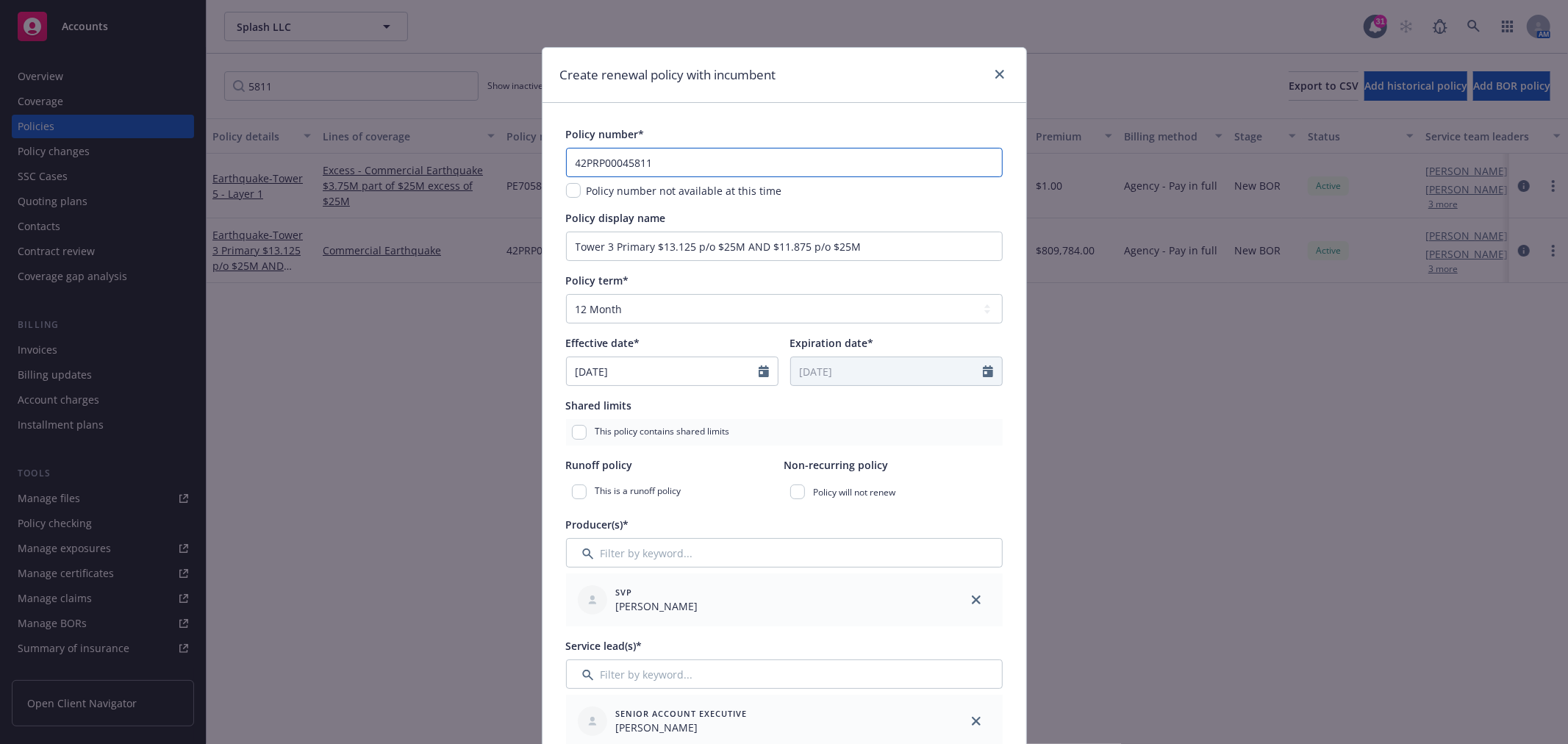
drag, startPoint x: 674, startPoint y: 157, endPoint x: 453, endPoint y: 159, distance: 221.0
click at [453, 159] on div "Create renewal policy with incumbent Policy number* 42PRP00045811 Policy number…" at bounding box center [784, 372] width 1568 height 744
paste input "-PRP-000458-12"
click at [647, 162] on input "42-PRP-000458-12" at bounding box center [784, 162] width 437 height 29
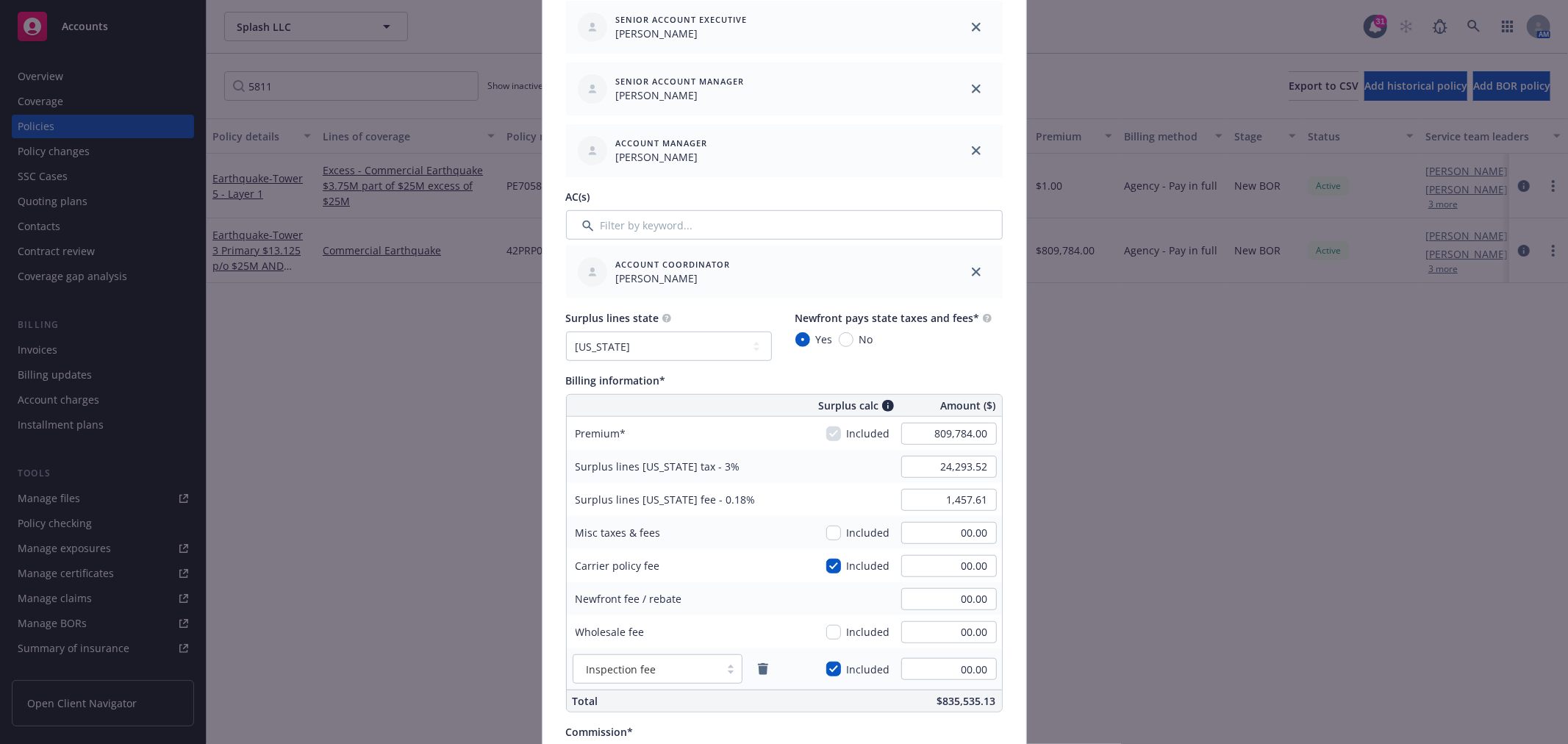
scroll to position [735, 0]
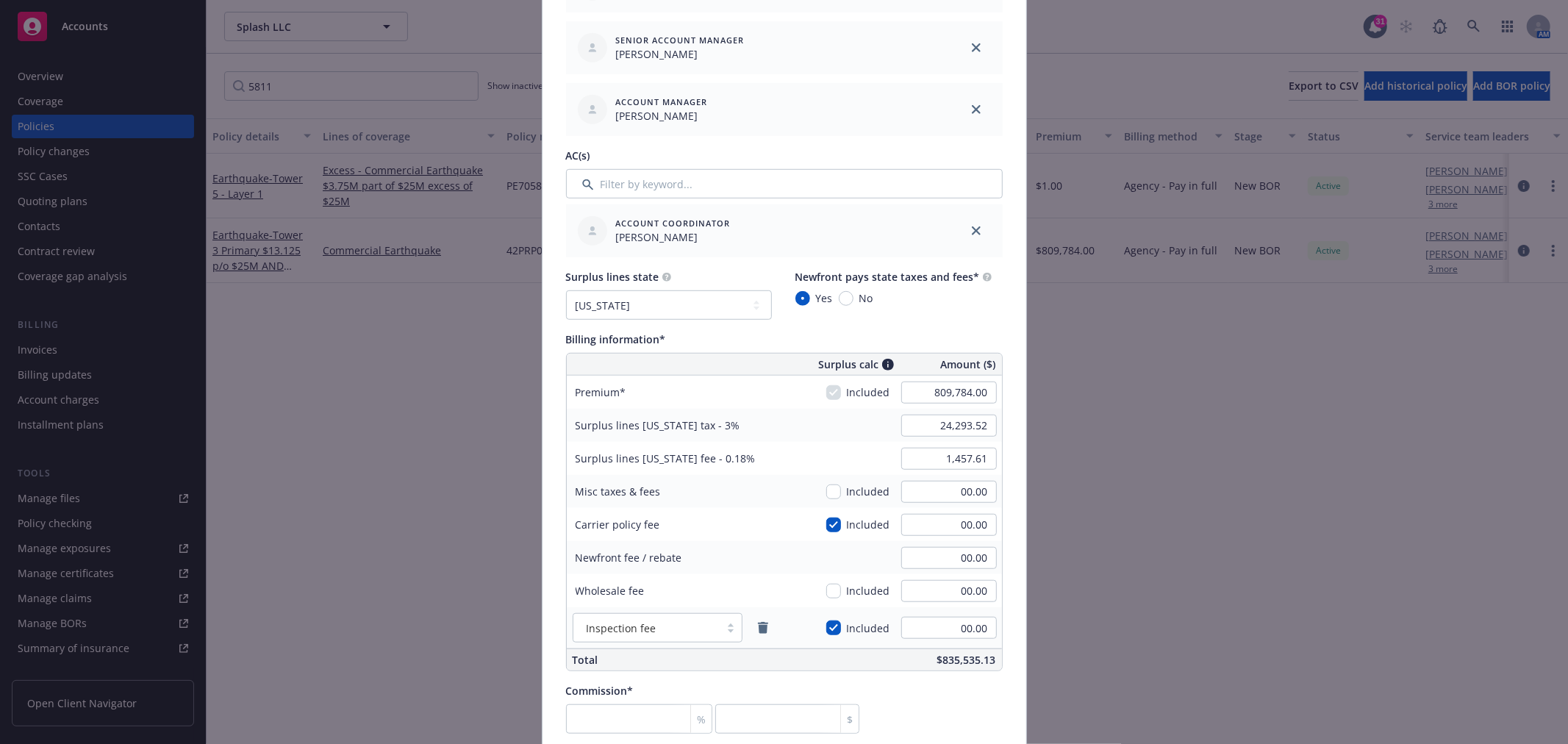
type input "42PRP00045812"
click at [972, 392] on input "809,784.00" at bounding box center [948, 392] width 96 height 22
paste input "786,415.25"
type input "786,415.25"
type input "23,592.46"
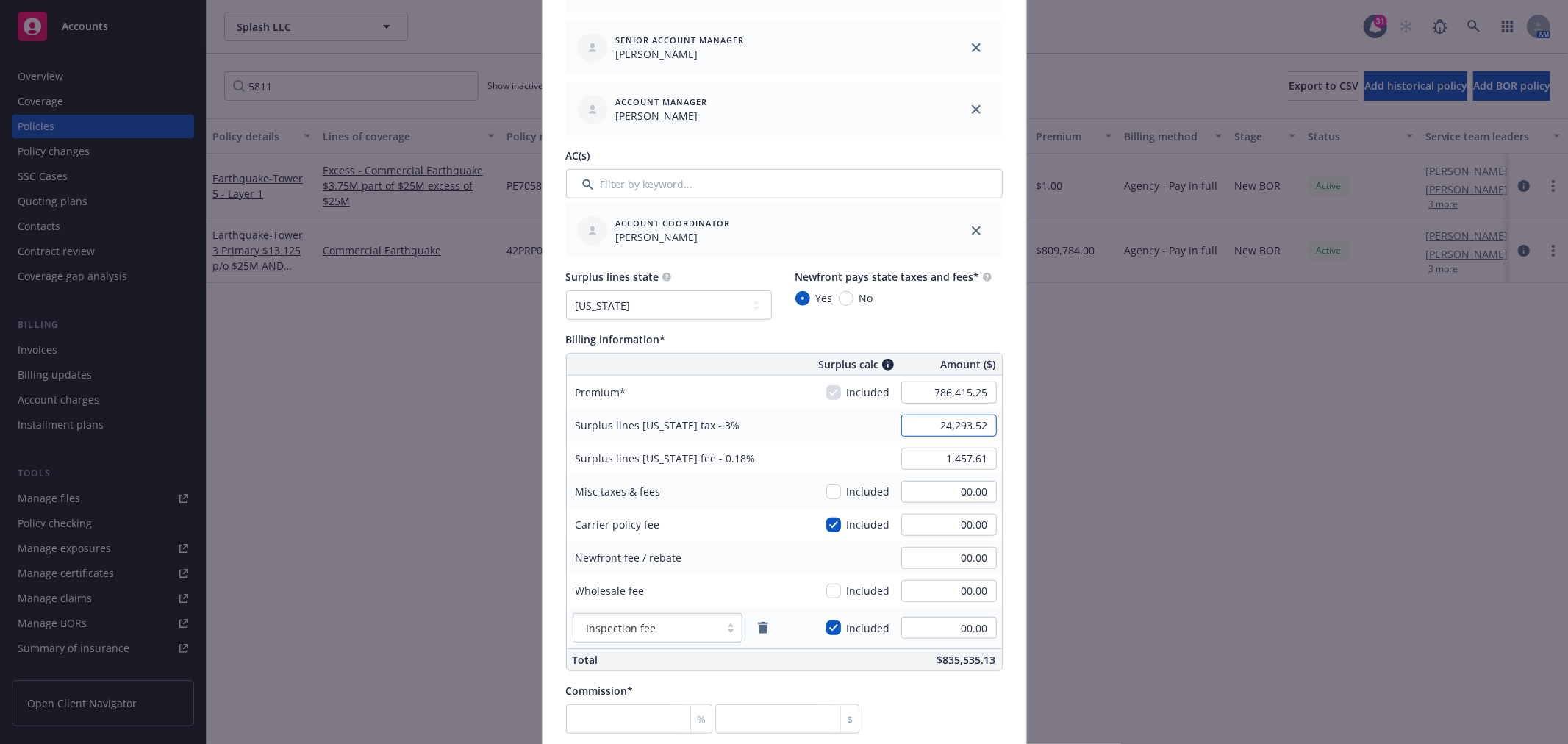
type input "1,415.55"
click at [914, 422] on input "23,592.46" at bounding box center [948, 426] width 96 height 22
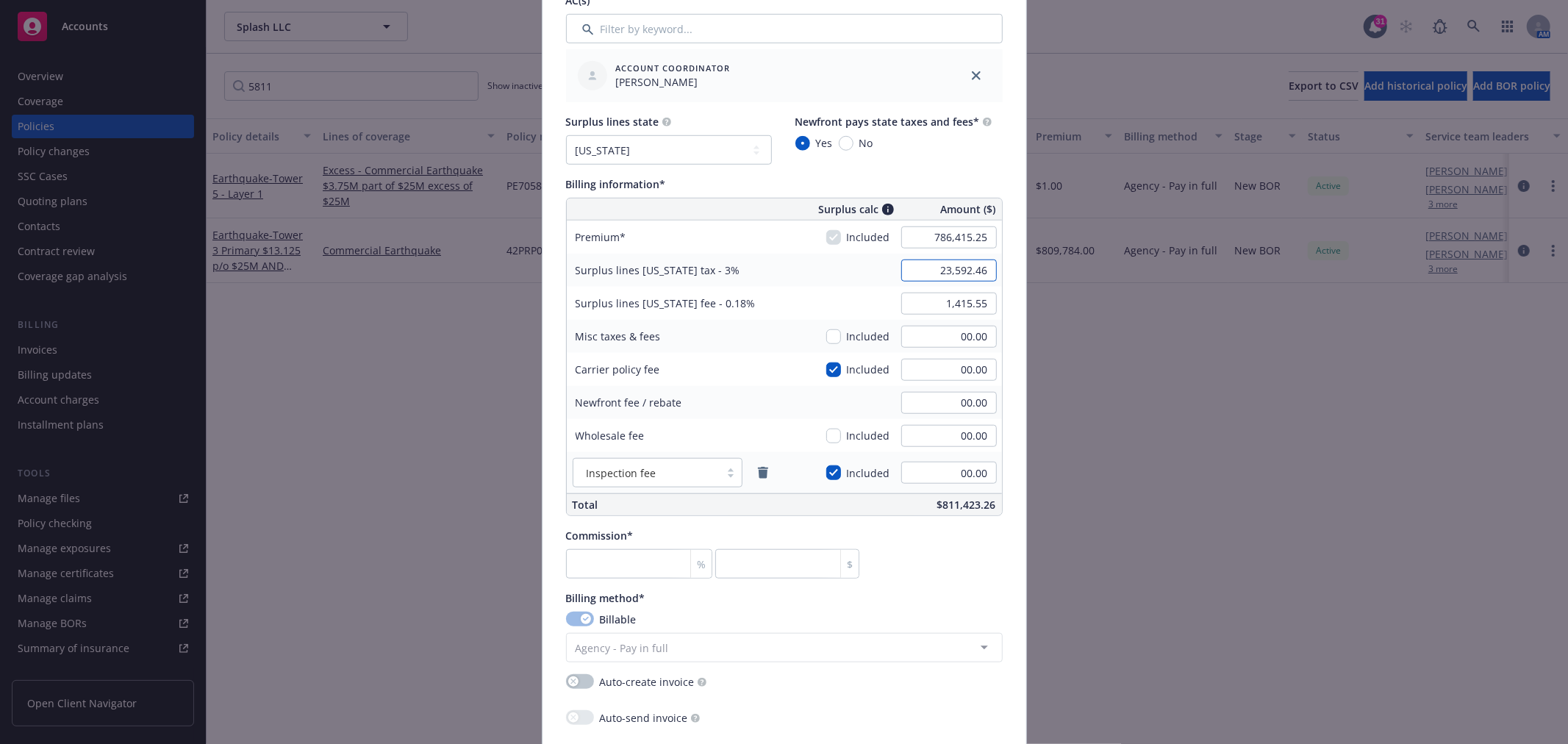
scroll to position [899, 0]
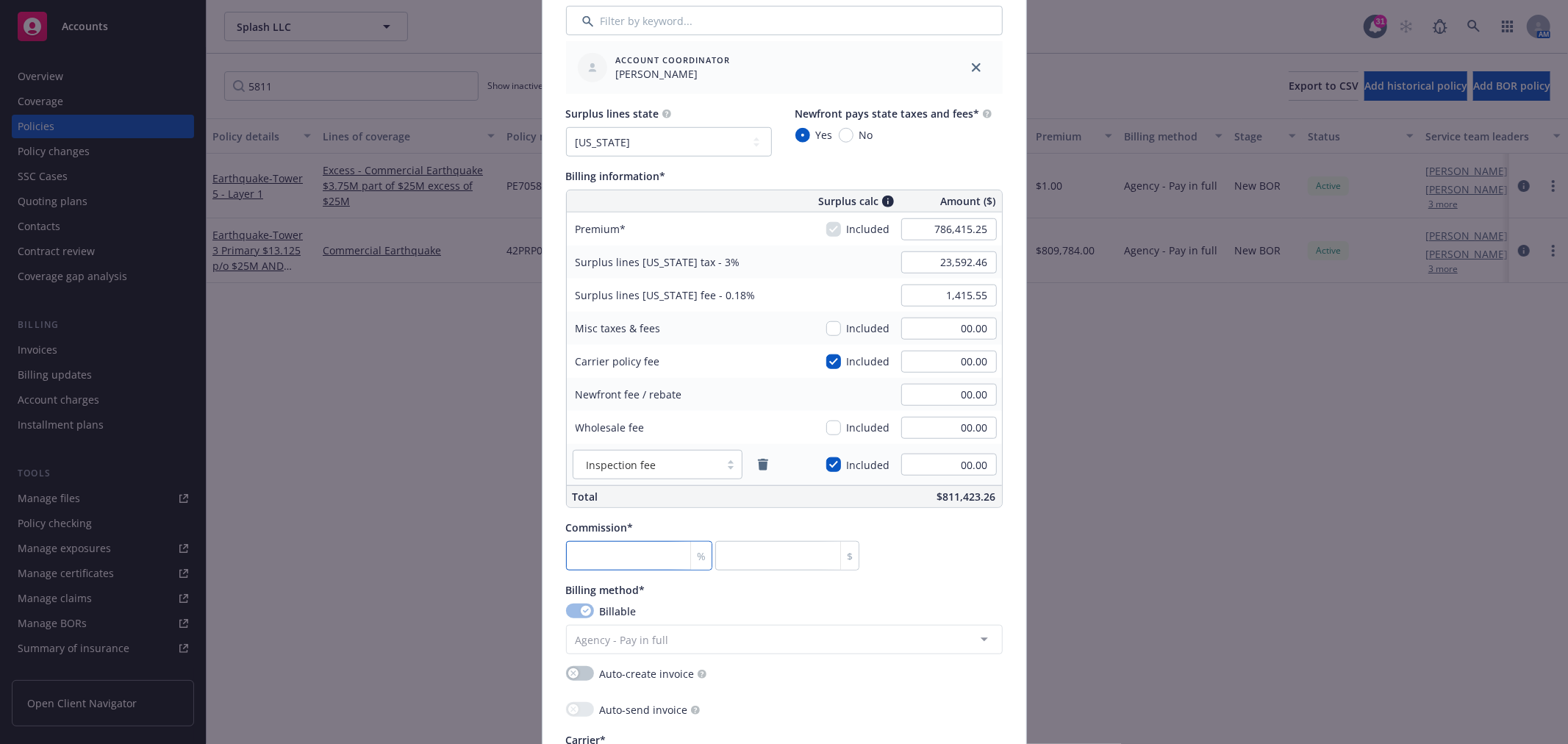
click at [618, 559] on input "number" at bounding box center [639, 555] width 147 height 29
type input "1"
type input "7864.15"
type input "12"
type input "94369.83"
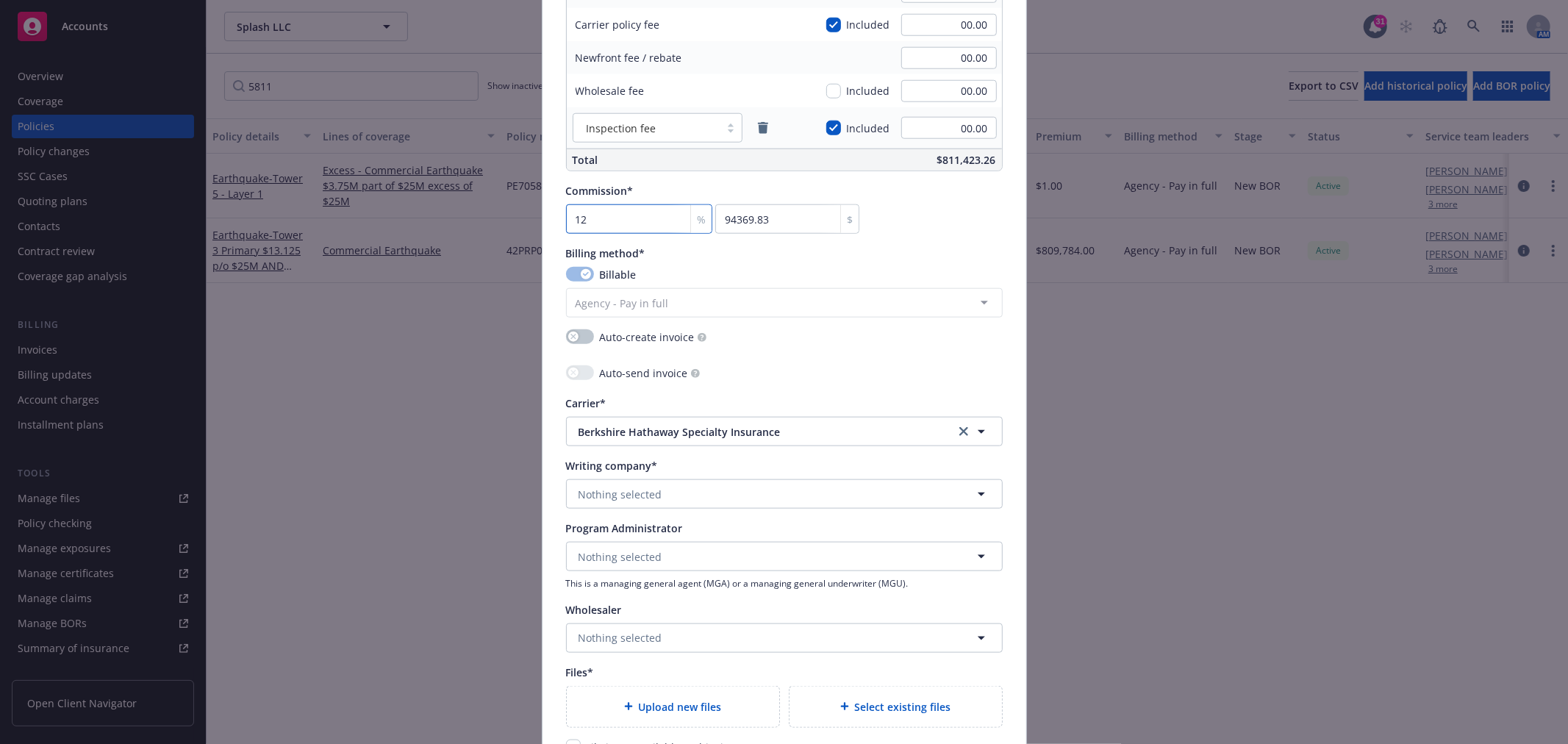
scroll to position [1307, 0]
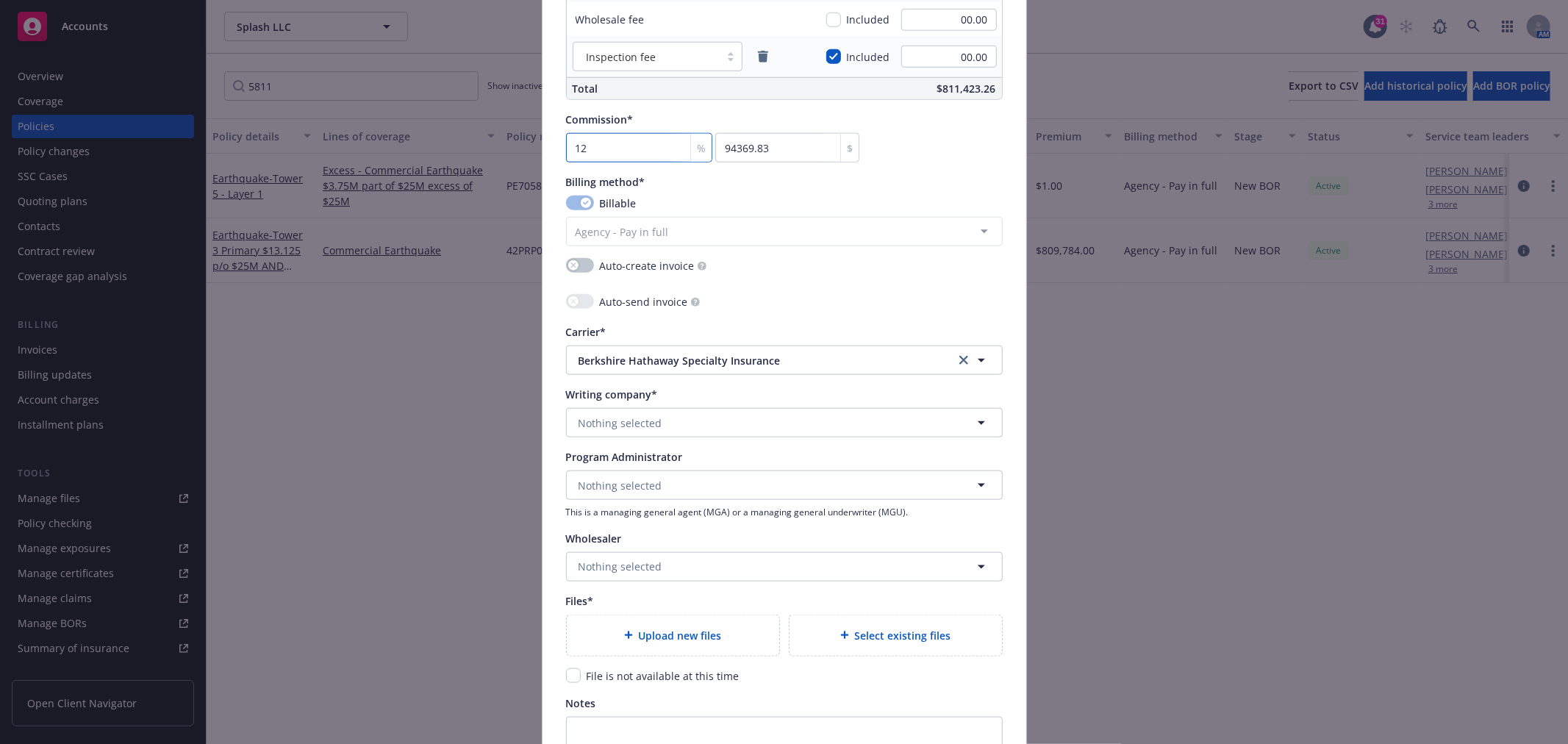
type input "12"
click at [586, 430] on span "Nothing selected" at bounding box center [620, 422] width 84 height 15
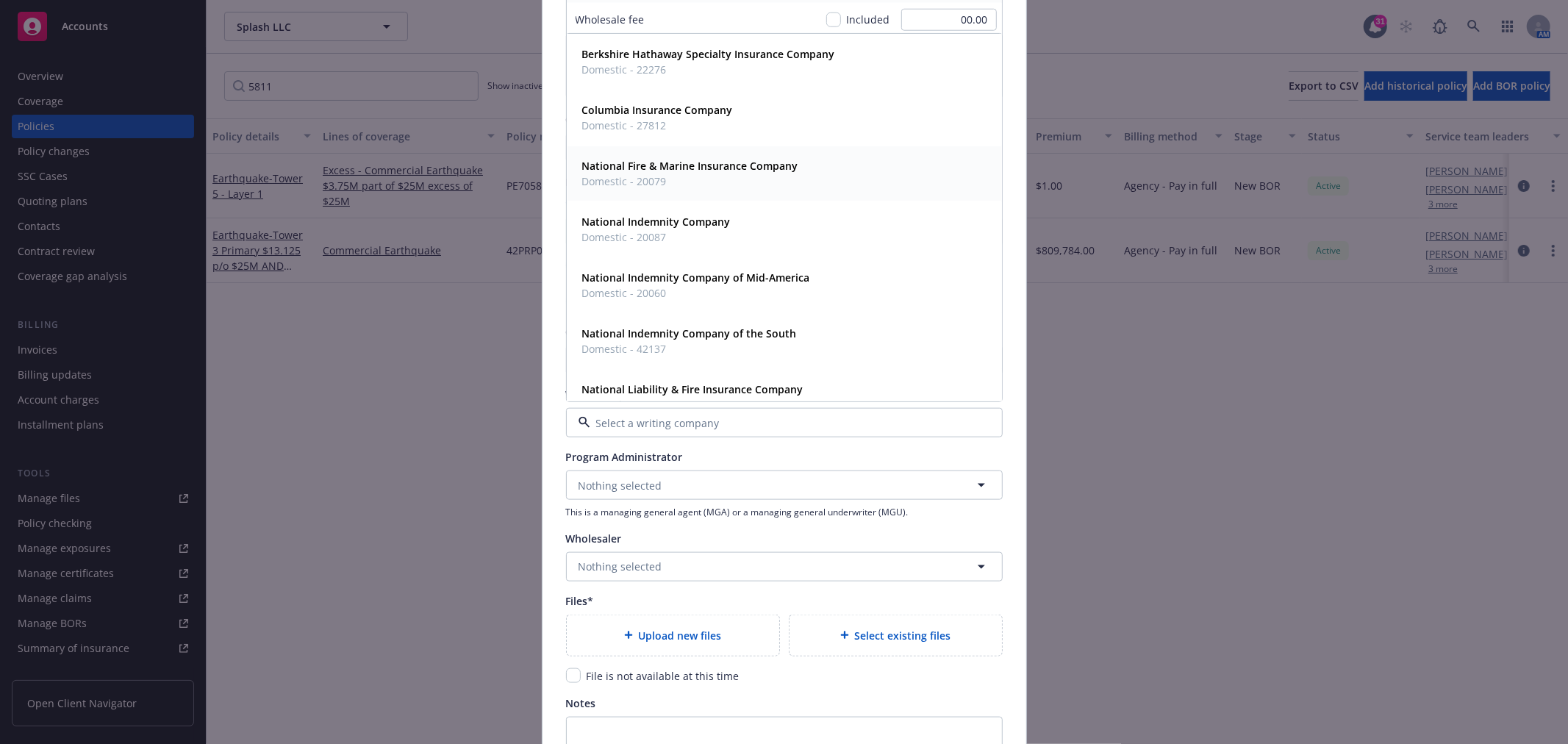
click at [645, 165] on strong "National Fire & Marine Insurance Company" at bounding box center [691, 166] width 216 height 14
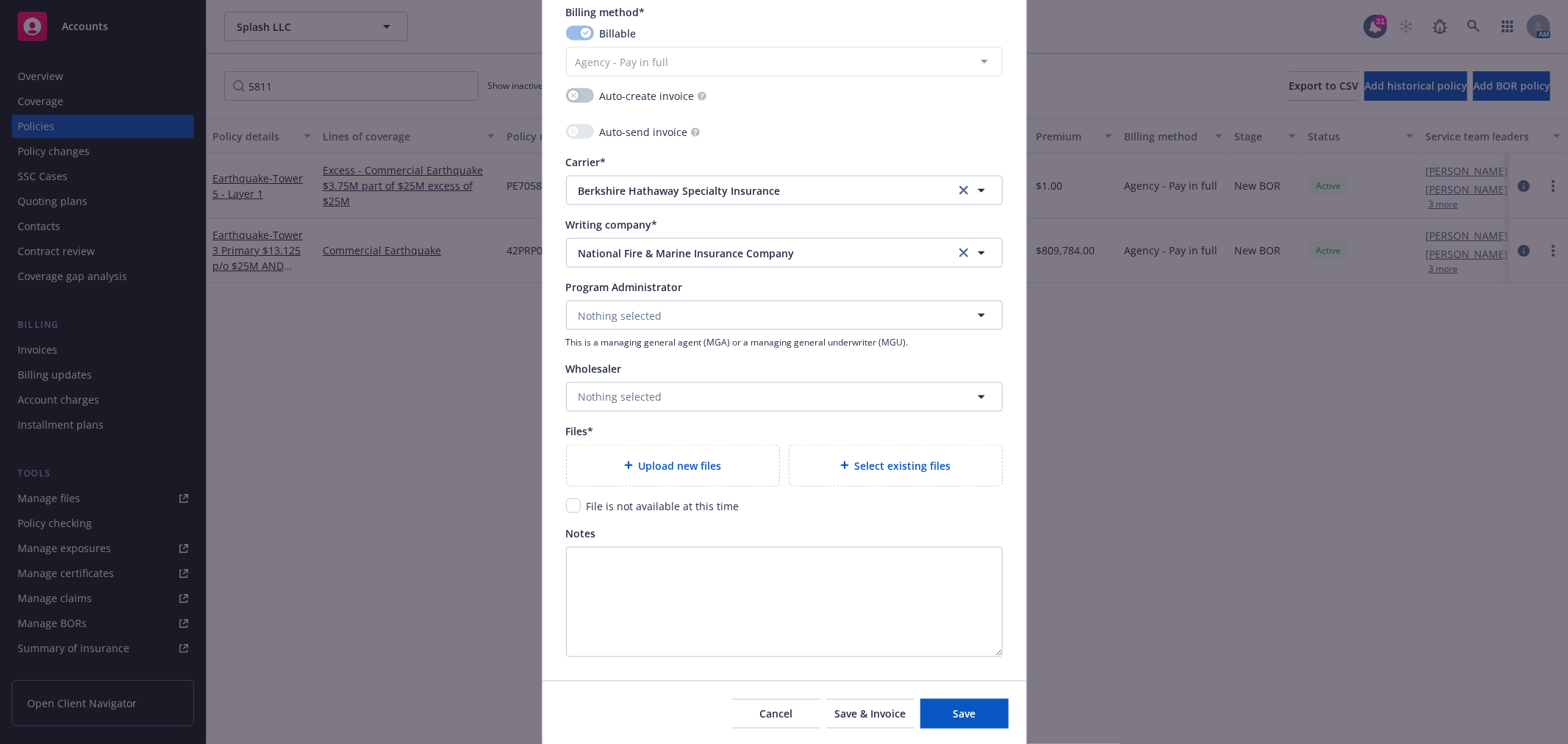
scroll to position [1527, 0]
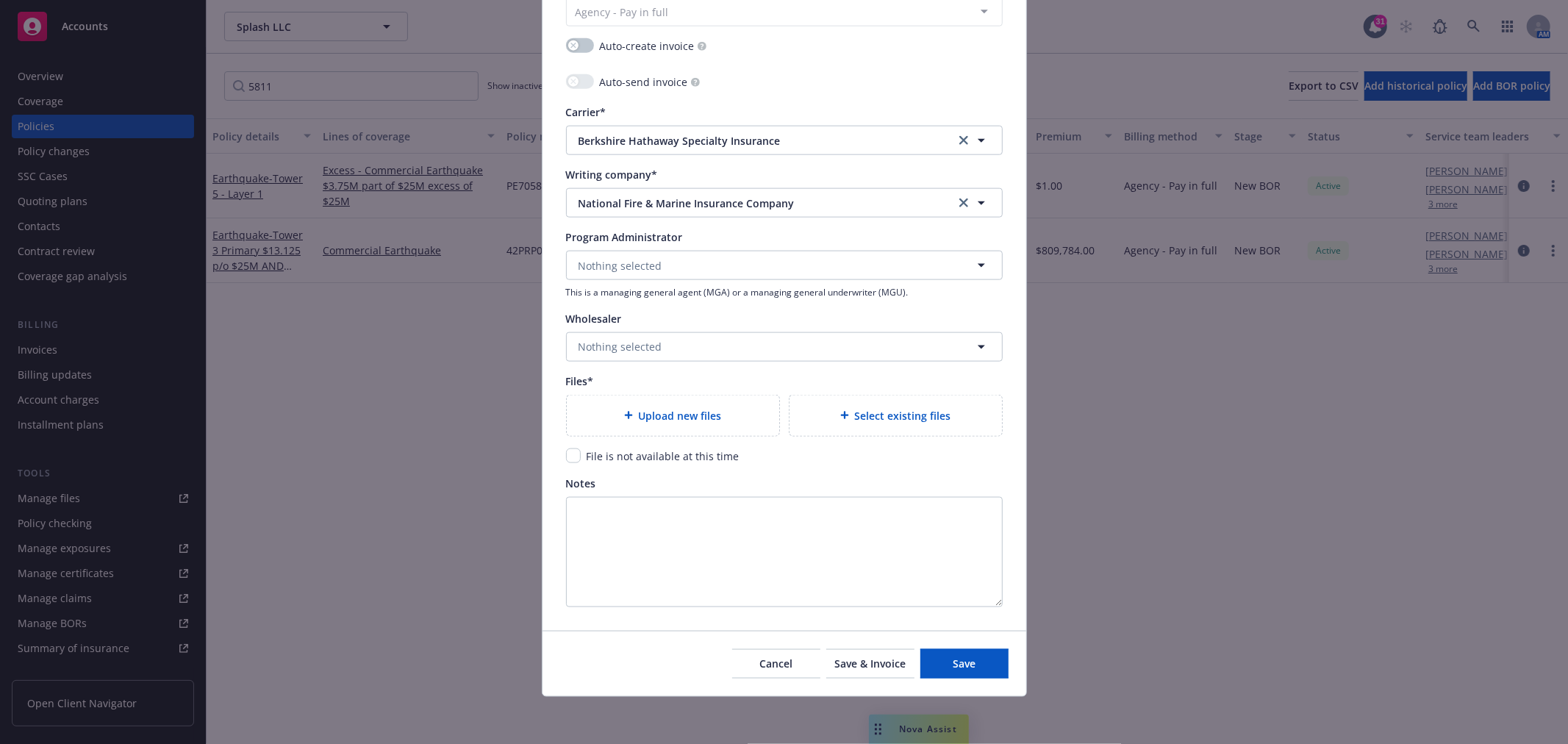
click at [678, 420] on span "Upload new files" at bounding box center [680, 415] width 83 height 15
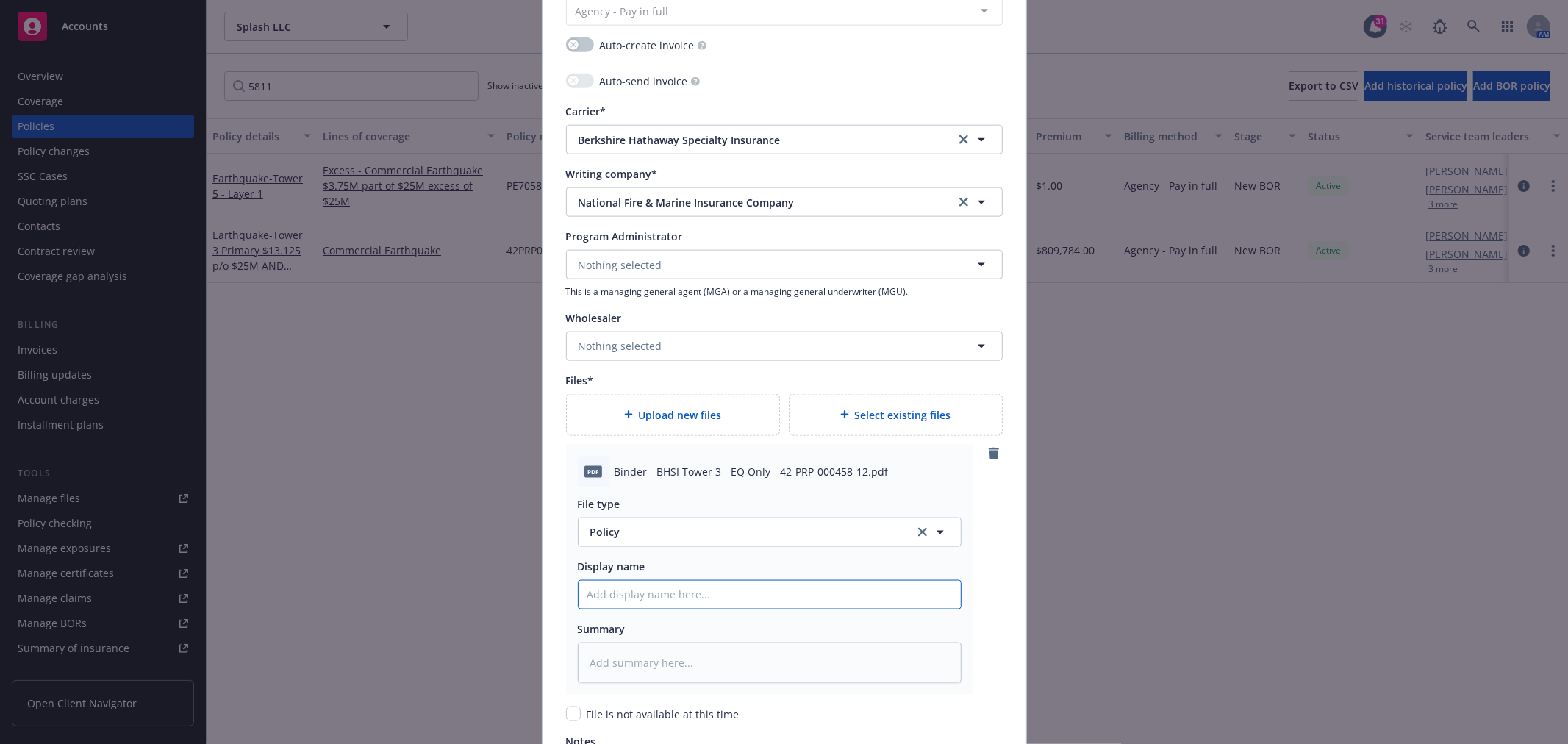
click at [657, 591] on input "Policy display name" at bounding box center [769, 595] width 382 height 28
paste input "Binder - BHSI Tower 3 - EQ Only - 42-PRP-000458-12.pdf"
type textarea "x"
type input "Binder - BHSI Tower 3 - EQ Only - 42-PRP-000458-12.pdf"
type textarea "x"
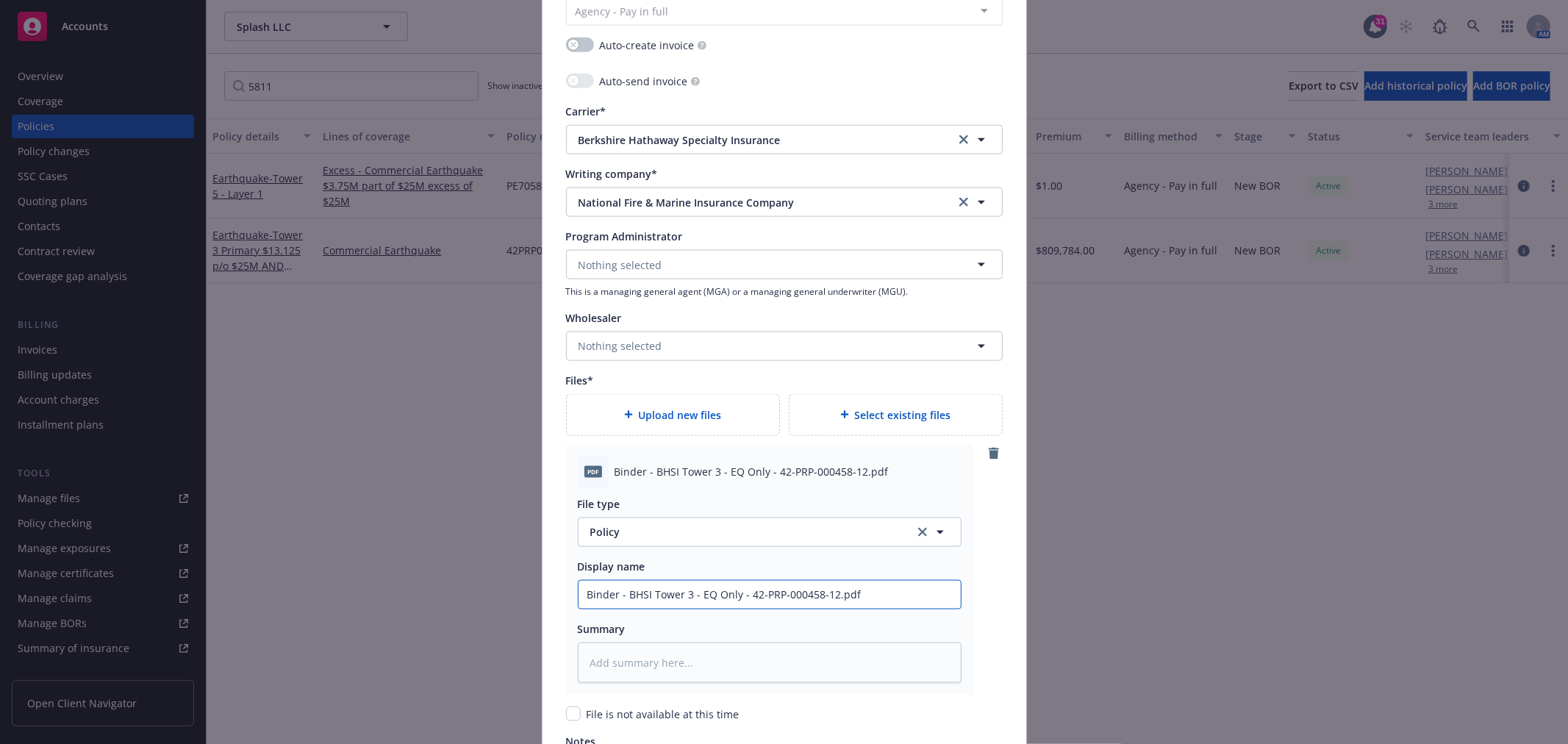
type input "Binder - BHSI Tower 3 - EQ Only - 42-PRP-000458-12.pd"
type textarea "x"
type input "Binder - BHSI Tower 3 - EQ Only - 42-PRP-000458-12.p"
type textarea "x"
type input "Binder - BHSI Tower 3 - EQ Only - 42-PRP-000458-12."
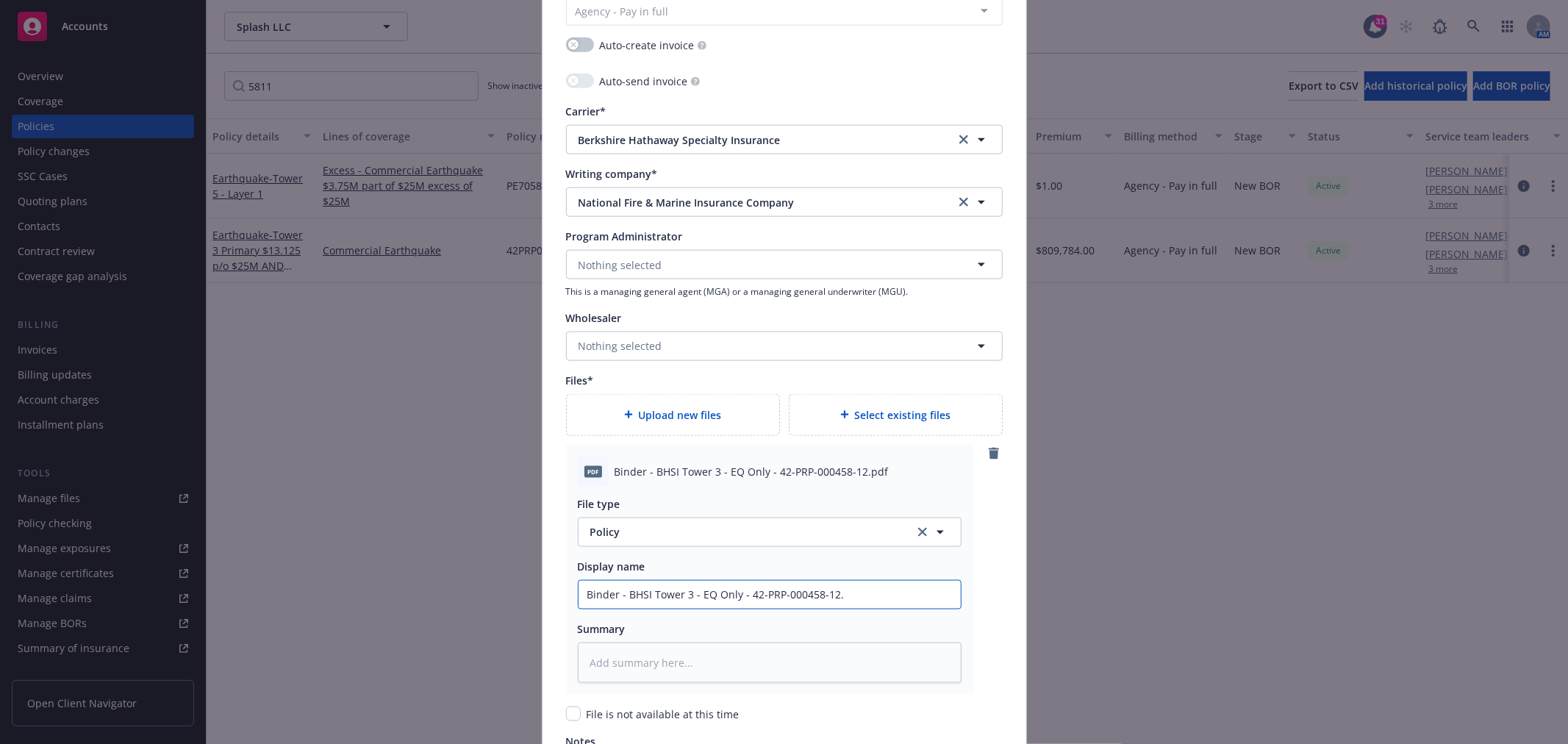
type textarea "x"
type input "Binder - BHSI Tower 3 - EQ Only - 42-PRP-000458-12"
drag, startPoint x: 707, startPoint y: 534, endPoint x: 699, endPoint y: 532, distance: 8.2
click at [703, 532] on span "Policy" at bounding box center [744, 531] width 307 height 15
type input "binder"
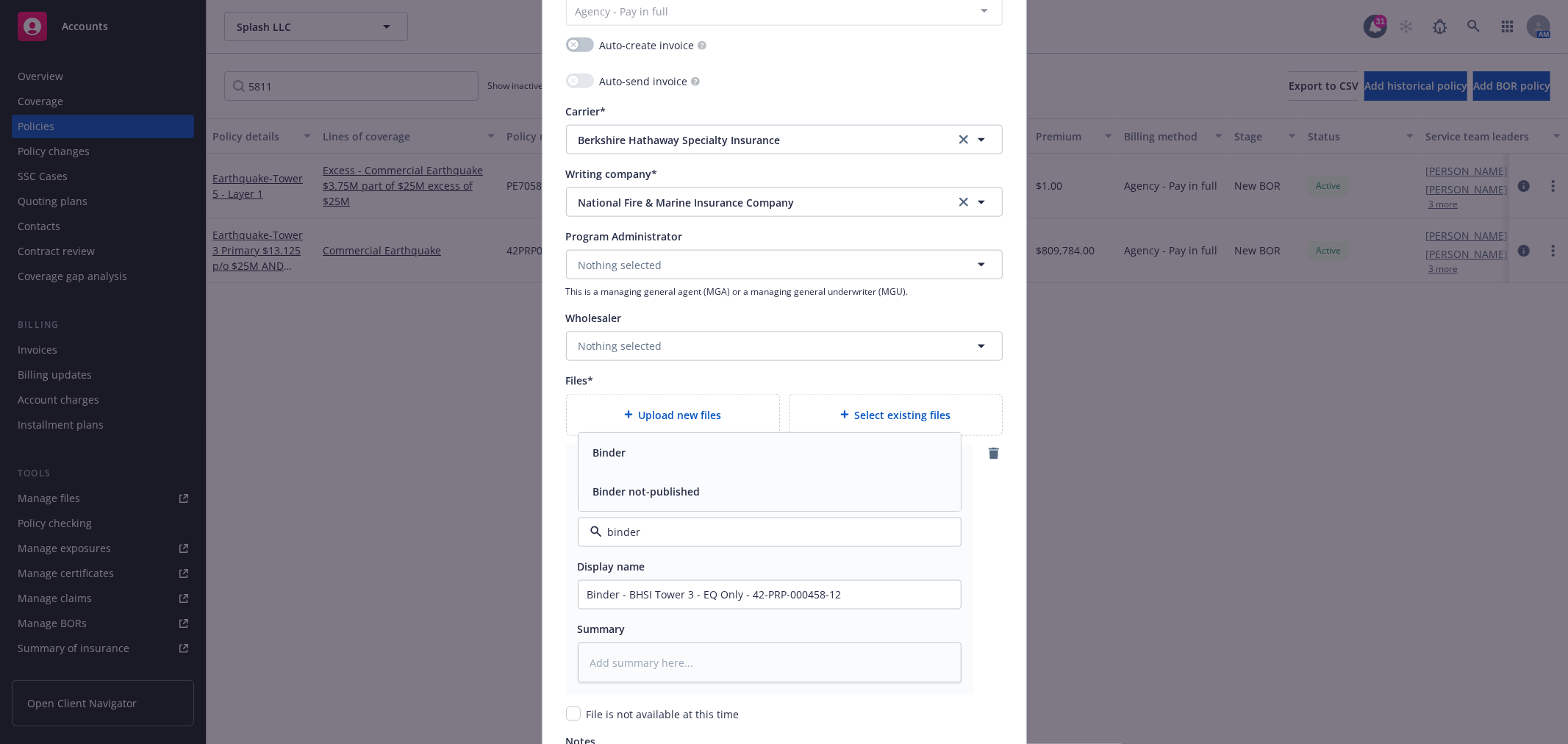
click at [621, 462] on div "Binder" at bounding box center [608, 452] width 42 height 21
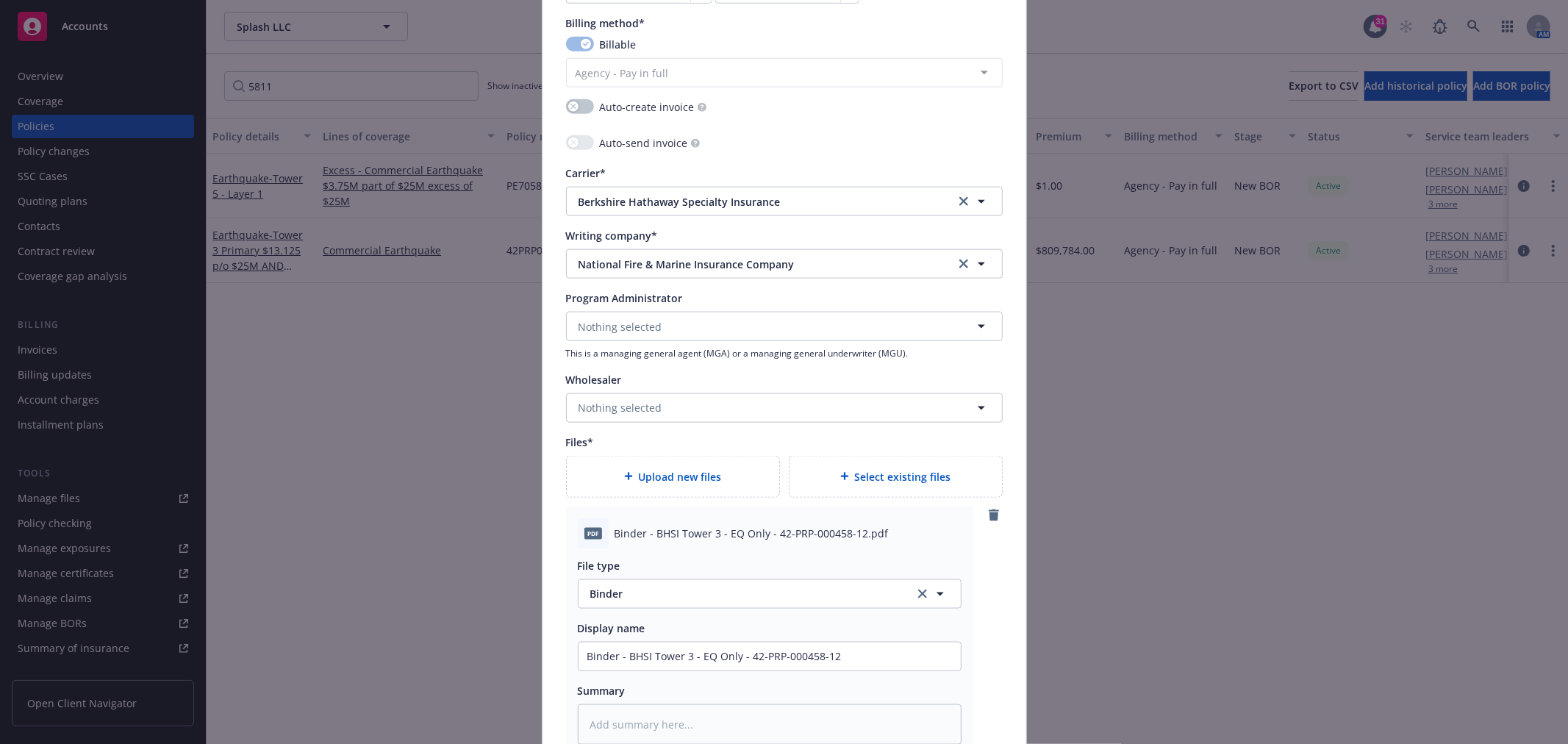
scroll to position [1787, 0]
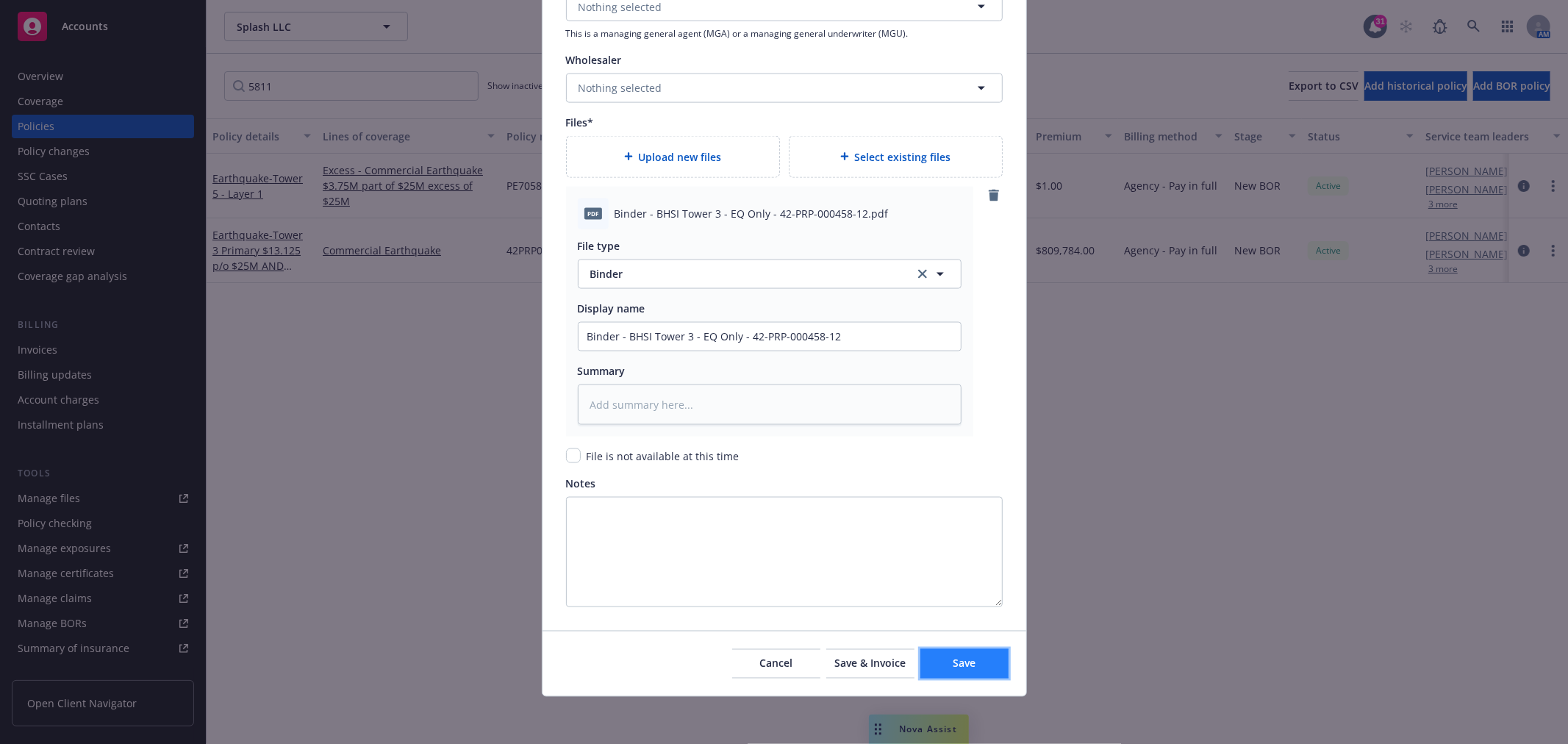
click at [941, 674] on button "Save" at bounding box center [964, 664] width 88 height 29
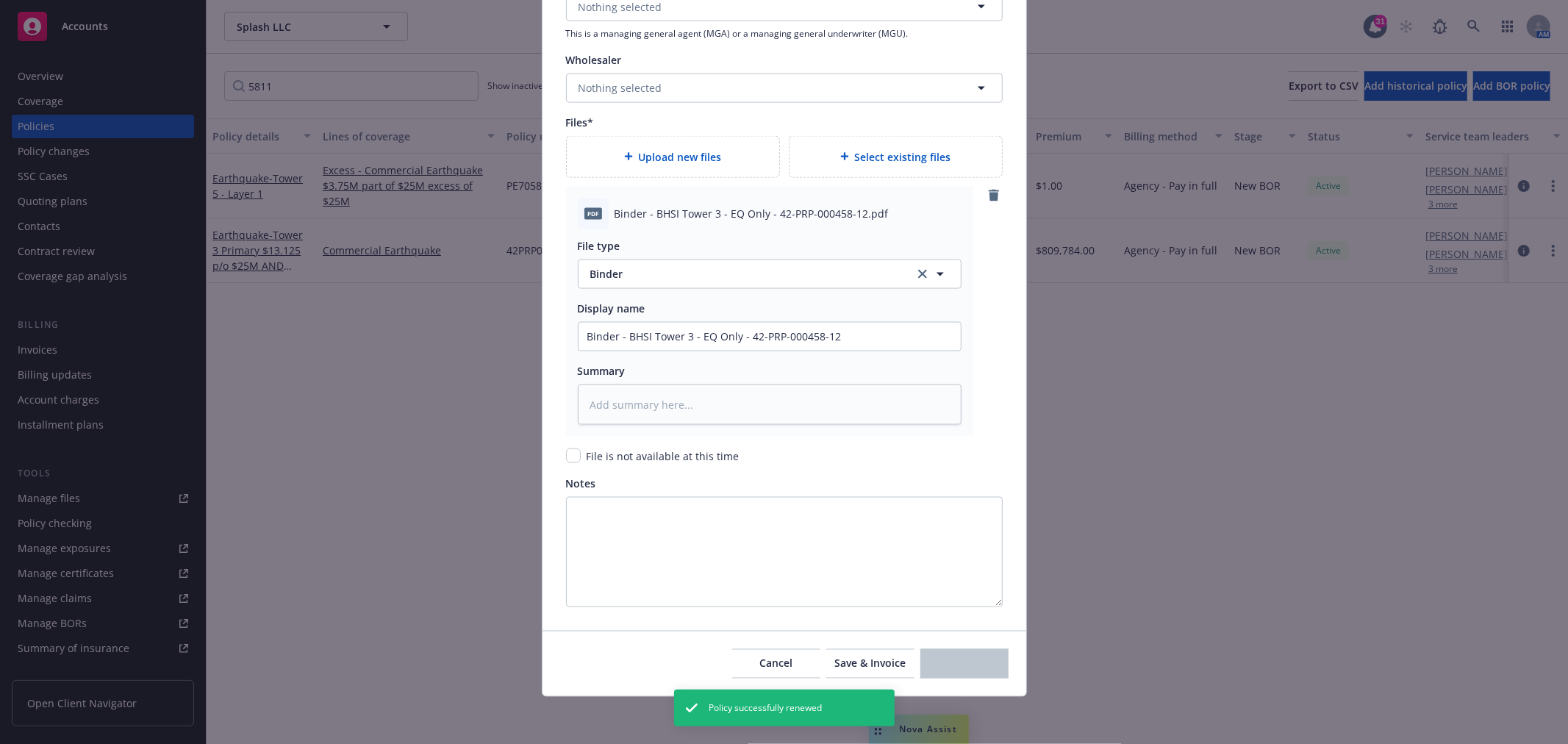
type textarea "x"
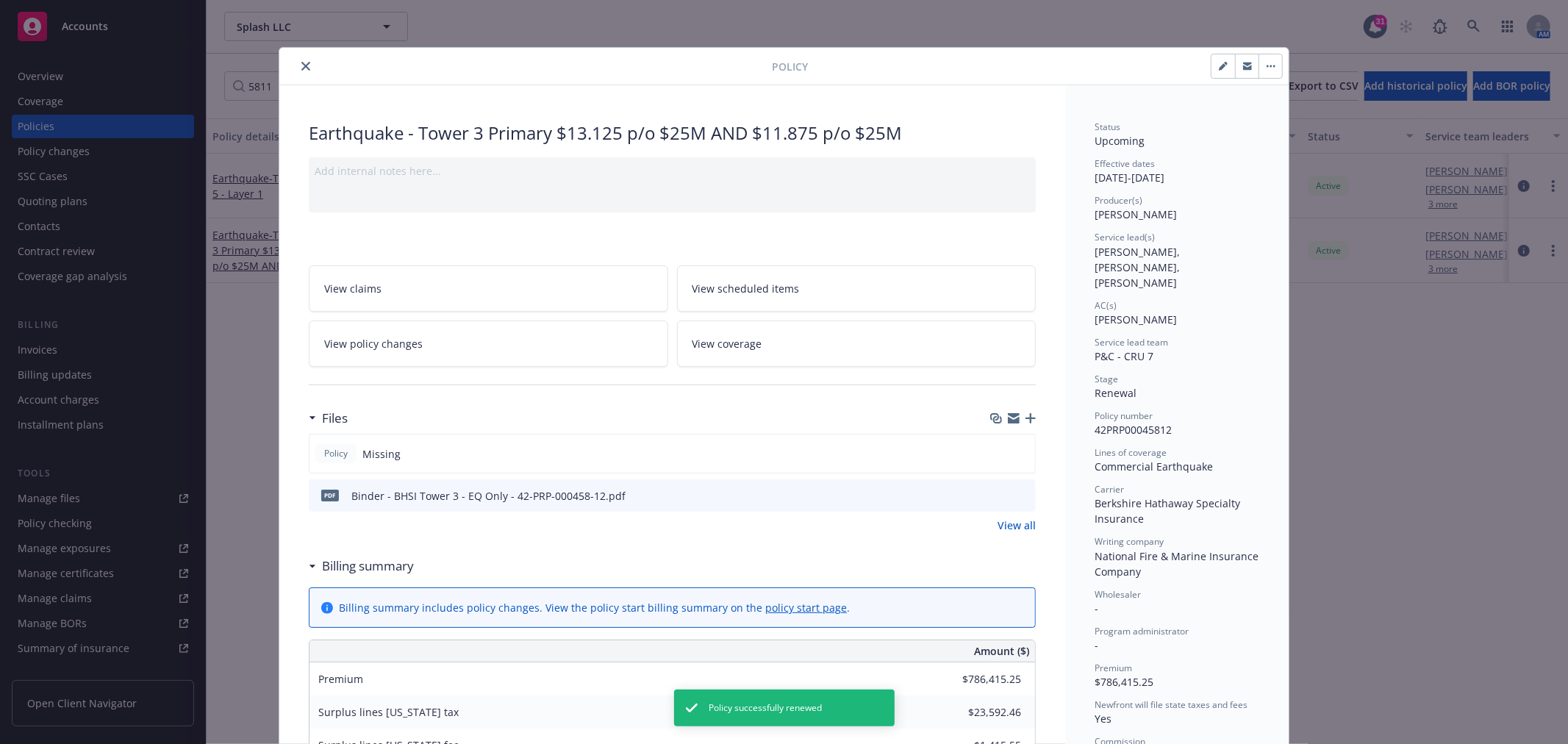
click at [301, 69] on icon "close" at bounding box center [305, 66] width 9 height 9
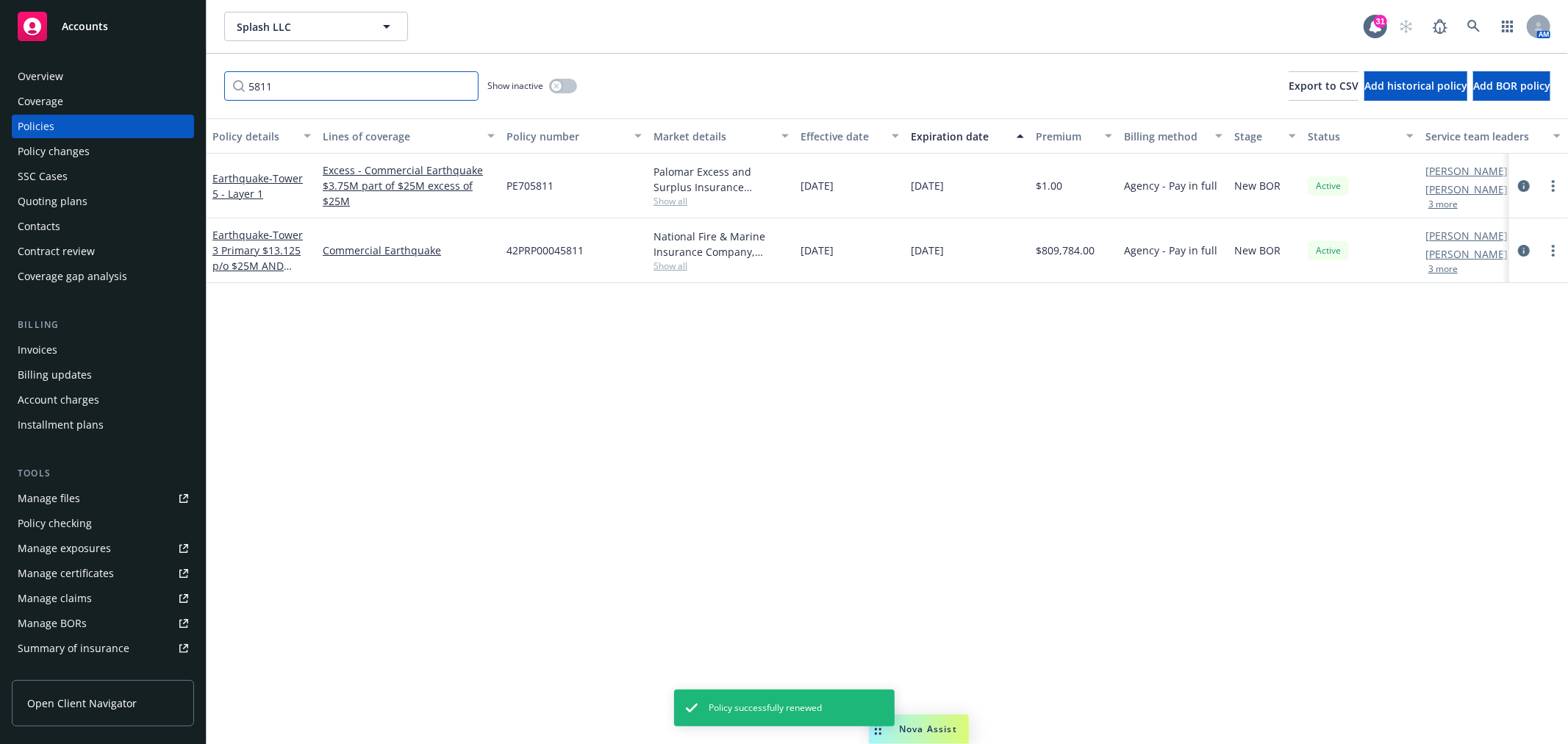
click at [254, 85] on input "5811" at bounding box center [351, 85] width 255 height 29
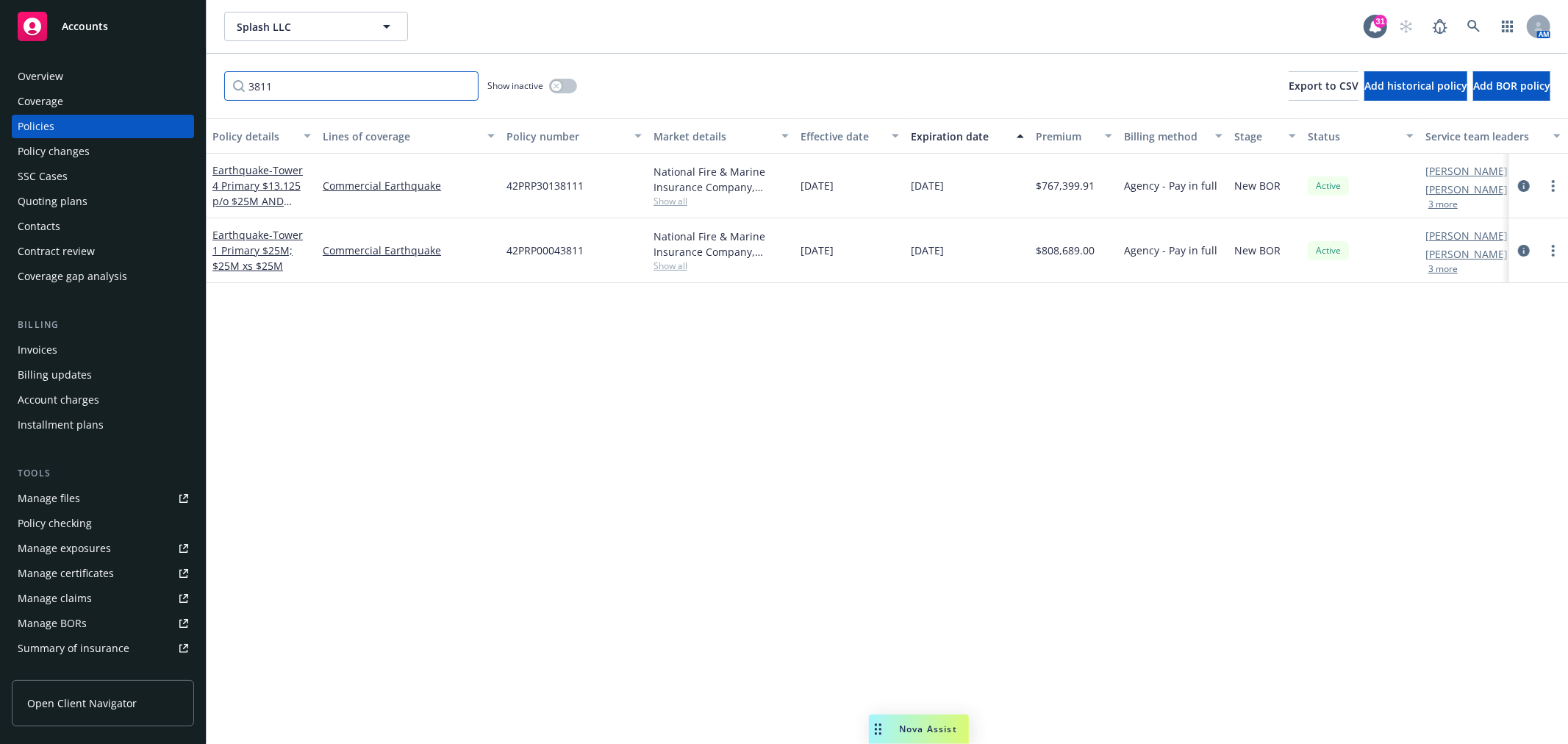
click at [273, 85] on input "3811" at bounding box center [351, 85] width 255 height 29
type input "3811"
click at [1554, 185] on circle "more" at bounding box center [1553, 186] width 3 height 3
click at [1479, 243] on link "Renew with incumbent" at bounding box center [1475, 245] width 172 height 29
select select "12"
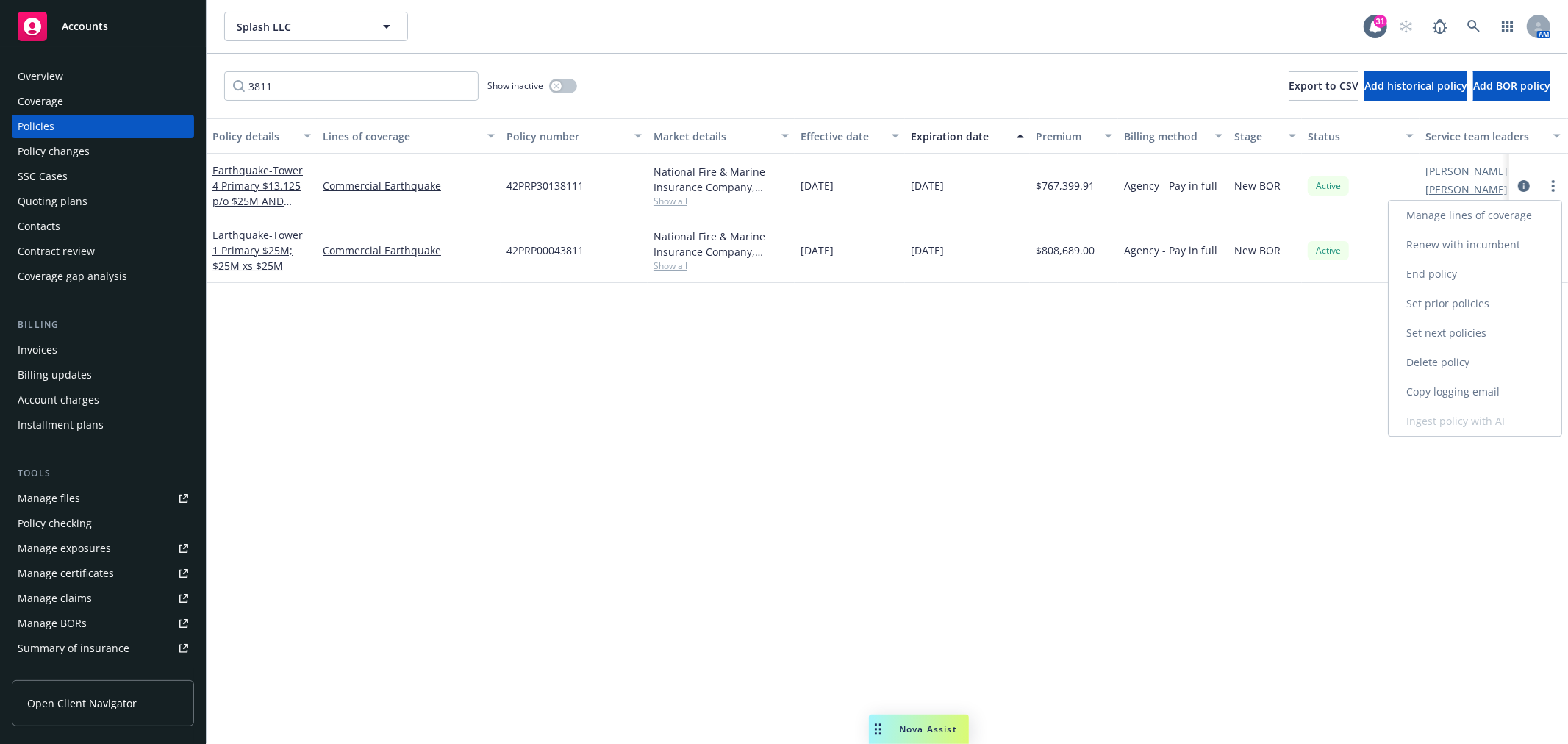
select select "CA"
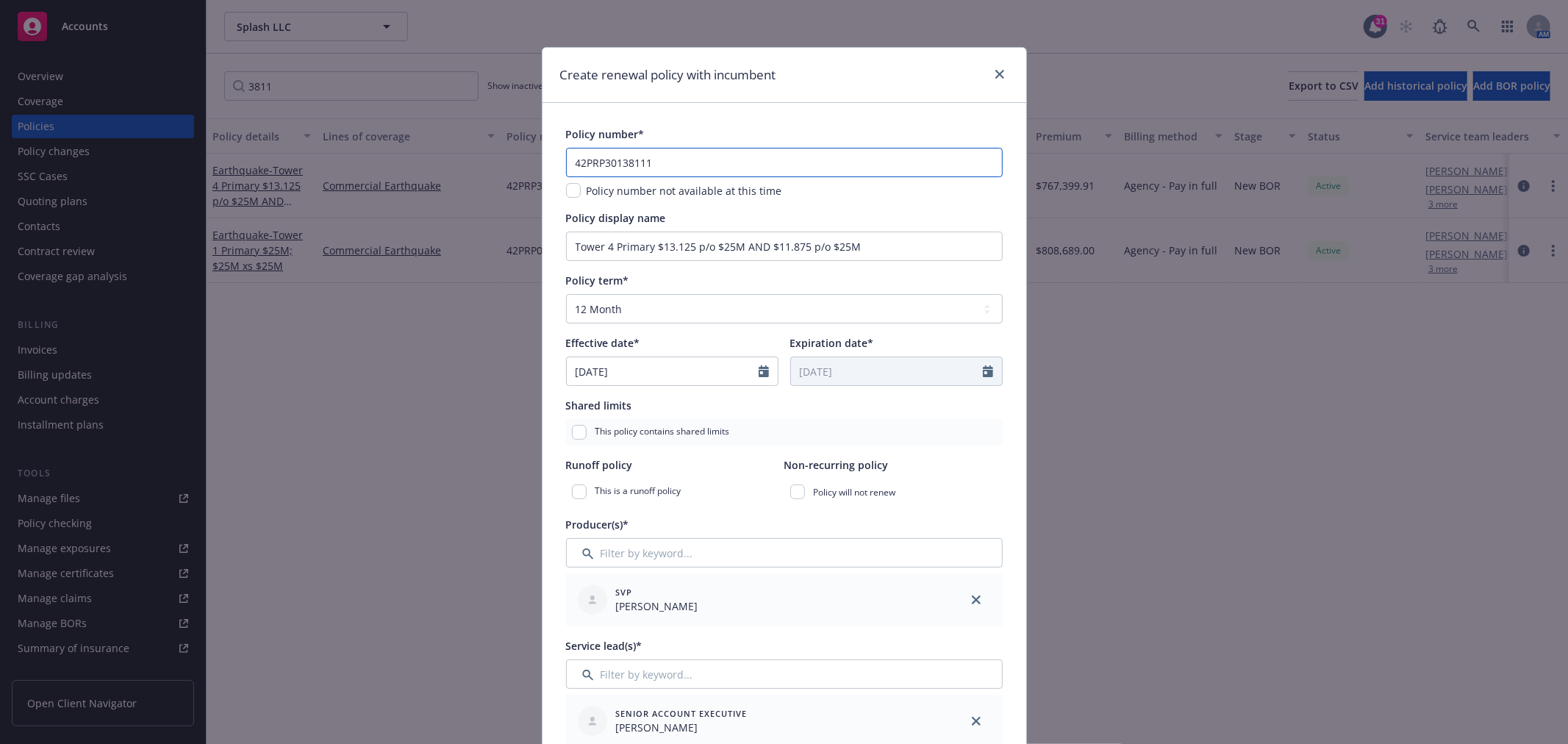
drag, startPoint x: 707, startPoint y: 164, endPoint x: 506, endPoint y: 164, distance: 201.0
click at [506, 164] on div "Create renewal policy with incumbent Policy number* 42PRP30138111 Policy number…" at bounding box center [784, 372] width 1568 height 744
paste input "-PRP-301381-12"
click at [647, 164] on input "42-PRP-301381-12" at bounding box center [784, 162] width 437 height 29
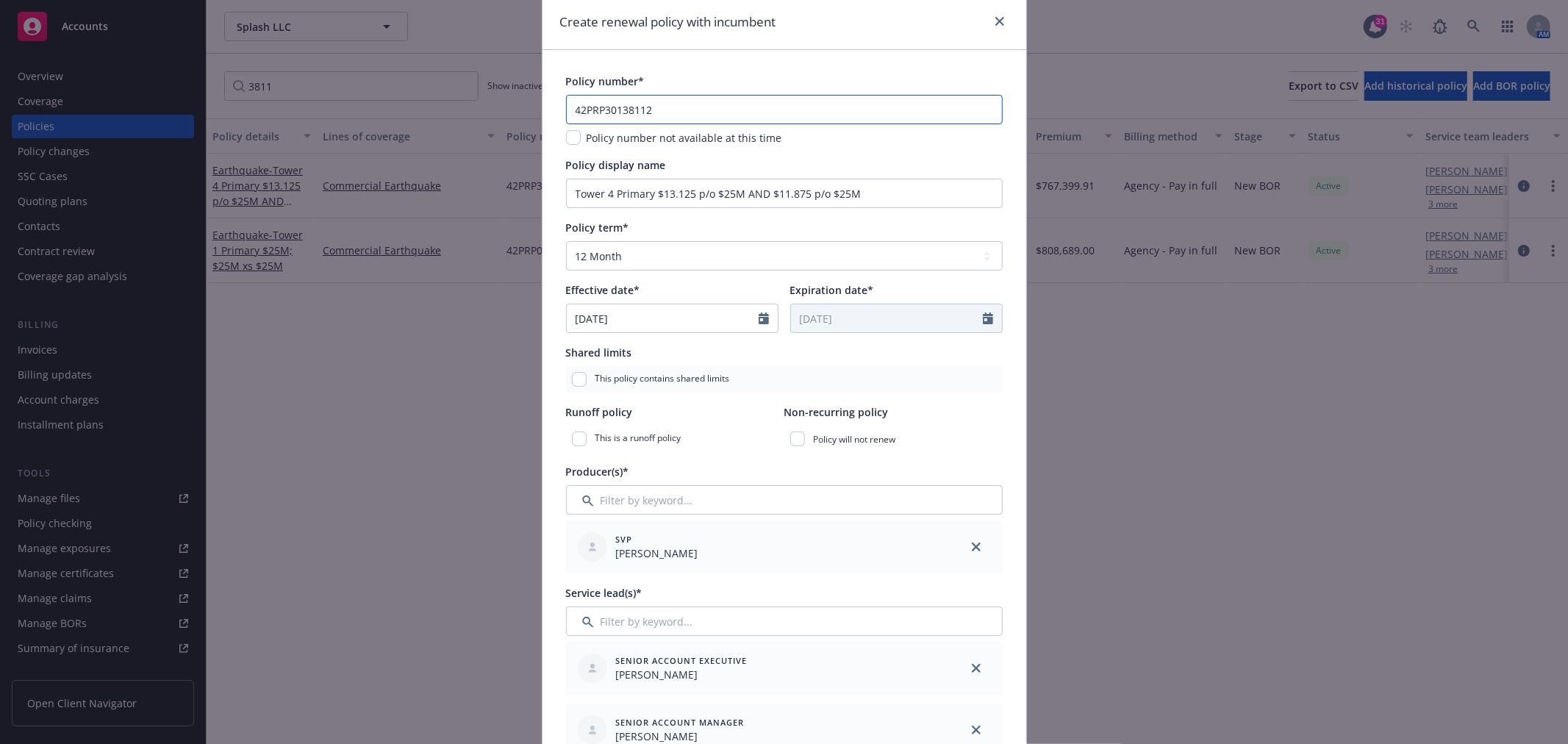
scroll to position [81, 0]
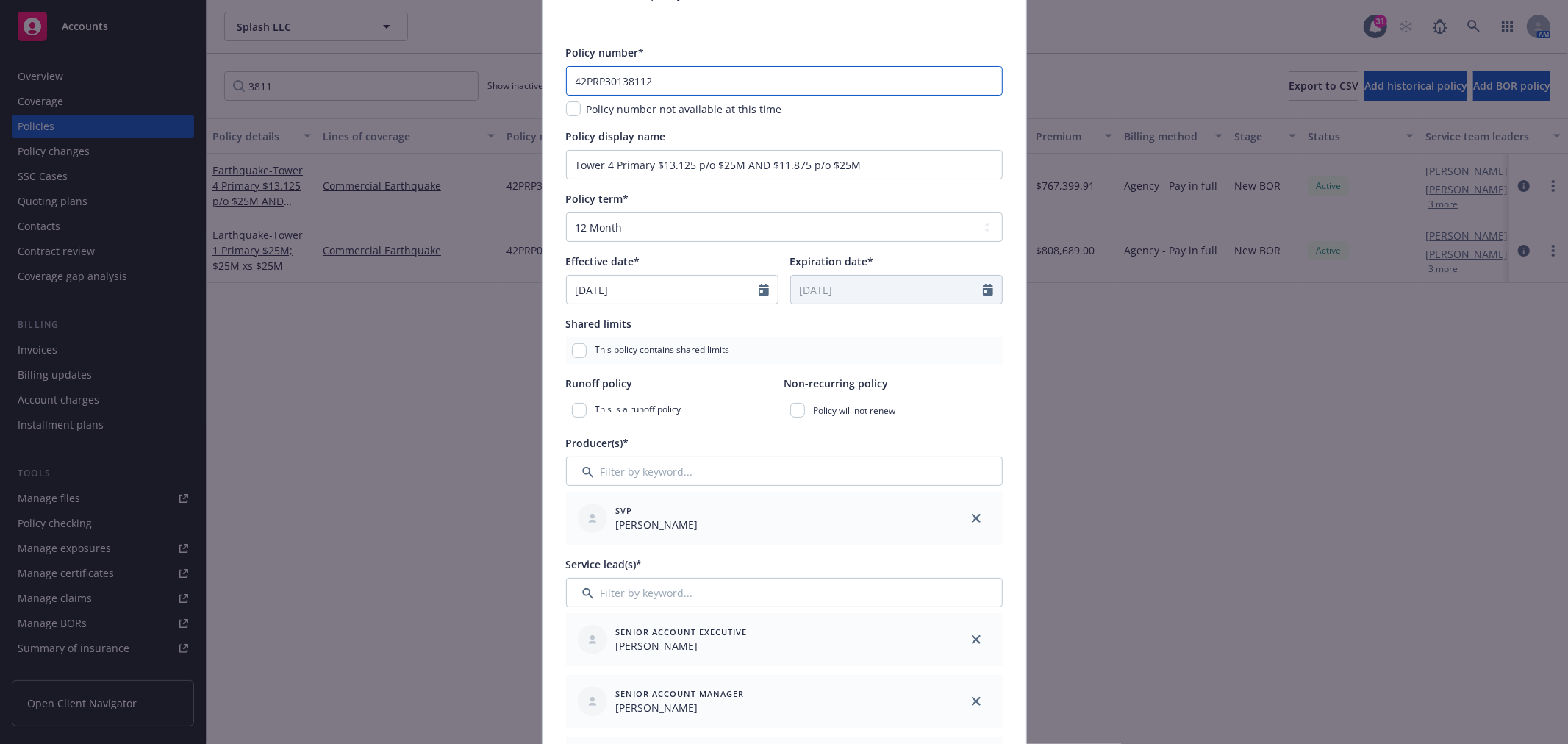
type input "42PRP30138112"
click at [960, 398] on div "Policy will not renew" at bounding box center [893, 410] width 218 height 27
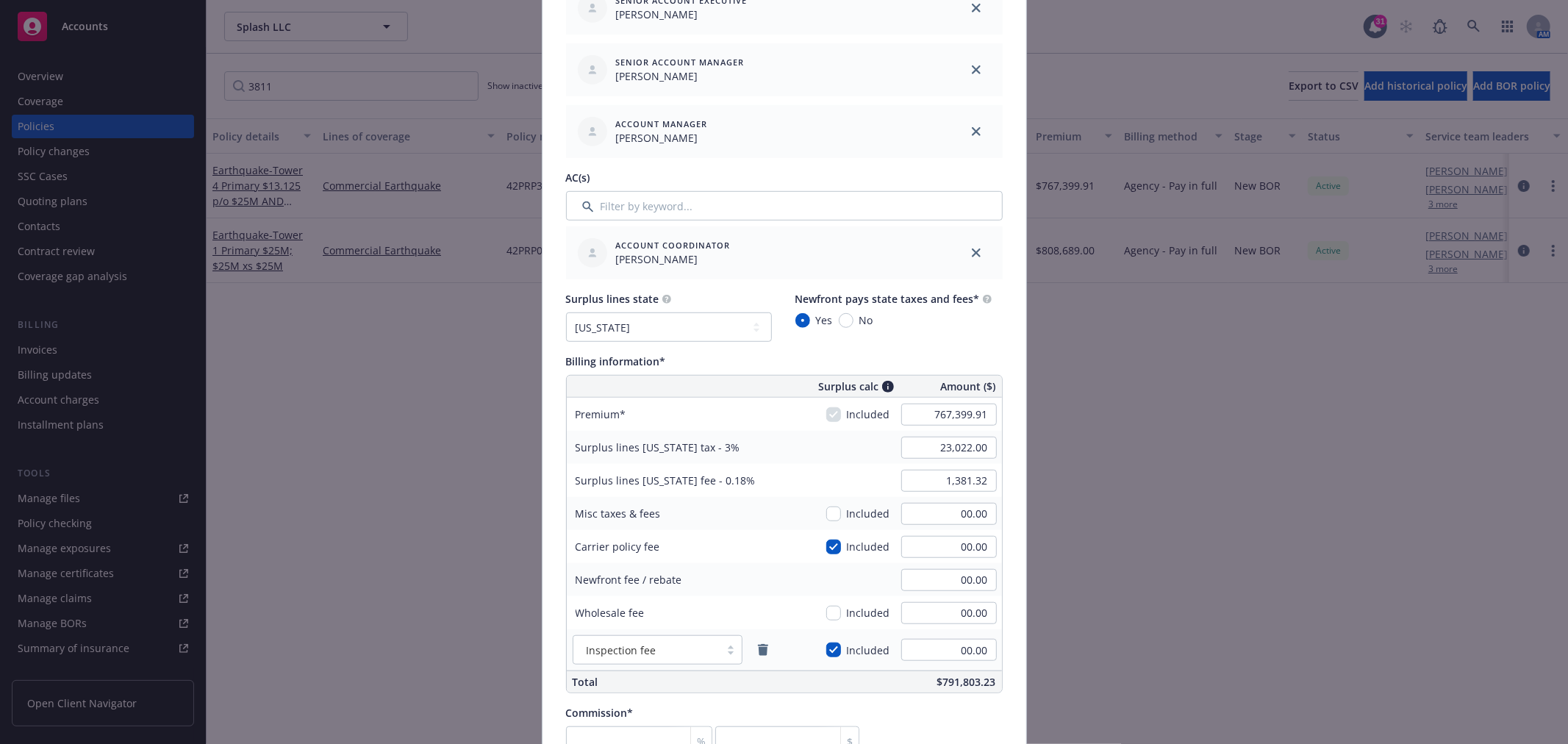
scroll to position [735, 0]
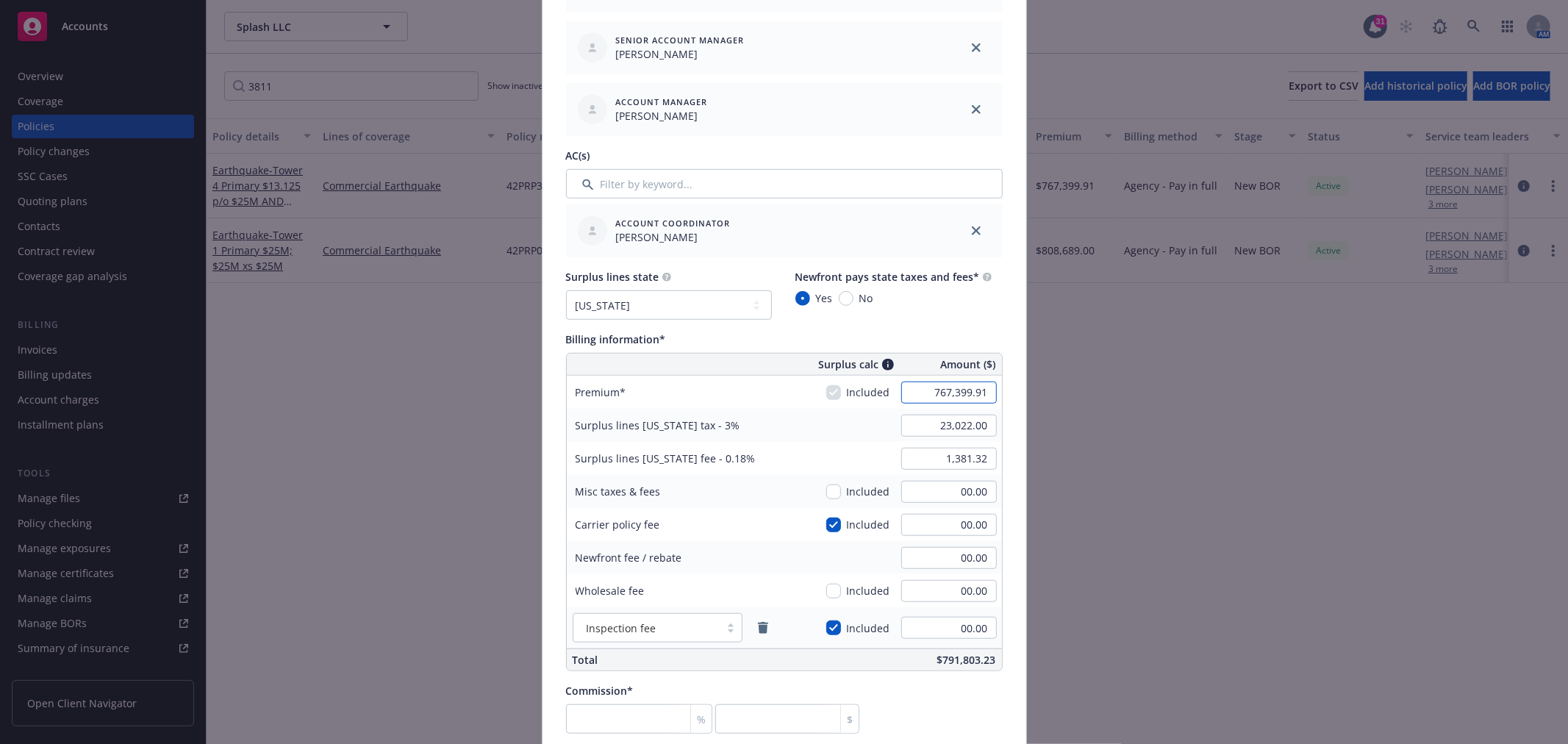
paste input "47,254"
type input "747,254.00"
type input "22,417.62"
type input "1,345.06"
click at [896, 427] on div "22,417.62" at bounding box center [948, 426] width 106 height 32
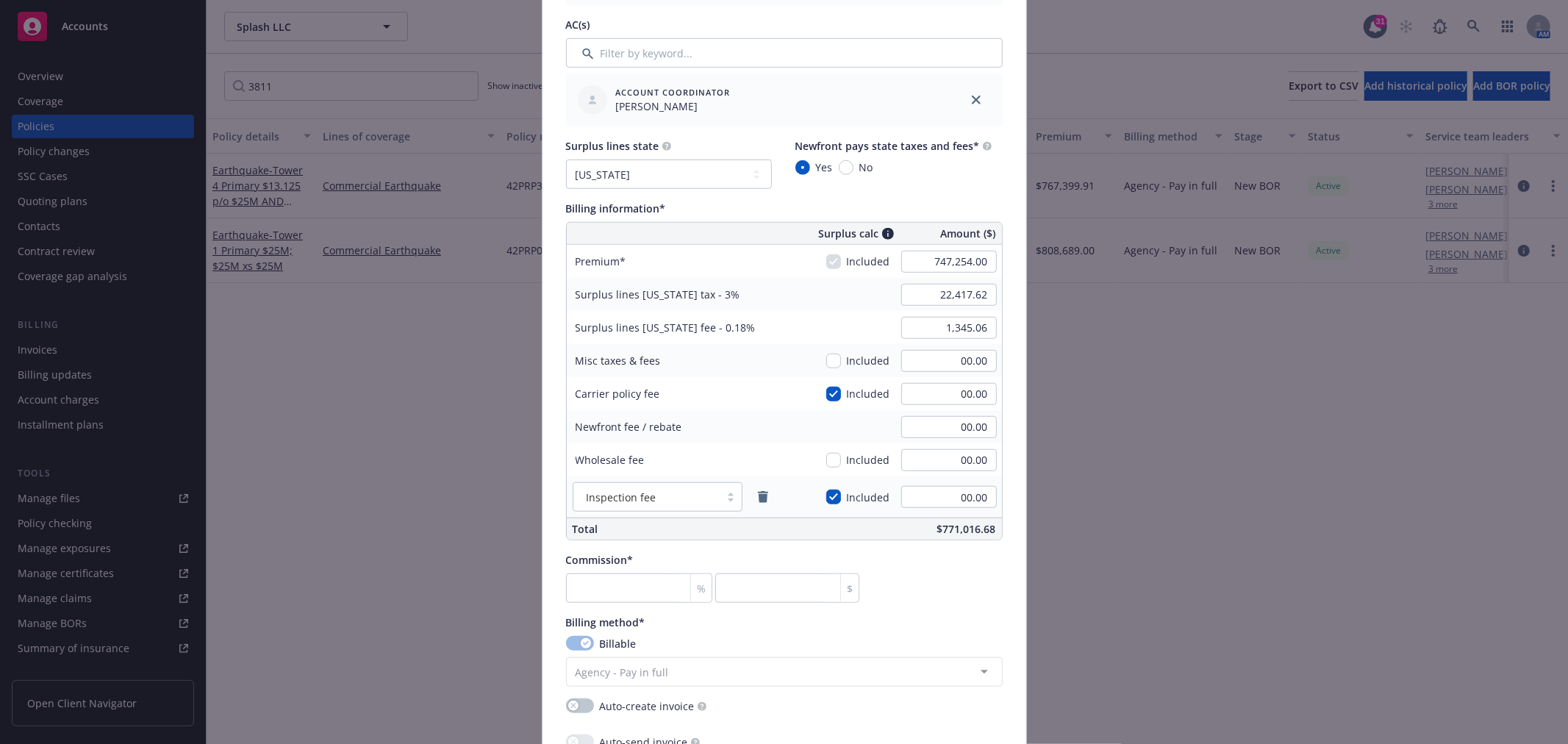
scroll to position [899, 0]
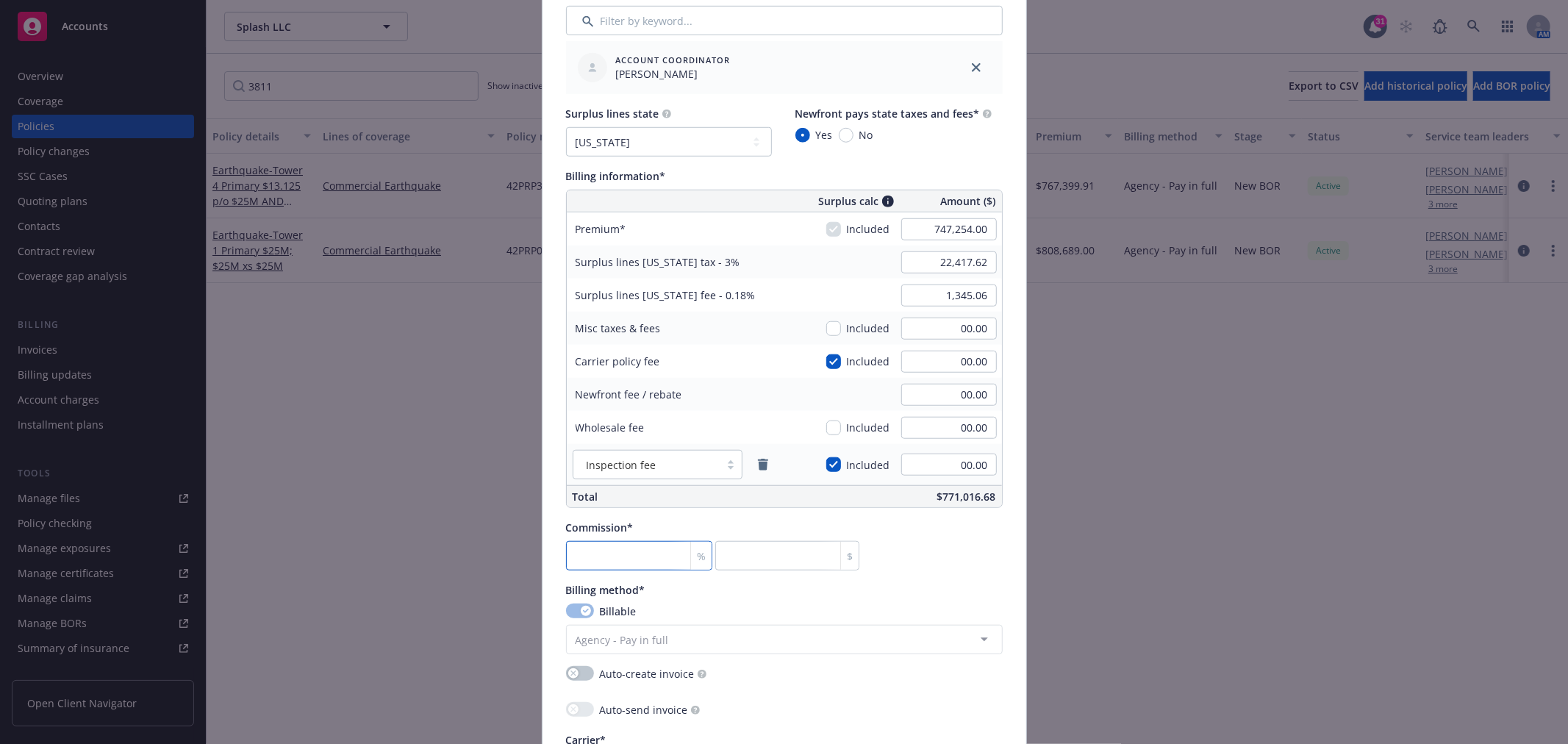
click at [628, 561] on input "number" at bounding box center [639, 555] width 147 height 29
type input "1"
type input "7472.54"
type input "12"
type input "89670.48"
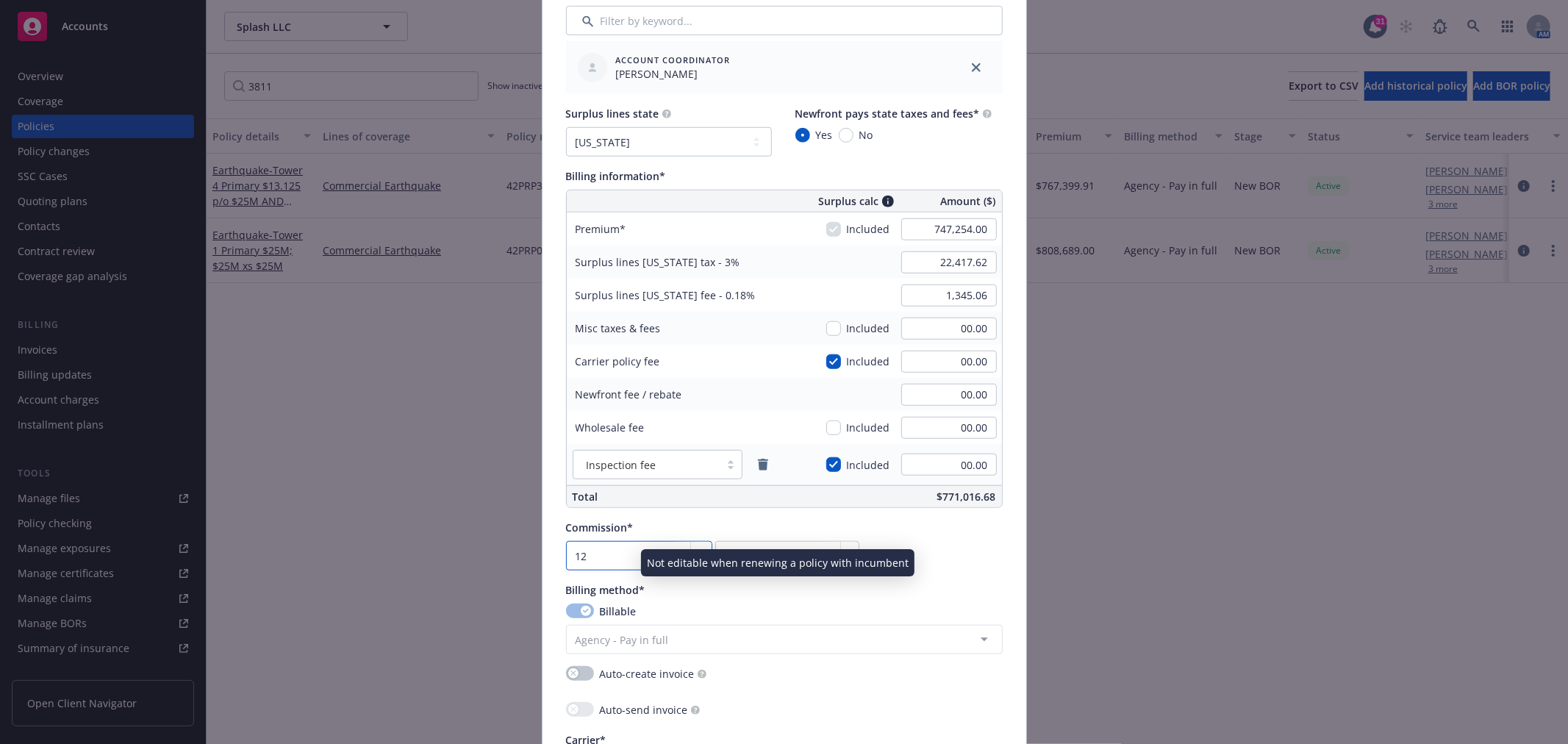
type input "12"
click at [891, 586] on div "Billing method*" at bounding box center [784, 590] width 437 height 15
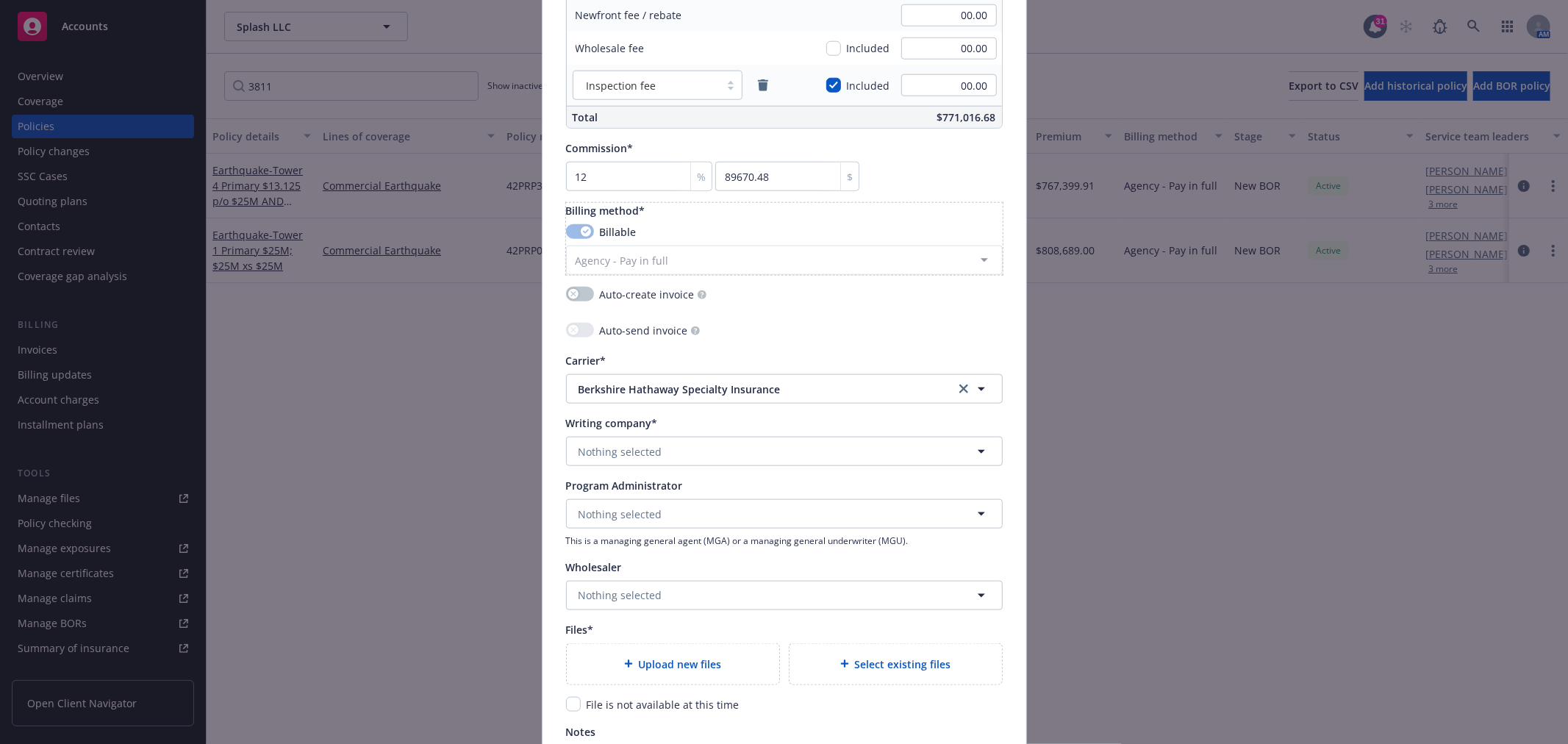
scroll to position [1307, 0]
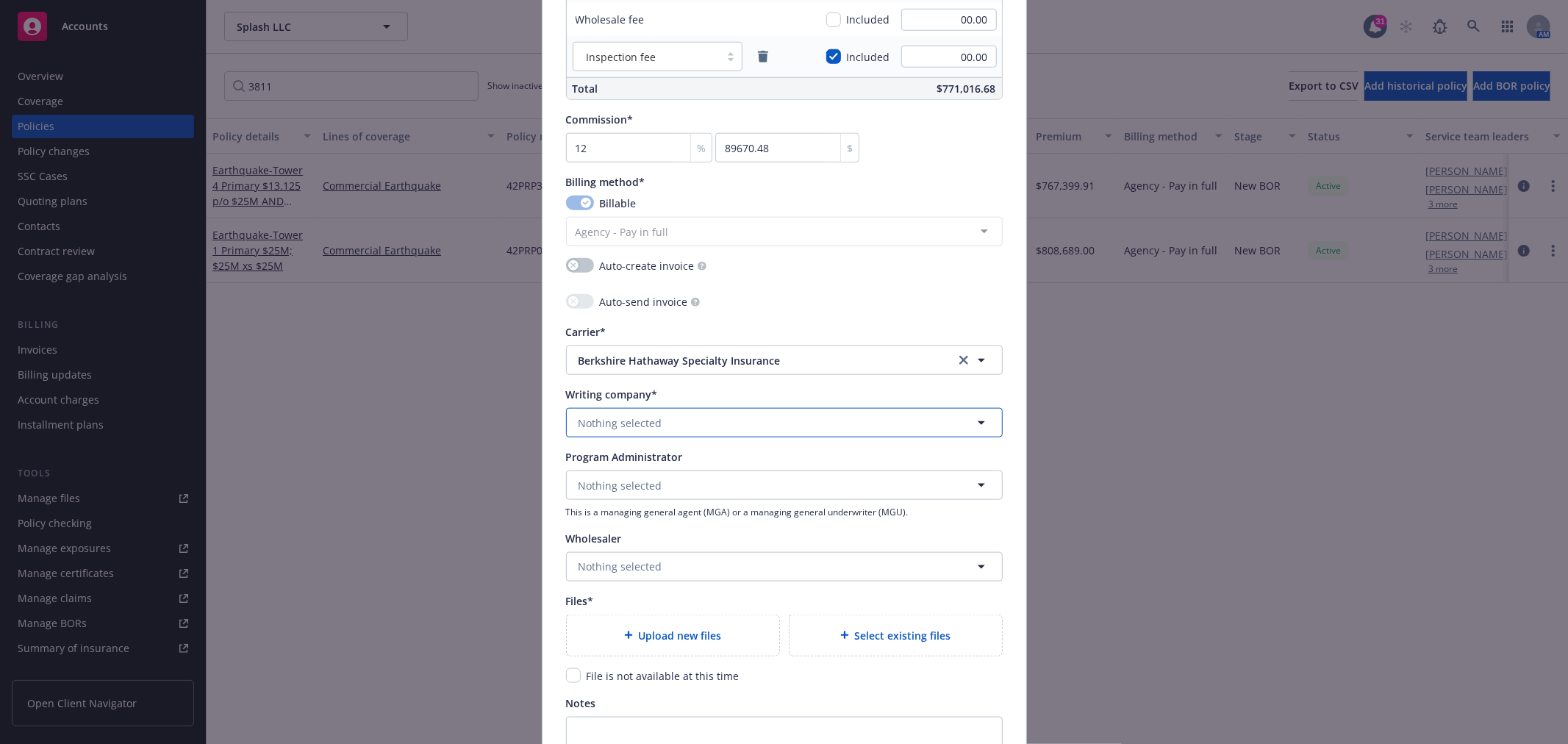
click at [656, 431] on button "Nothing selected" at bounding box center [784, 422] width 437 height 29
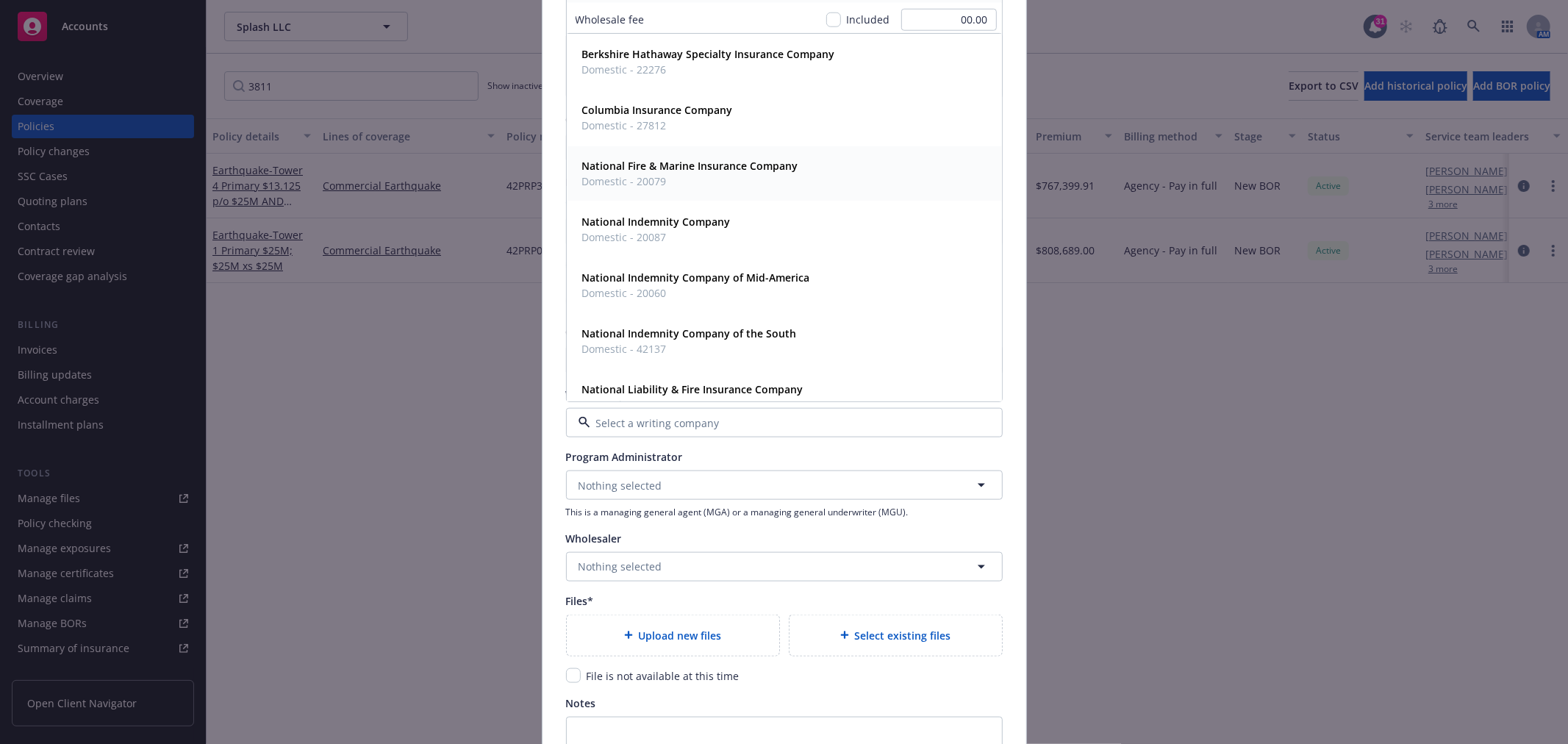
click at [684, 168] on strong "National Fire & Marine Insurance Company" at bounding box center [691, 166] width 216 height 14
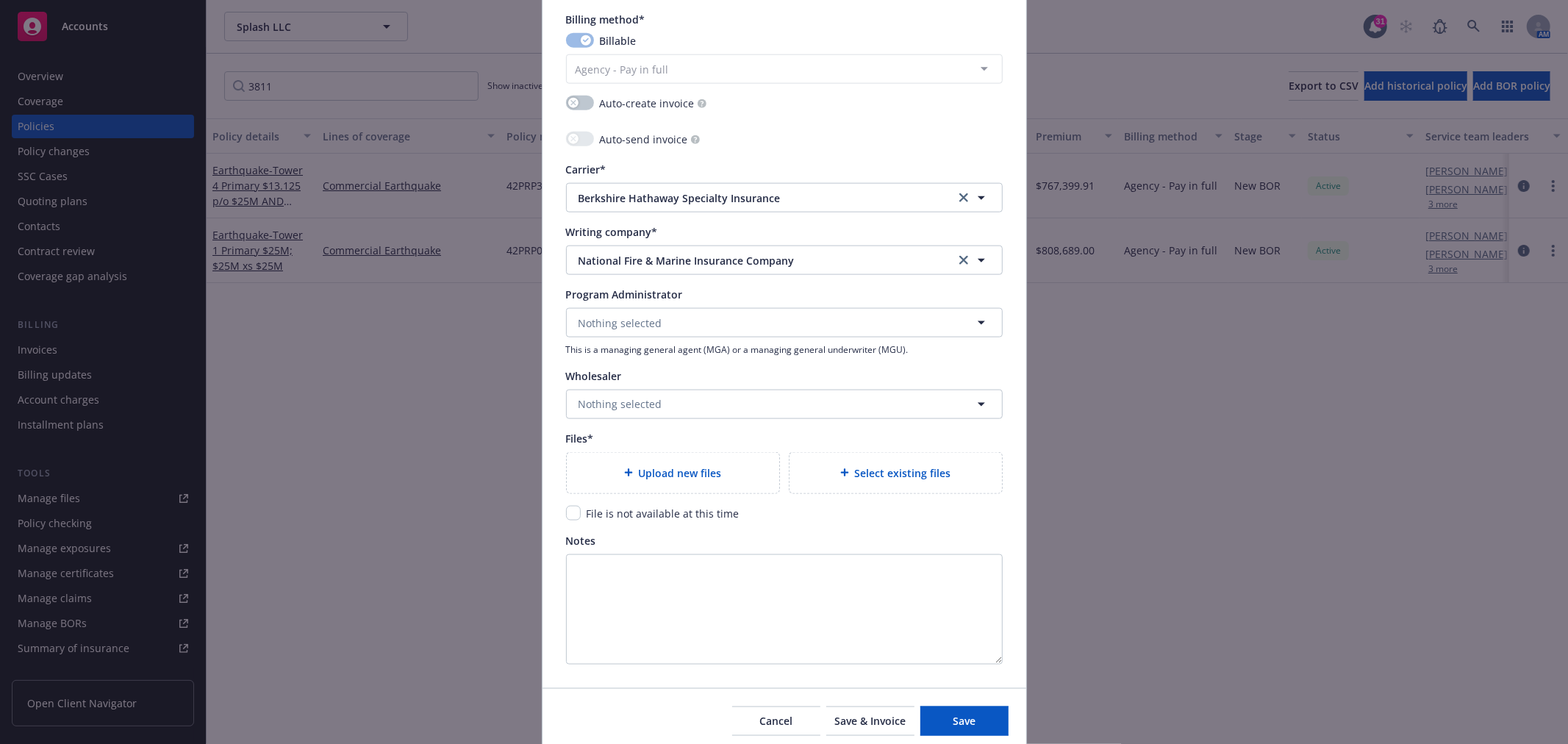
scroll to position [1527, 0]
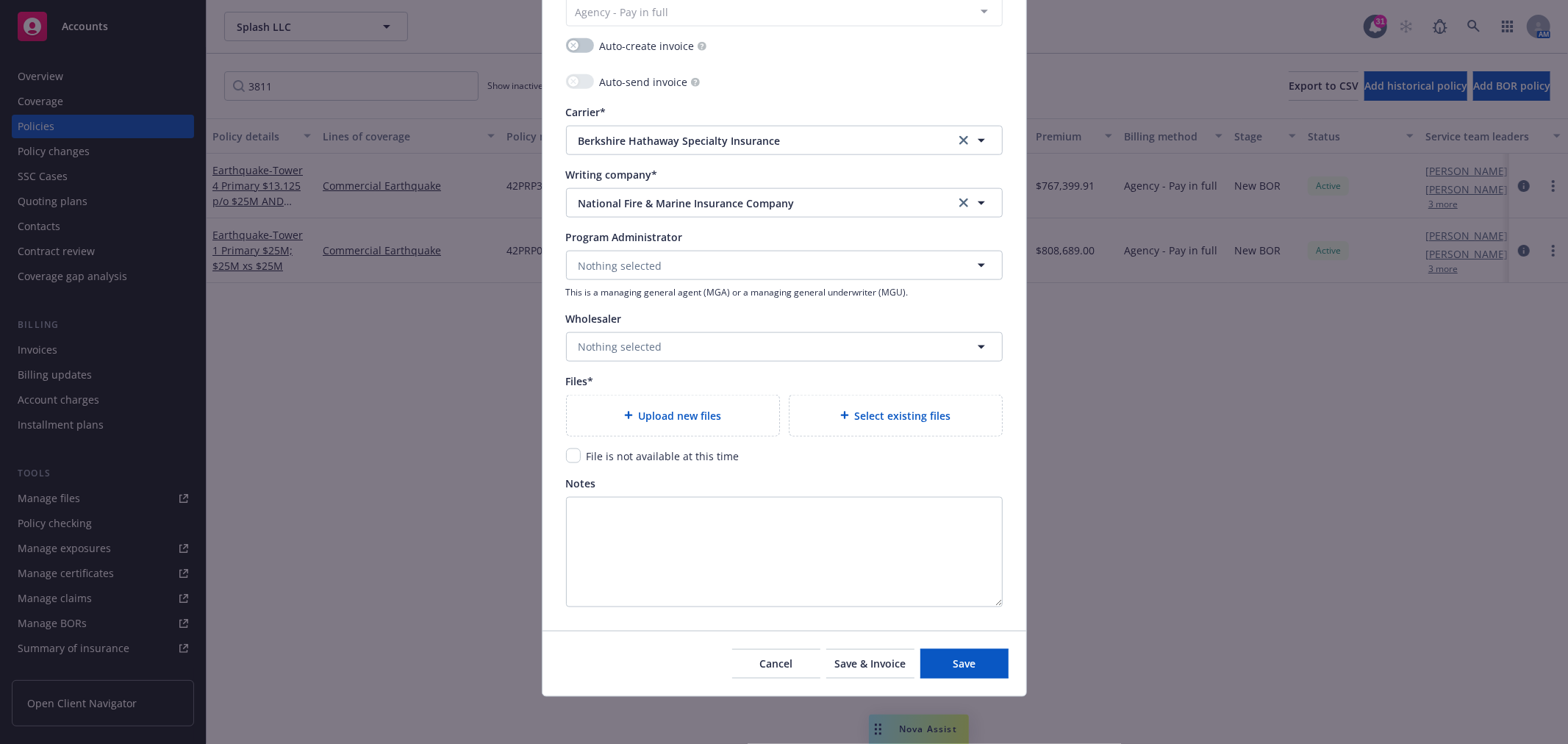
click at [706, 413] on span "Upload new files" at bounding box center [680, 415] width 83 height 15
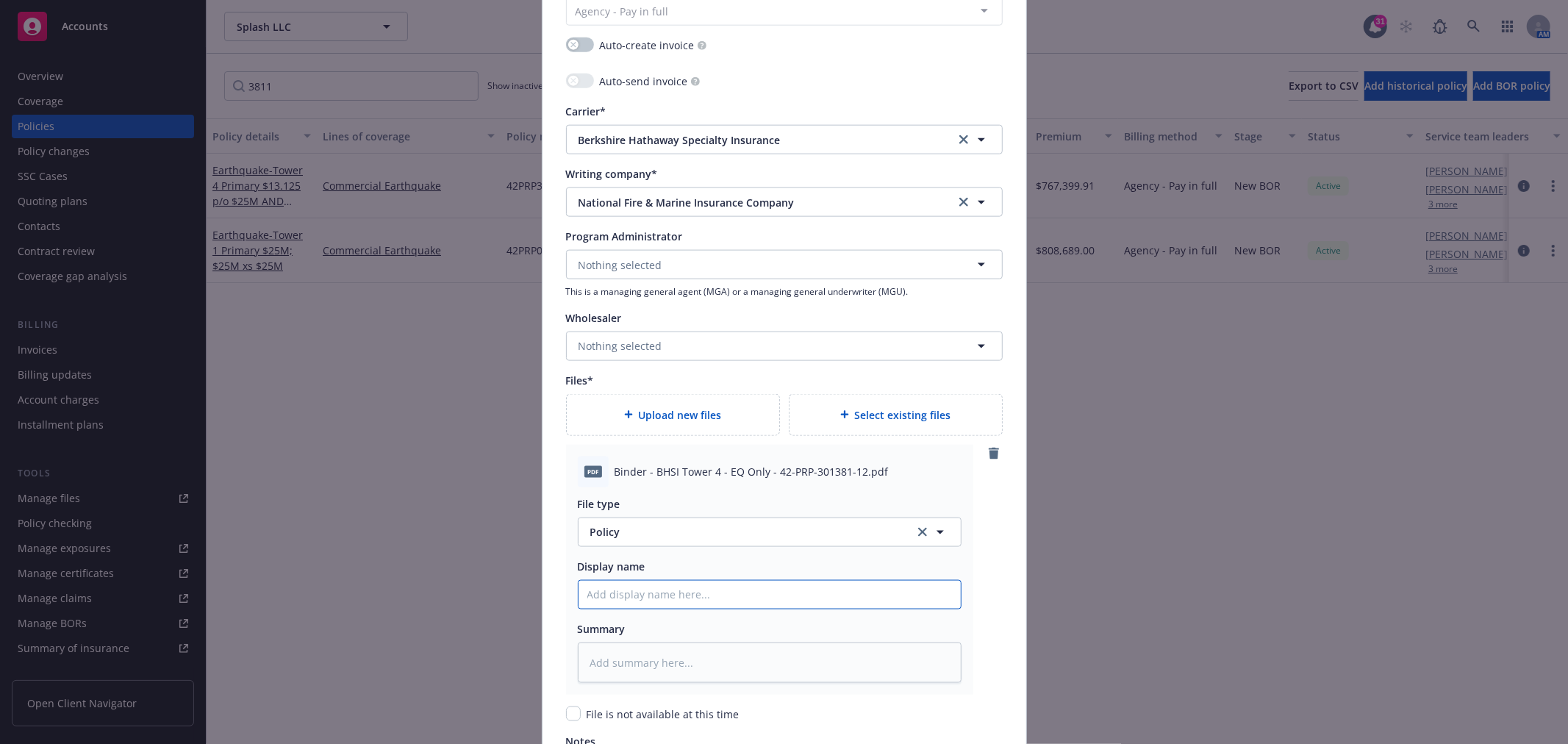
click at [651, 599] on input "Policy display name" at bounding box center [769, 595] width 382 height 28
paste input "Binder - BHSI Tower 4 - EQ Only - 42-PRP-301381-12.pdf"
type textarea "x"
type input "Binder - BHSI Tower 4 - EQ Only - 42-PRP-301381-12.pdf"
type textarea "x"
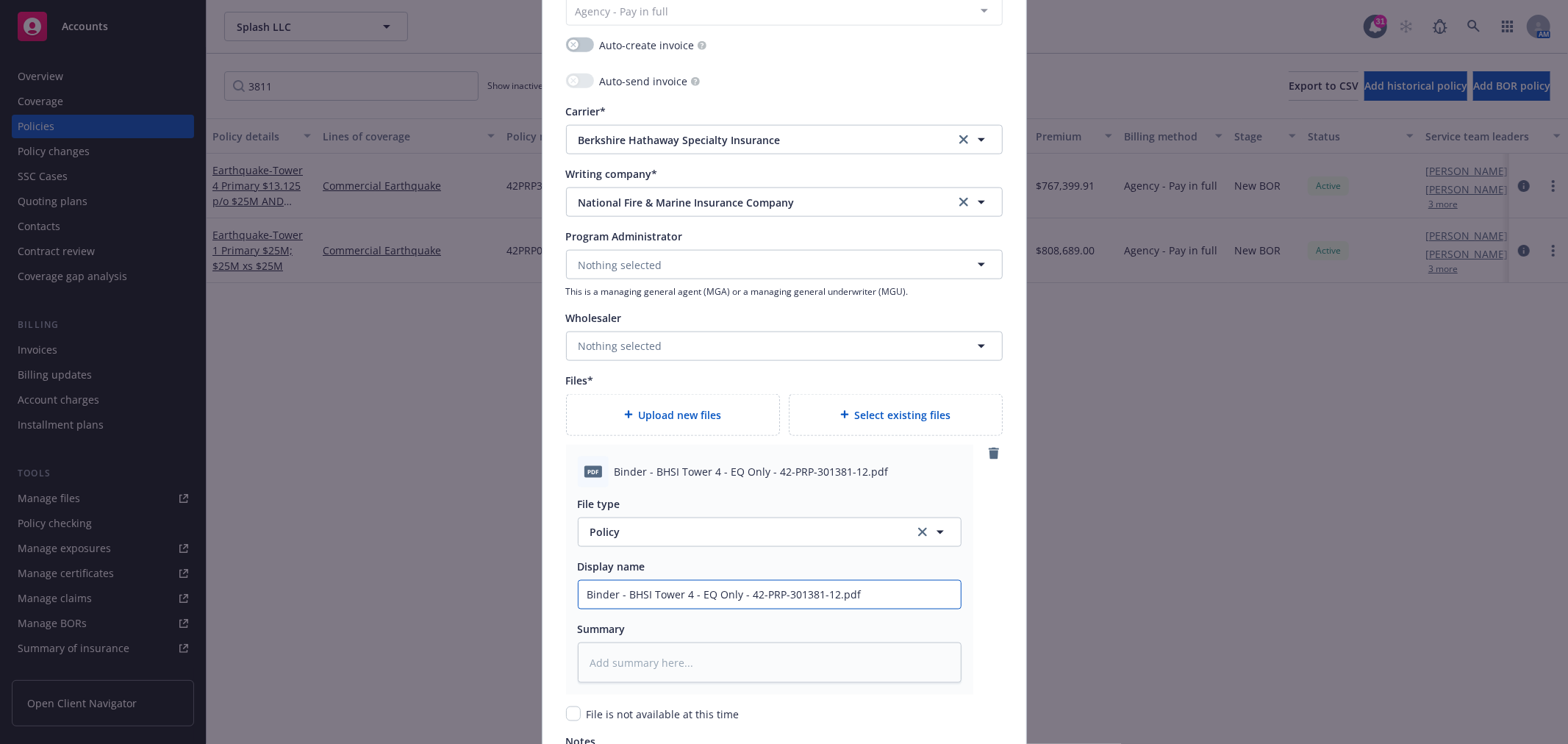
type input "Binder - [GEOGRAPHIC_DATA] 4 - EQ Only - 42-PRP-301381-12.pd"
type textarea "x"
type input "Binder - BHSI Tower 4 - EQ Only - 42-PRP-301381-12.p"
type textarea "x"
type input "Binder - [GEOGRAPHIC_DATA] 4 - EQ Only - 42-PRP-301381-12."
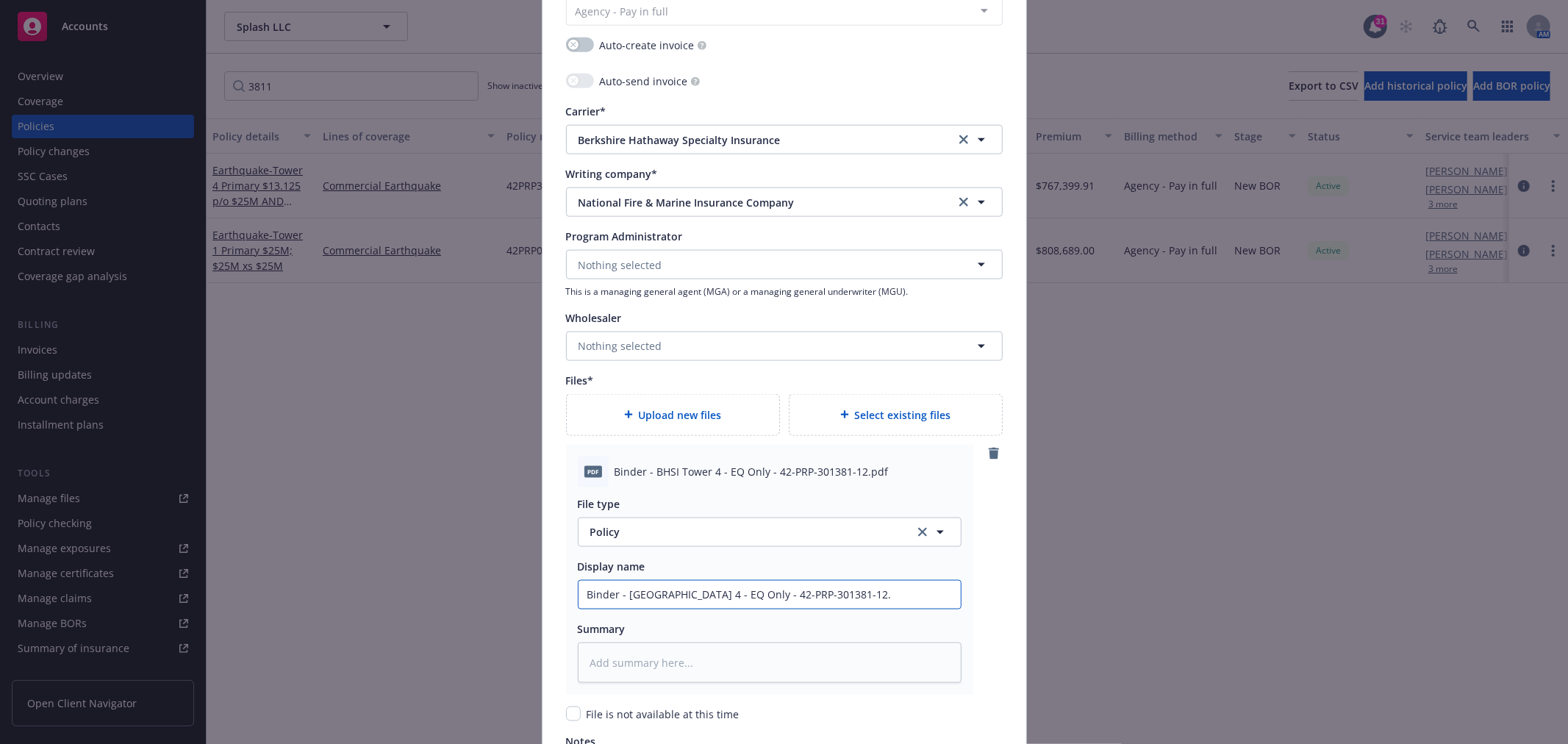
type textarea "x"
type input "Binder - [GEOGRAPHIC_DATA] 4 - EQ Only - 42-PRP-301381-12"
click at [707, 526] on span "Policy" at bounding box center [744, 531] width 307 height 15
type input "binder"
click at [636, 446] on div "Binder" at bounding box center [769, 452] width 364 height 21
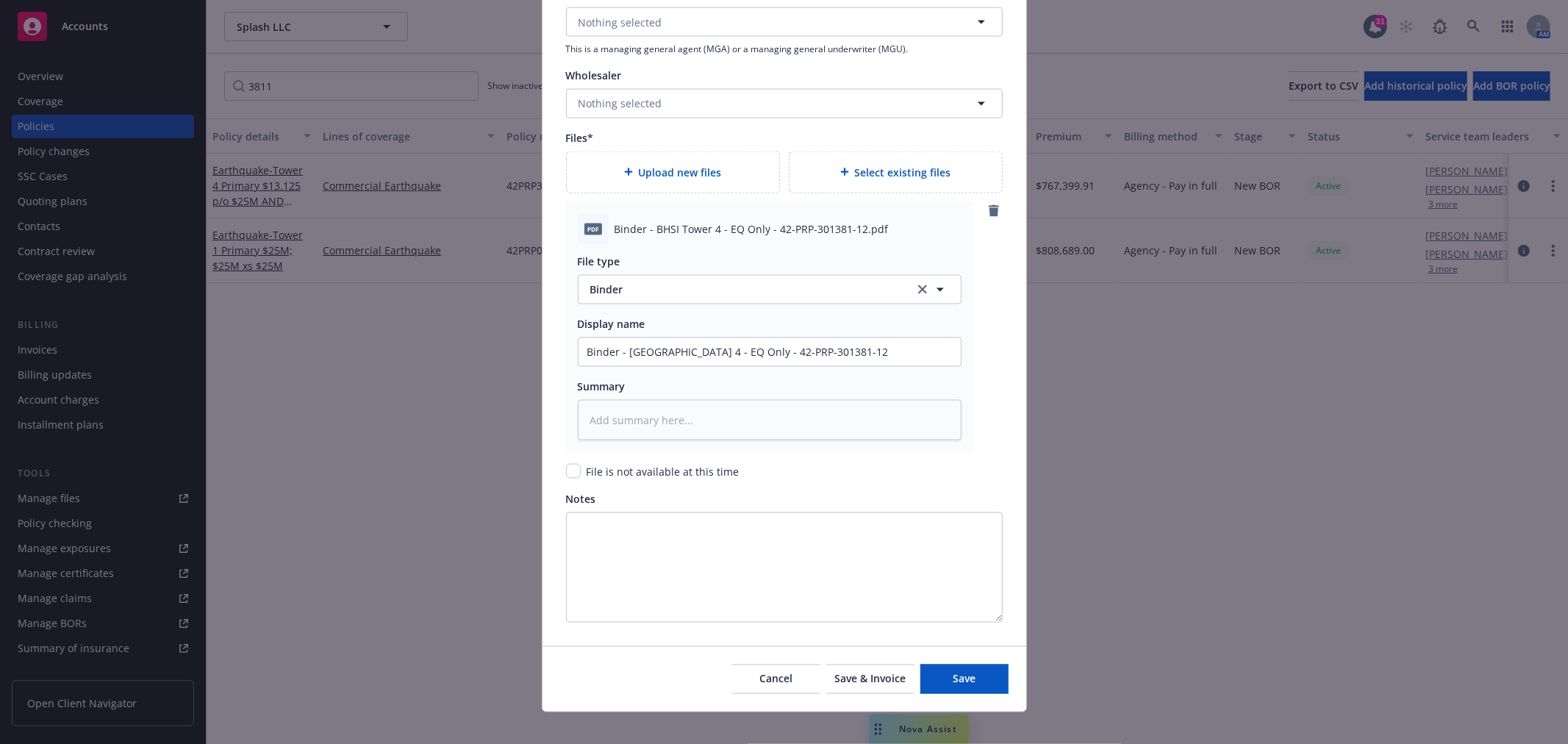
scroll to position [1773, 0]
click at [978, 681] on button "Save" at bounding box center [964, 676] width 88 height 29
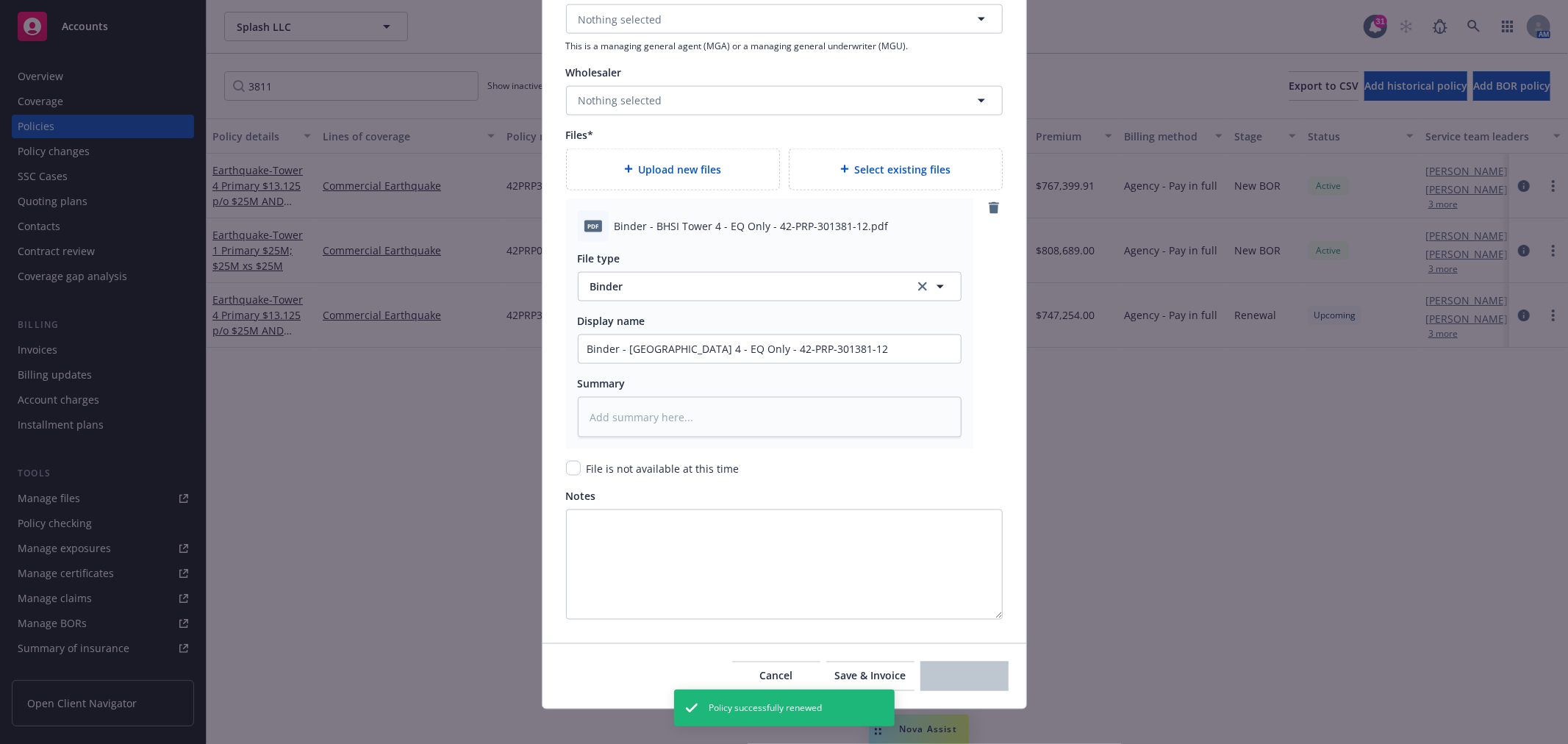
type textarea "x"
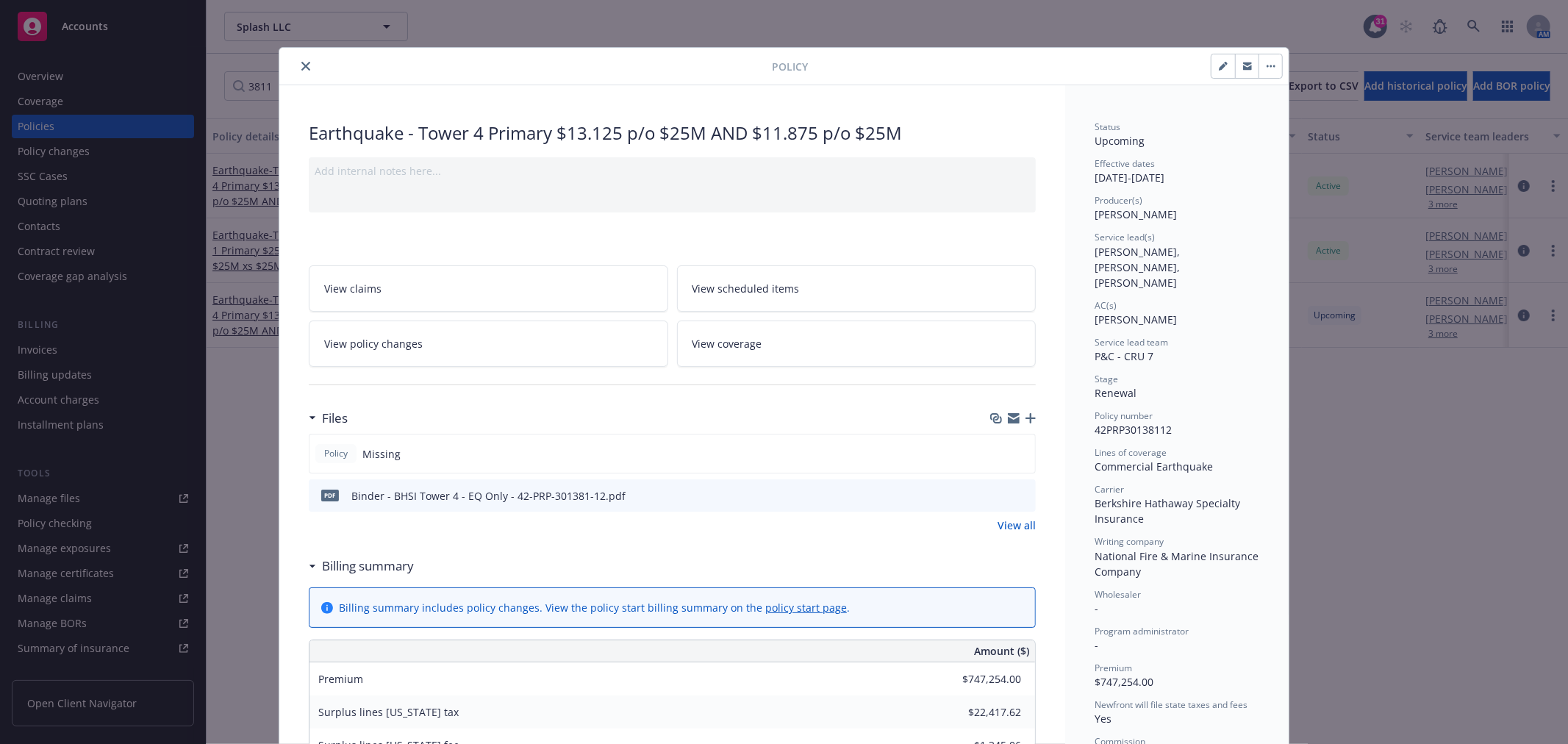
click at [301, 63] on icon "close" at bounding box center [305, 66] width 9 height 9
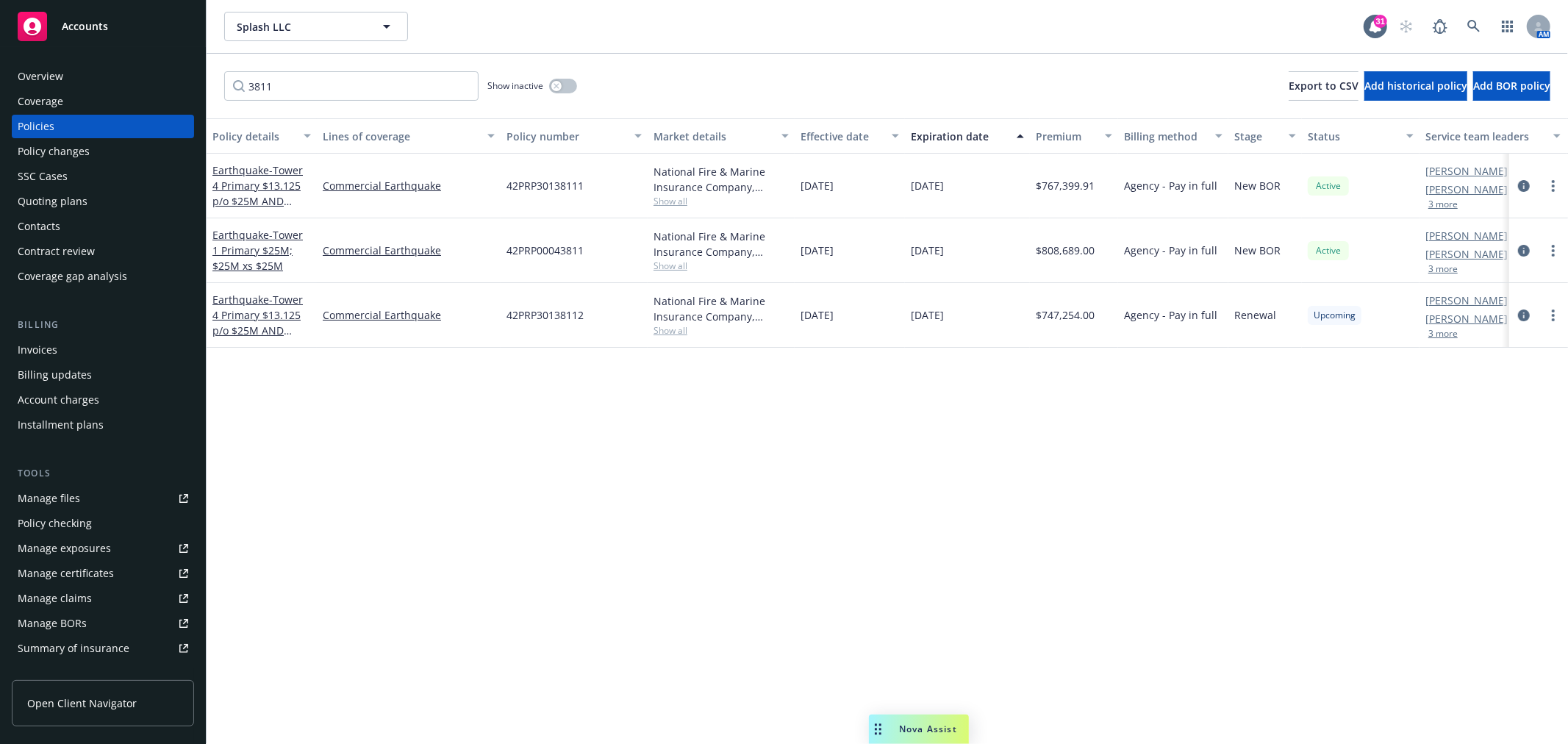
click at [299, 69] on div "3811 Show inactive Export to CSV Add historical policy Add BOR policy" at bounding box center [886, 86] width 1361 height 64
drag, startPoint x: 313, startPoint y: 92, endPoint x: 155, endPoint y: 110, distance: 159.0
click at [157, 108] on div "Accounts Overview Coverage Policies Policy changes SSC Cases Quoting plans Cont…" at bounding box center [784, 372] width 1568 height 744
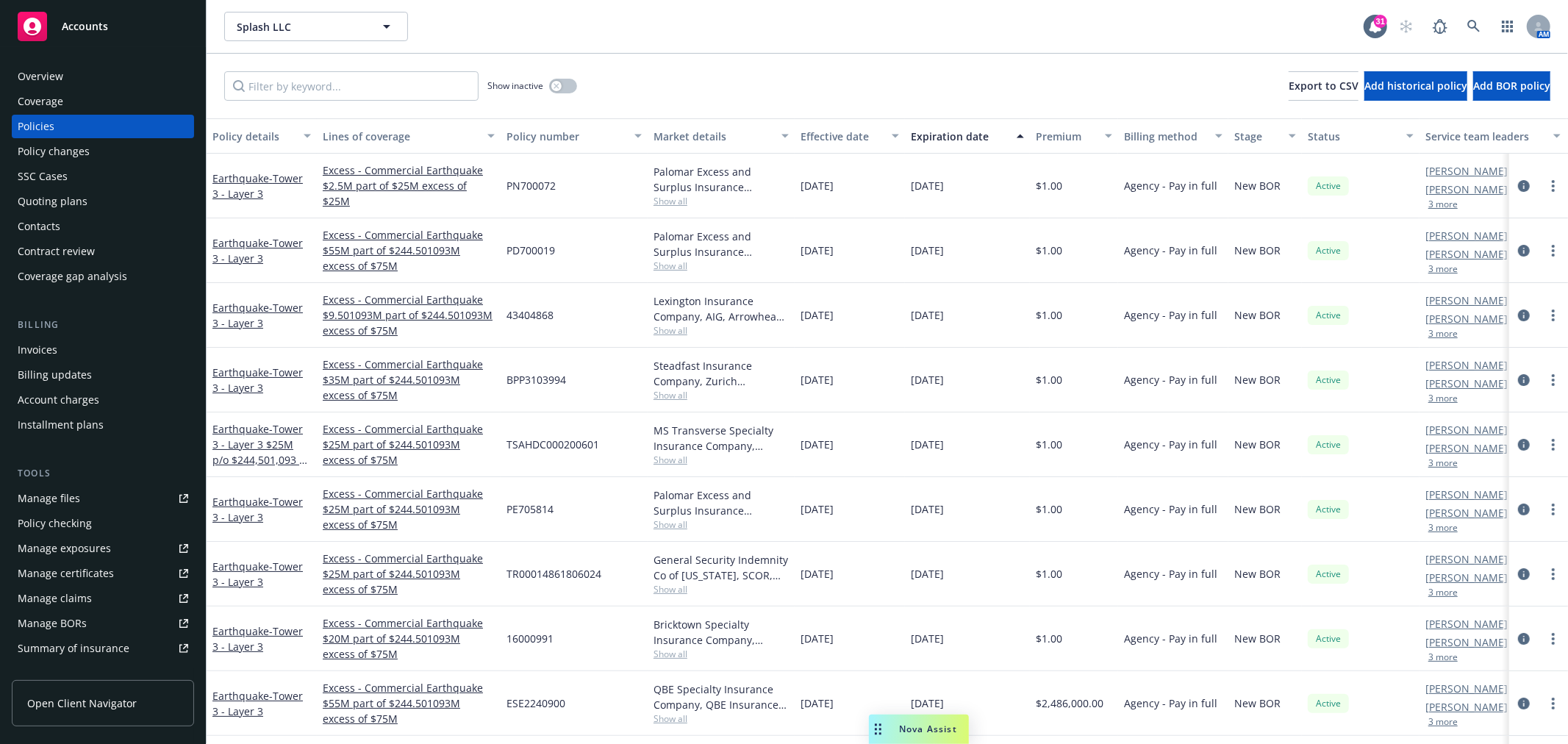
click at [61, 127] on div "Policies" at bounding box center [103, 126] width 171 height 23
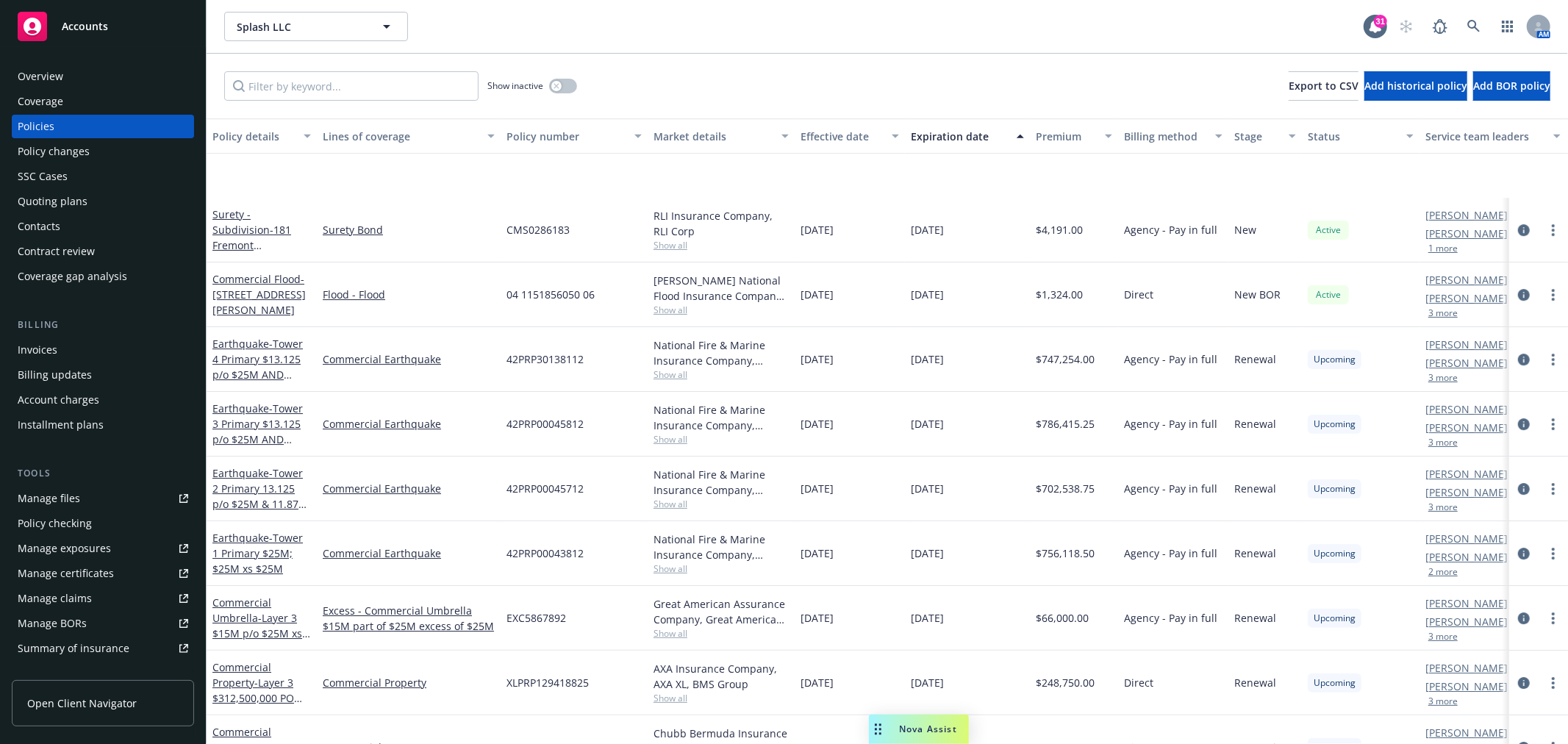
scroll to position [8707, 0]
